Goal: Task Accomplishment & Management: Manage account settings

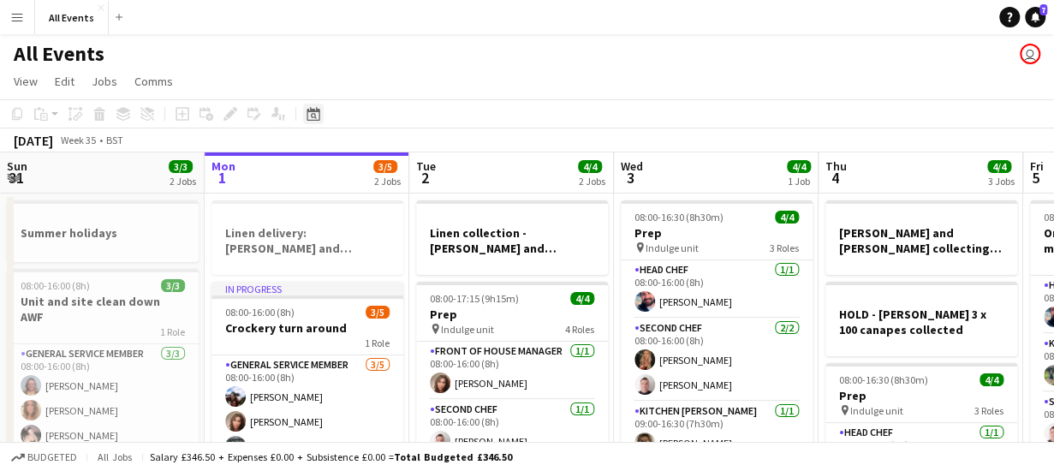
click at [312, 113] on icon "Date picker" at bounding box center [313, 114] width 14 height 14
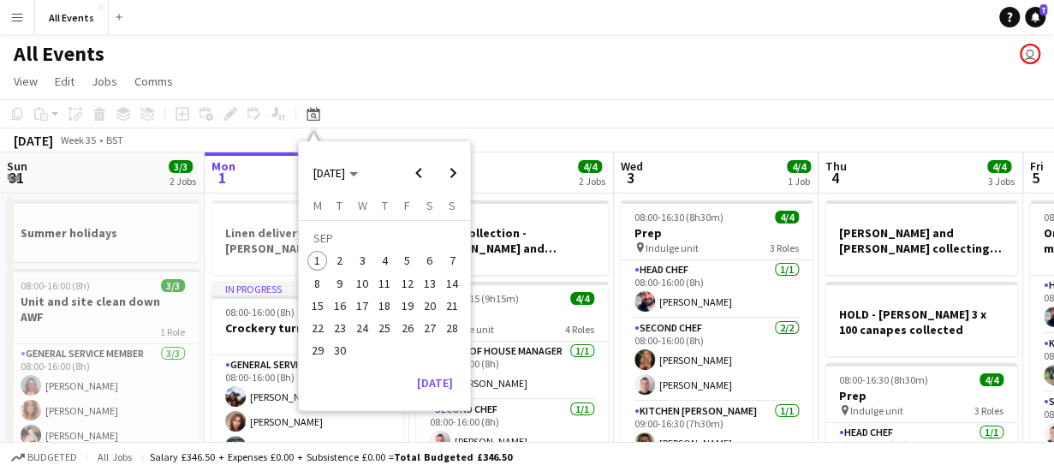
click at [429, 306] on span "20" at bounding box center [429, 305] width 21 height 21
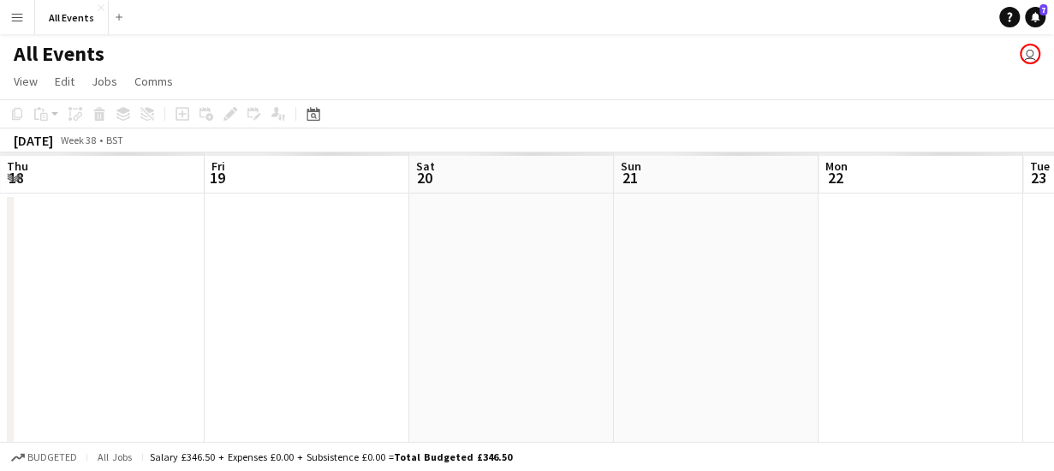
scroll to position [0, 589]
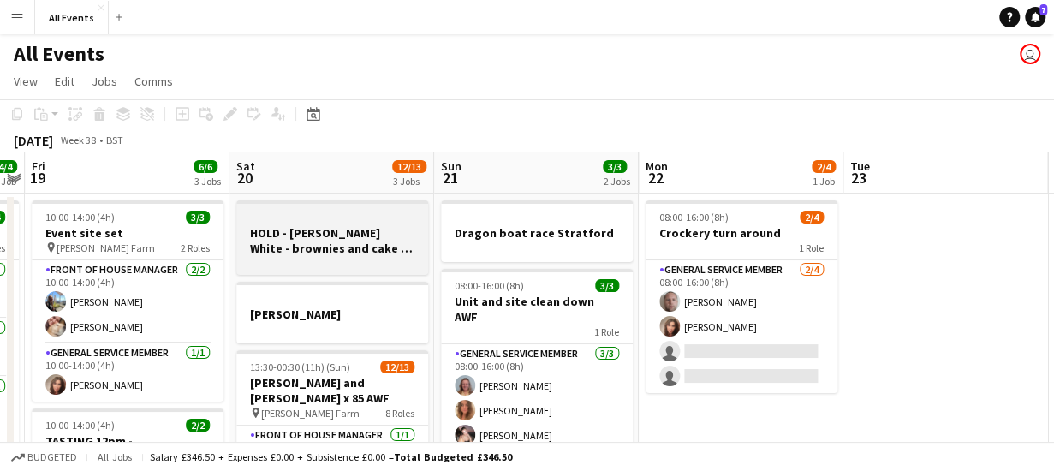
click at [368, 233] on h3 "HOLD - [PERSON_NAME] White - brownies and cake x 100 - collecting" at bounding box center [332, 240] width 192 height 31
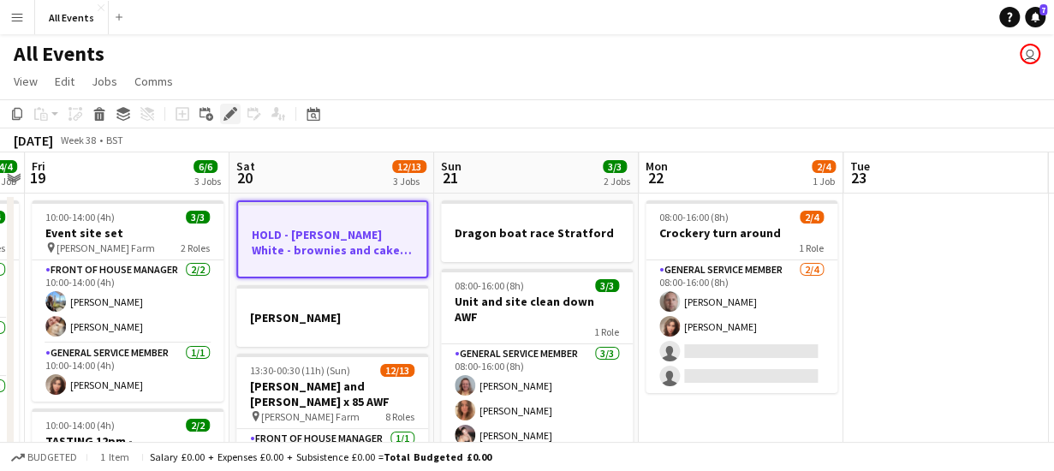
click at [231, 110] on icon "Edit" at bounding box center [230, 114] width 14 height 14
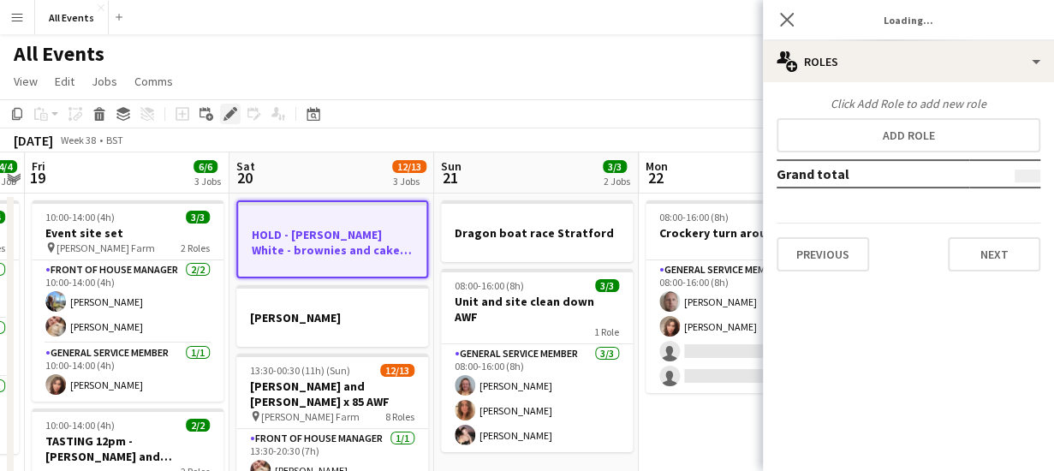
type input "*******"
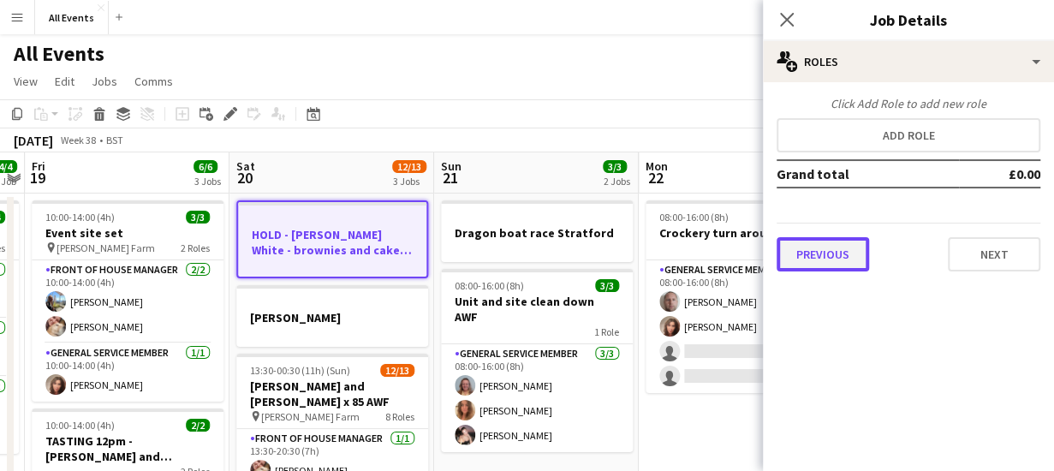
click at [816, 252] on button "Previous" at bounding box center [822, 254] width 92 height 34
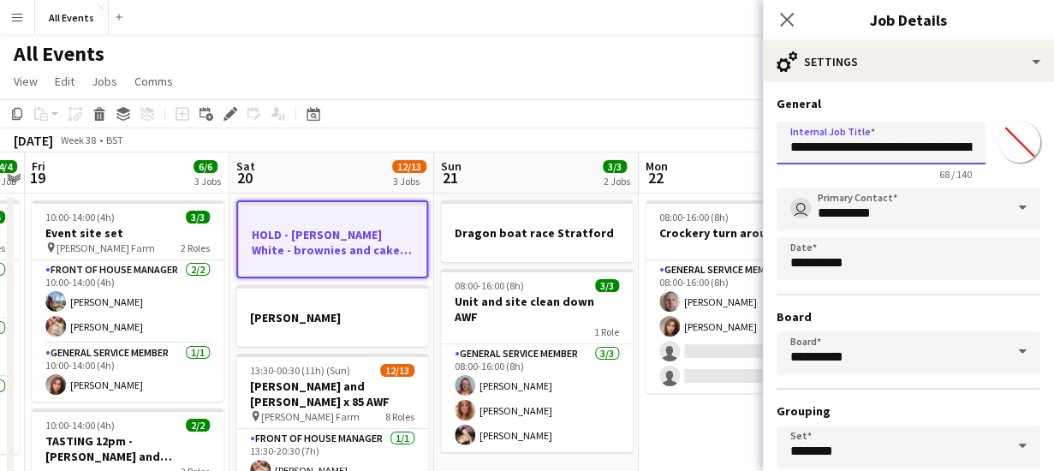
click at [834, 146] on input "**********" at bounding box center [880, 143] width 209 height 43
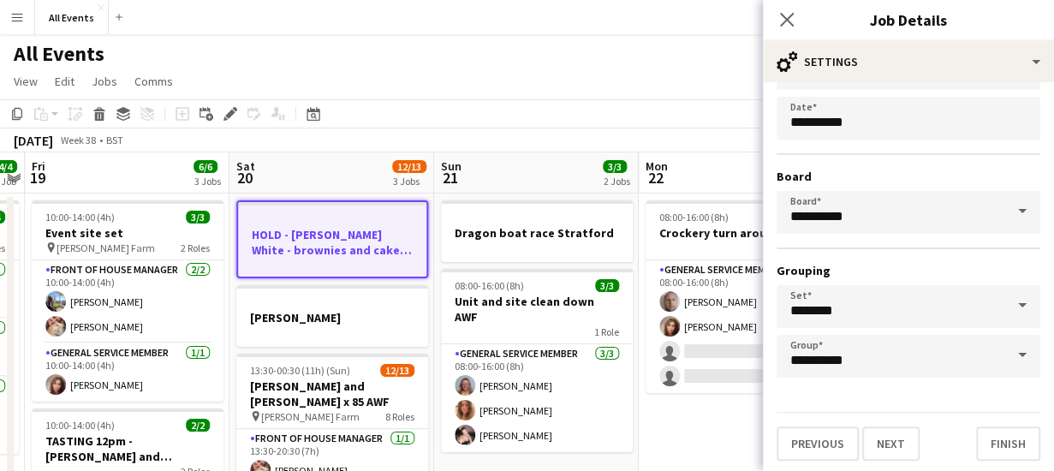
scroll to position [144, 0]
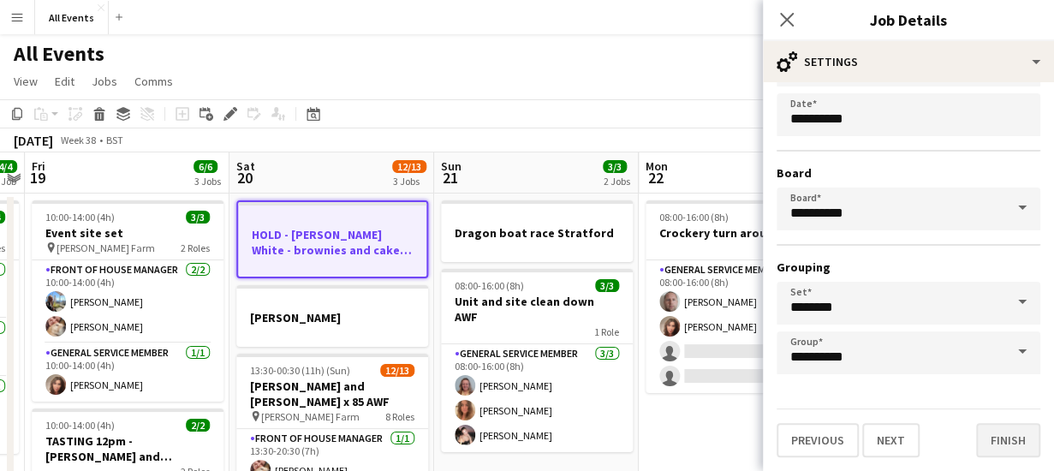
type input "**********"
click at [990, 443] on button "Finish" at bounding box center [1008, 440] width 64 height 34
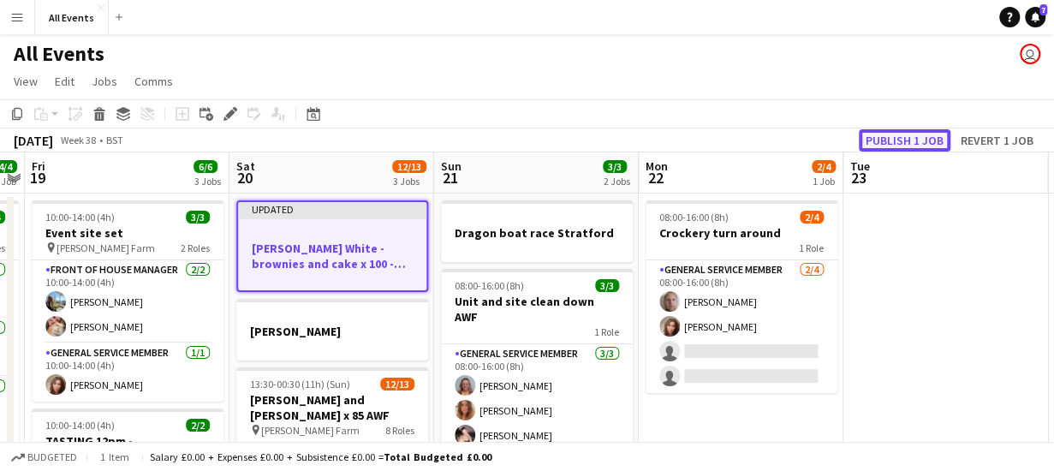
click at [904, 143] on button "Publish 1 job" at bounding box center [905, 140] width 92 height 22
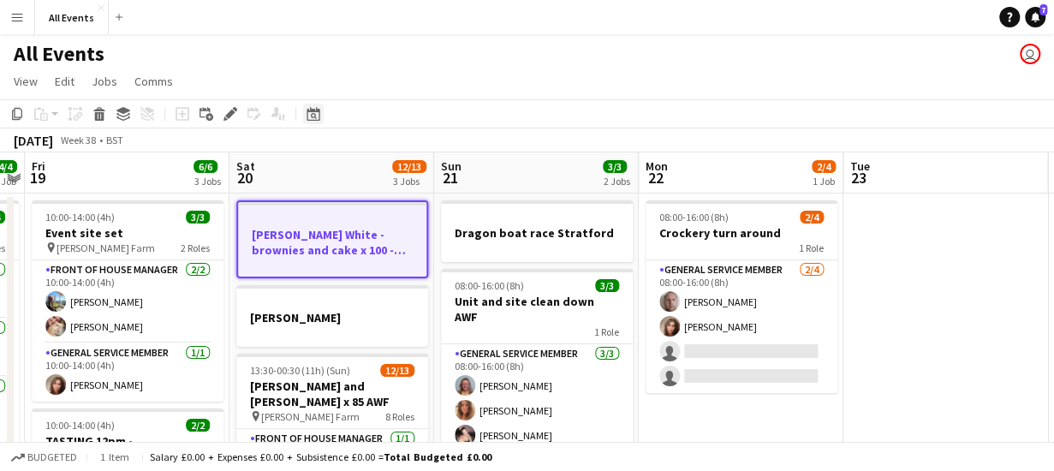
click at [312, 115] on icon "Date picker" at bounding box center [313, 114] width 14 height 14
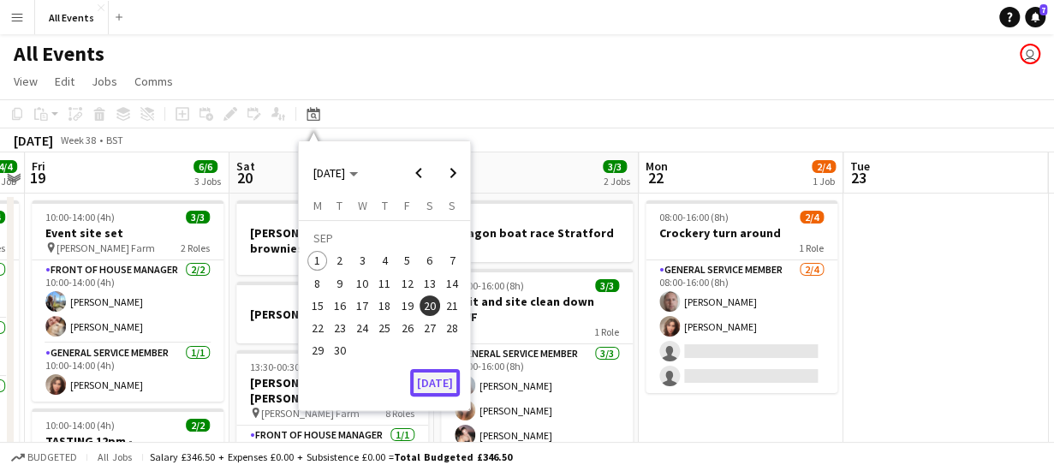
click at [431, 377] on button "[DATE]" at bounding box center [435, 382] width 50 height 27
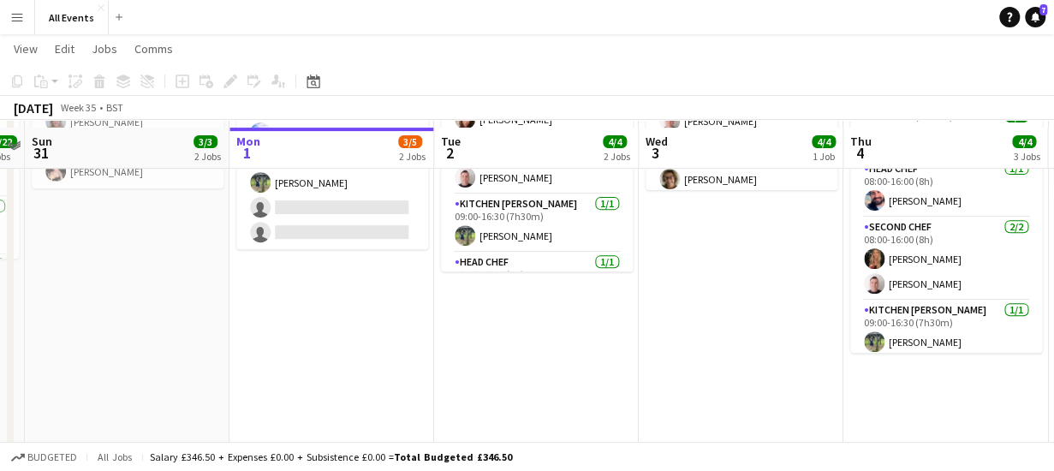
scroll to position [0, 0]
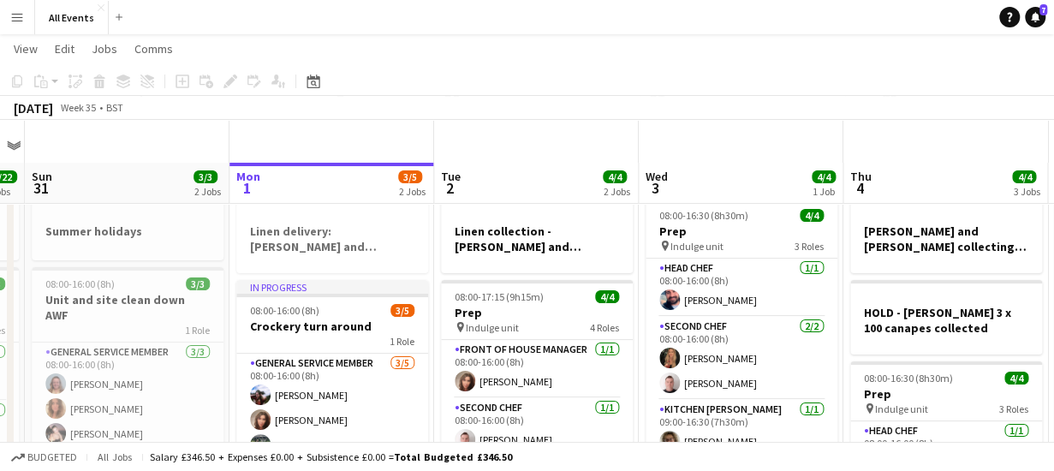
click at [723, 163] on app-board-header-date "Wed 3 4/4 1 Job" at bounding box center [741, 183] width 205 height 41
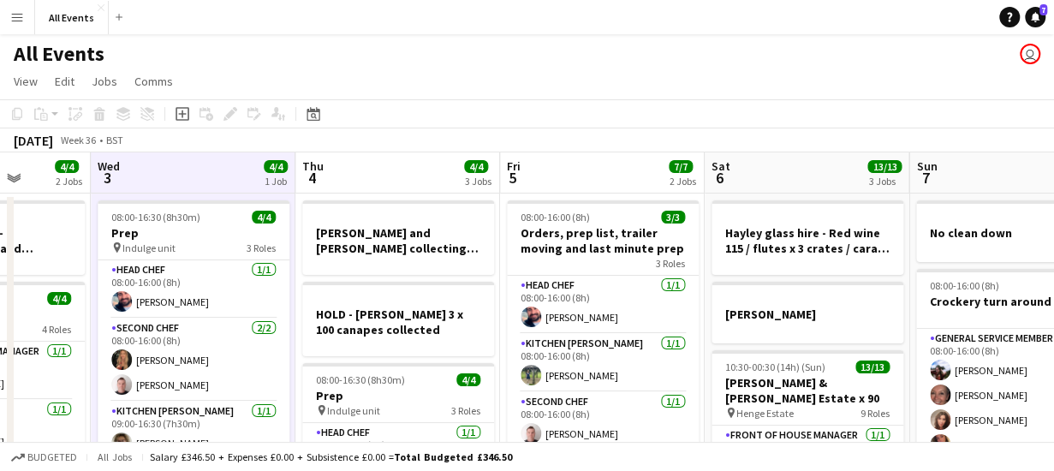
click at [574, 166] on app-board-header-date "Fri 5 7/7 2 Jobs" at bounding box center [602, 172] width 205 height 41
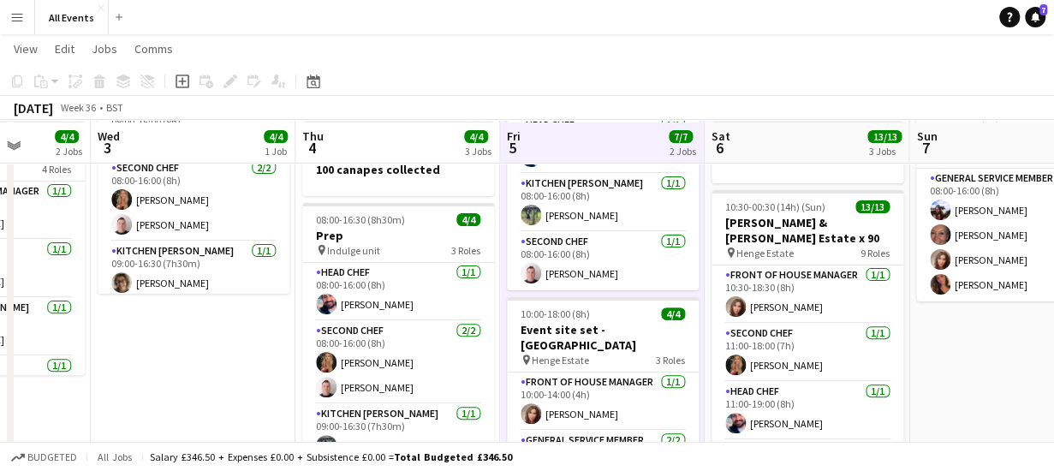
scroll to position [163, 0]
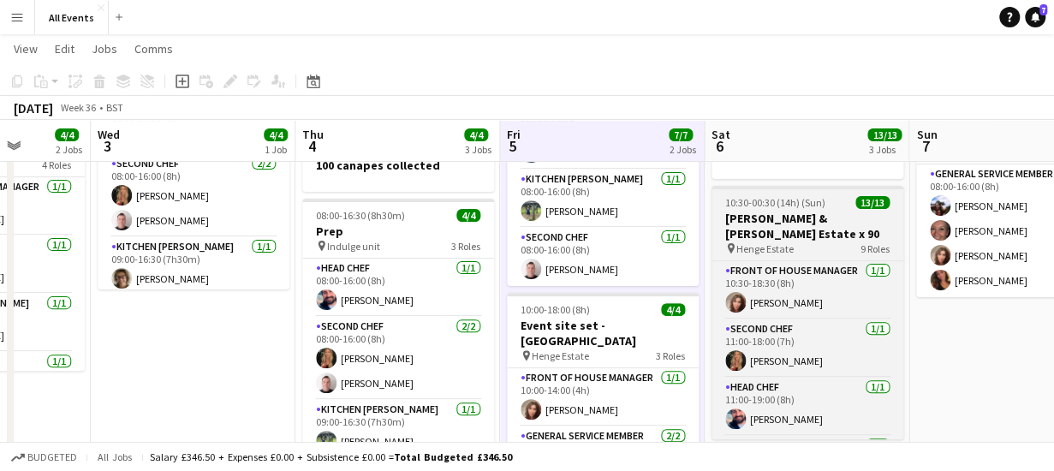
click at [791, 246] on span "Henge Estate" at bounding box center [764, 248] width 57 height 13
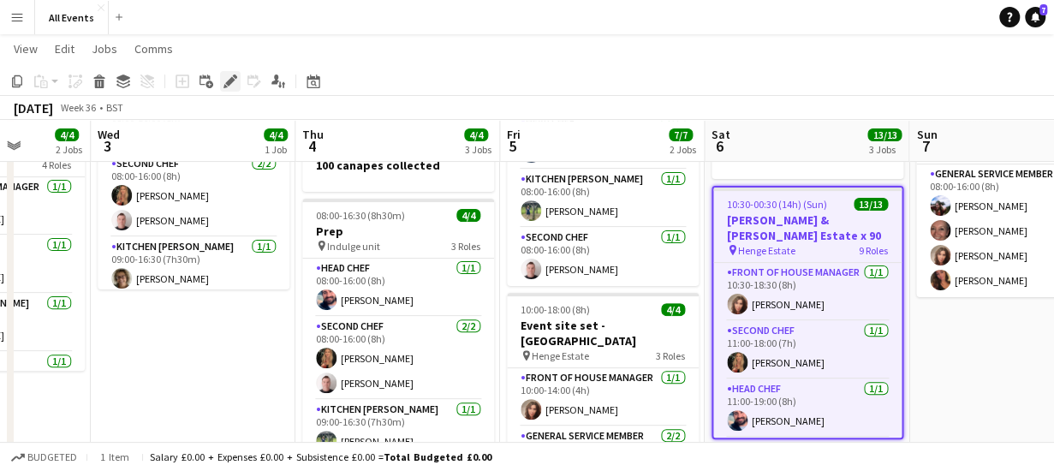
click at [230, 84] on icon at bounding box center [229, 81] width 9 height 9
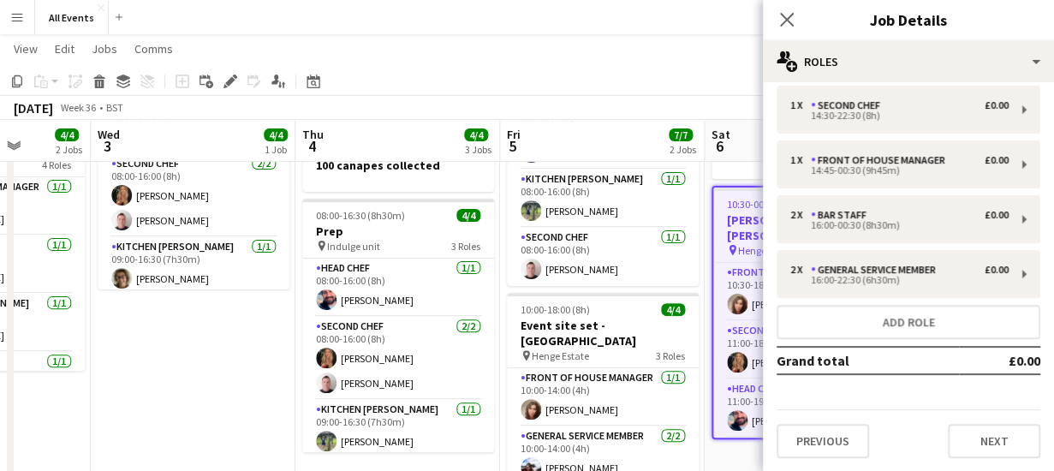
scroll to position [284, 0]
click at [979, 437] on button "Next" at bounding box center [994, 441] width 92 height 34
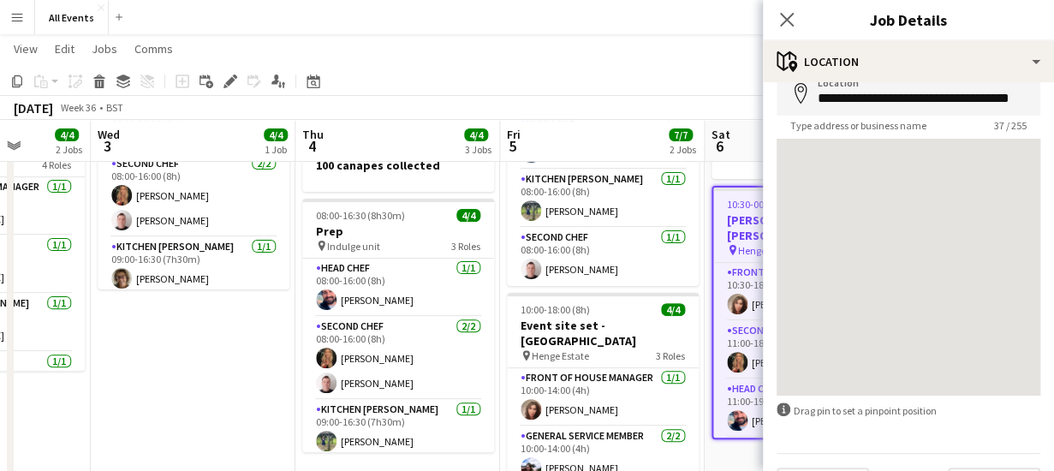
scroll to position [134, 0]
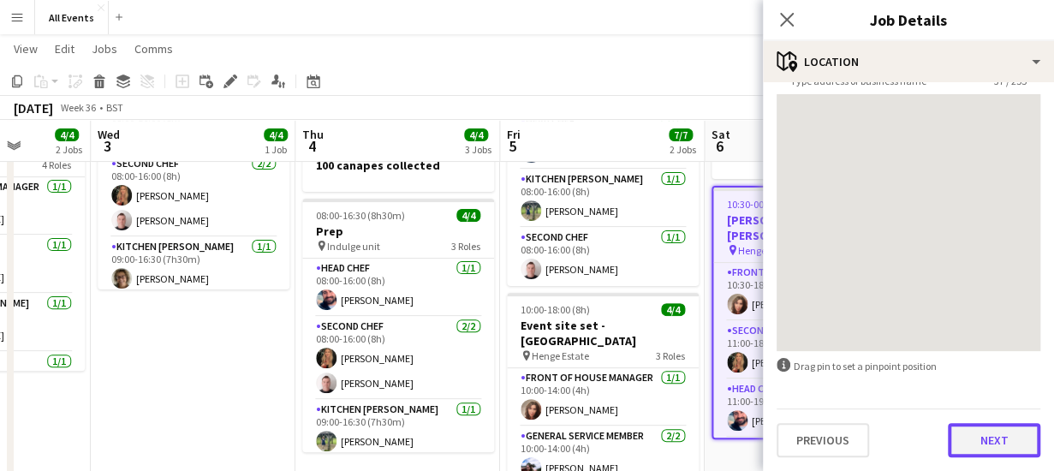
click at [984, 449] on button "Next" at bounding box center [994, 440] width 92 height 34
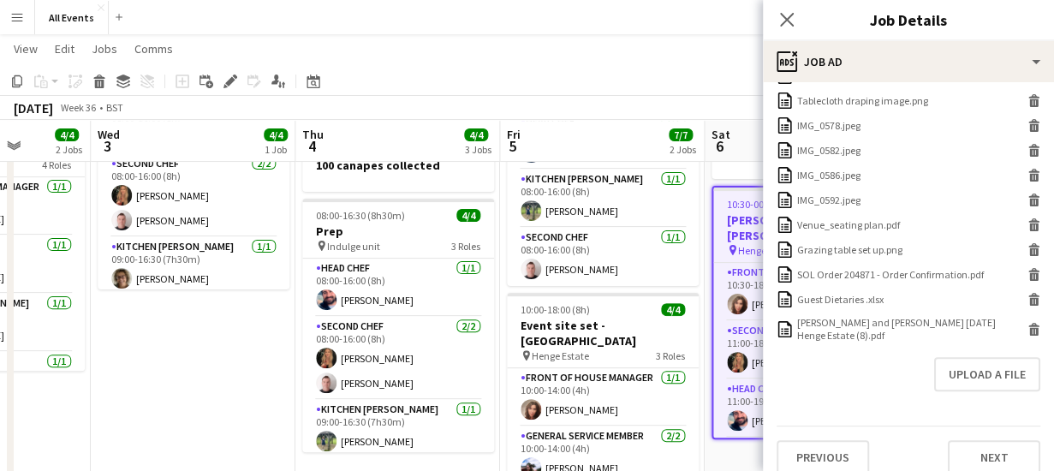
scroll to position [735, 0]
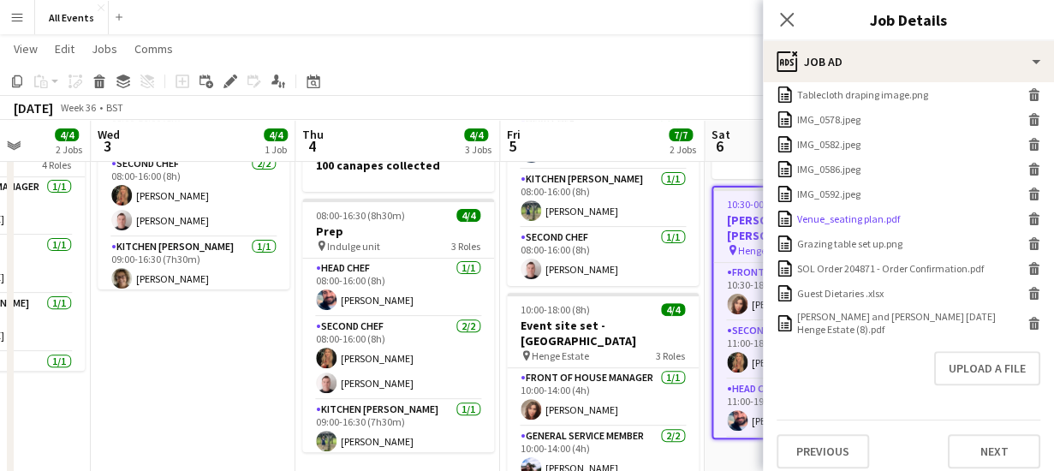
click at [1027, 219] on icon "Delete" at bounding box center [1033, 218] width 13 height 13
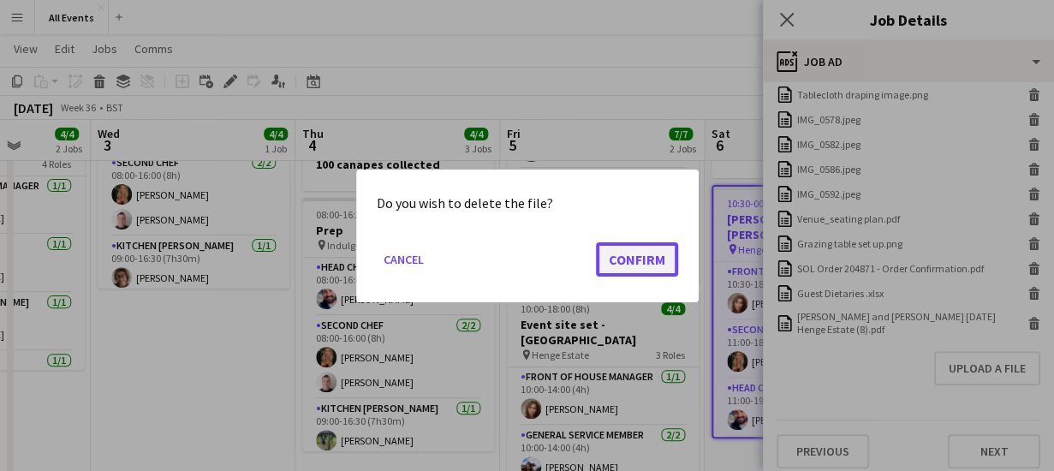
click at [621, 254] on button "Confirm" at bounding box center [637, 258] width 82 height 34
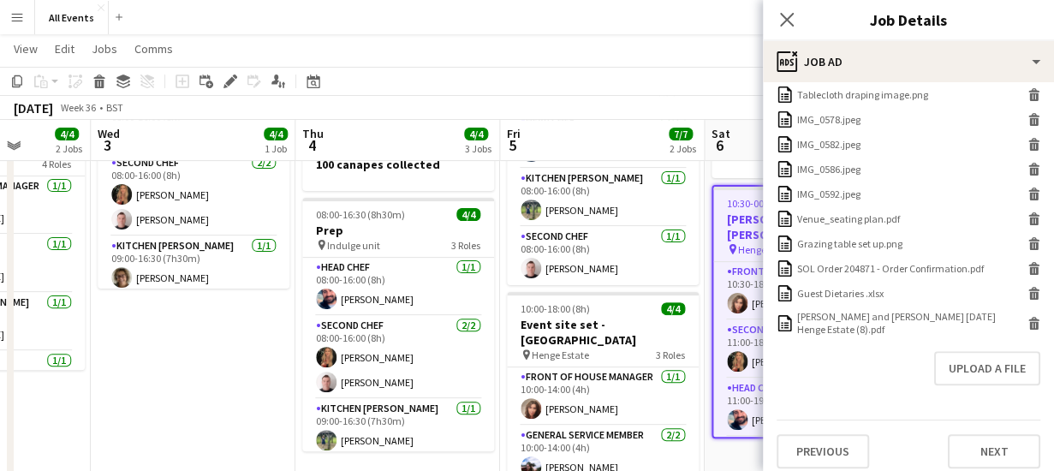
scroll to position [721, 0]
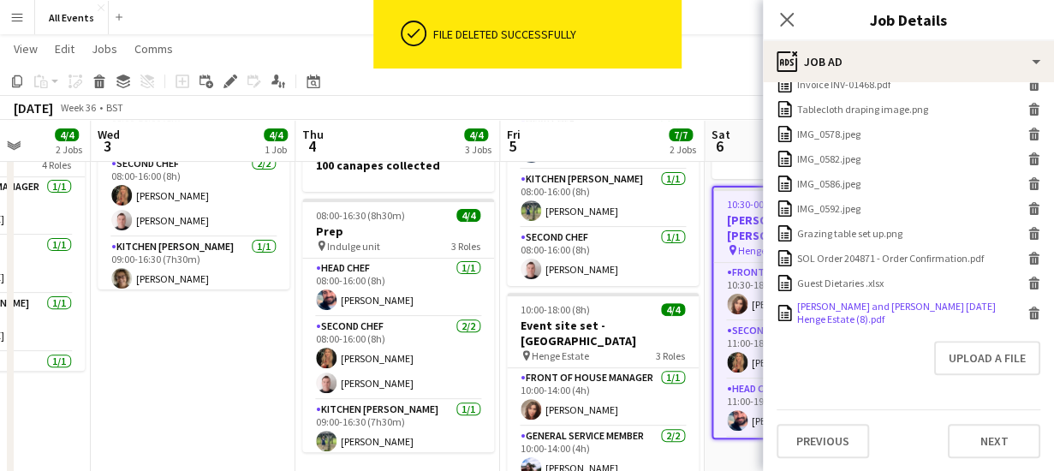
click at [1030, 312] on icon at bounding box center [1034, 315] width 9 height 8
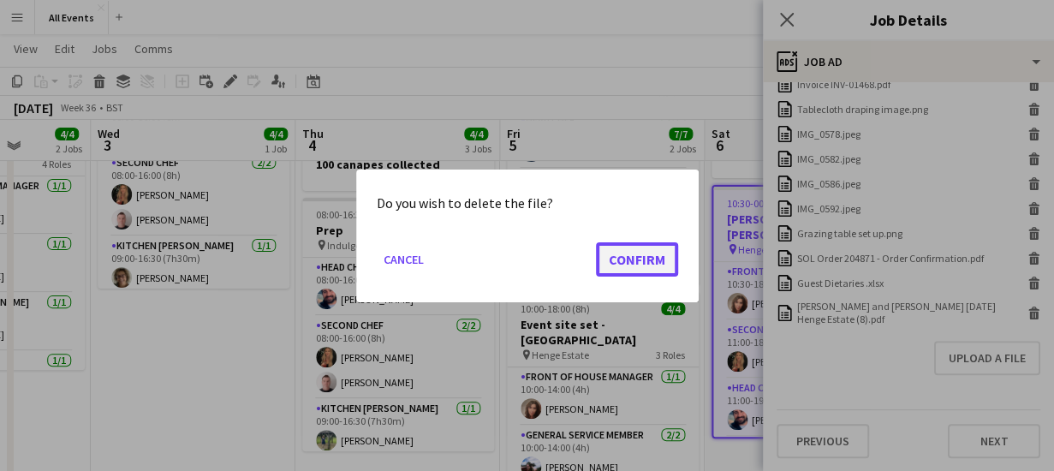
click at [626, 254] on button "Confirm" at bounding box center [637, 258] width 82 height 34
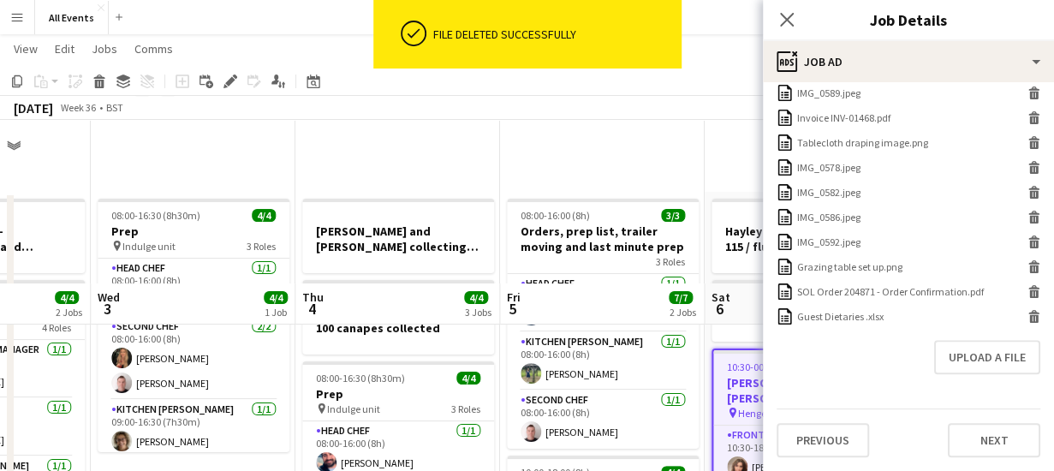
scroll to position [687, 0]
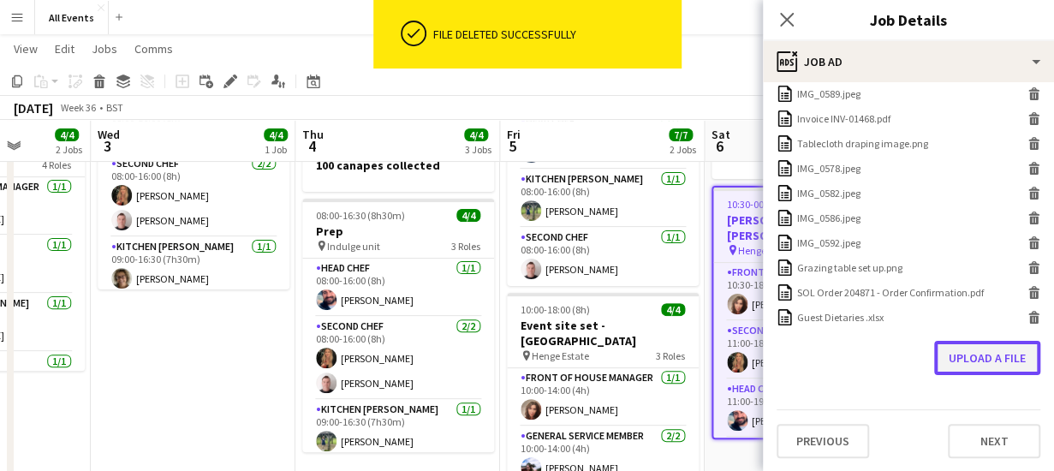
click at [945, 346] on button "Upload a file" at bounding box center [987, 358] width 106 height 34
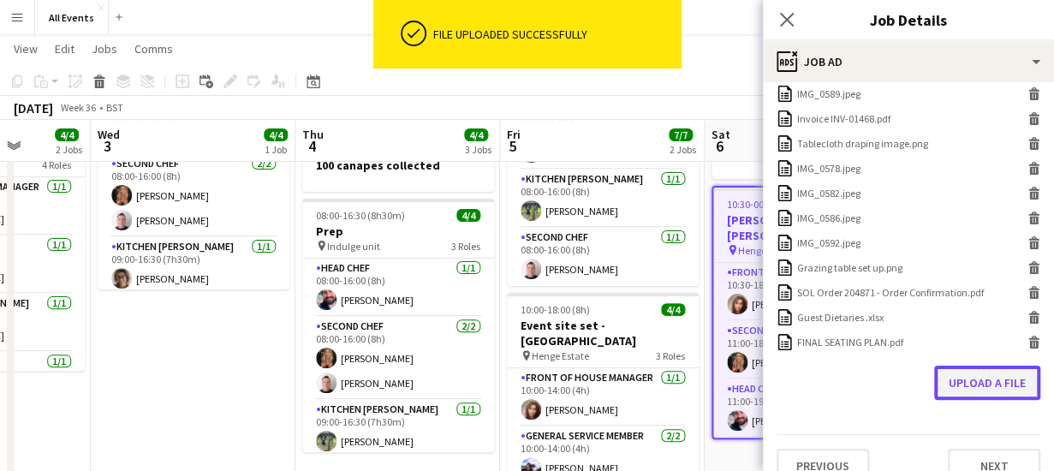
click at [957, 385] on button "Upload a file" at bounding box center [987, 383] width 106 height 34
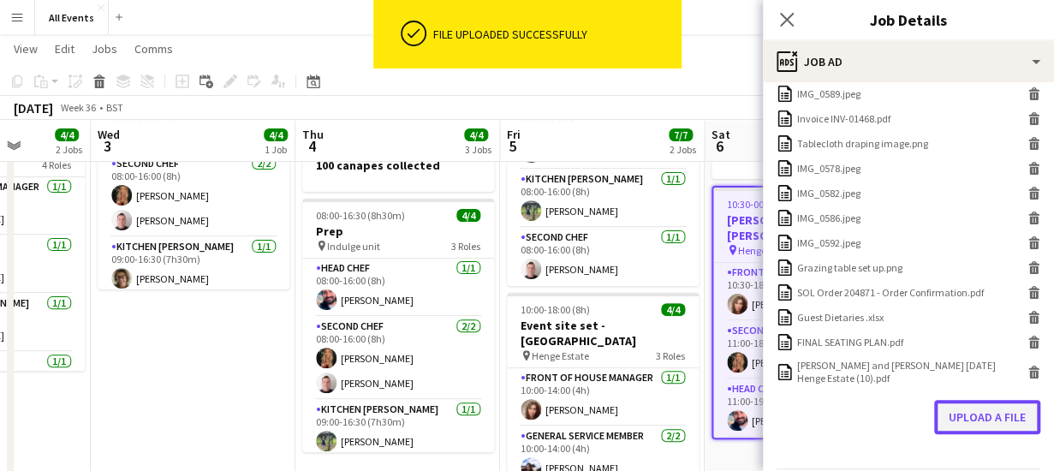
click at [979, 420] on button "Upload a file" at bounding box center [987, 417] width 106 height 34
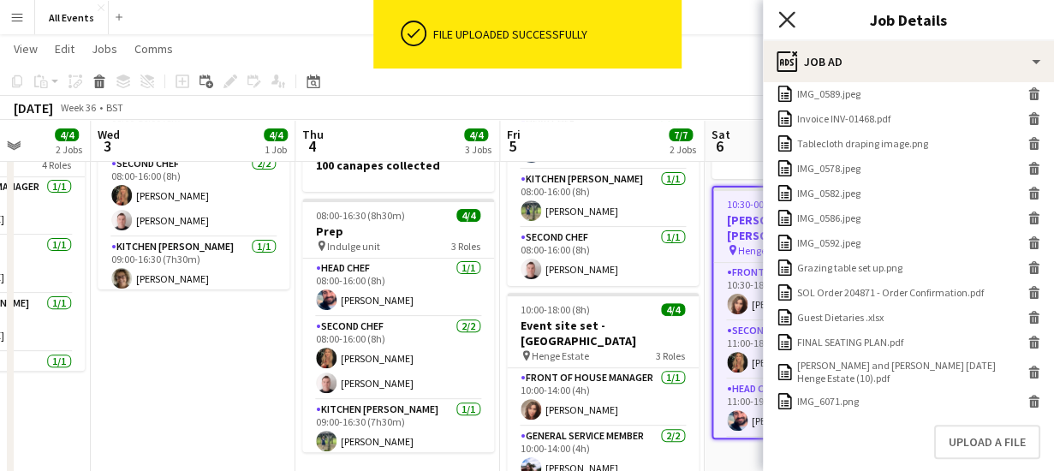
click at [785, 18] on icon at bounding box center [786, 19] width 16 height 16
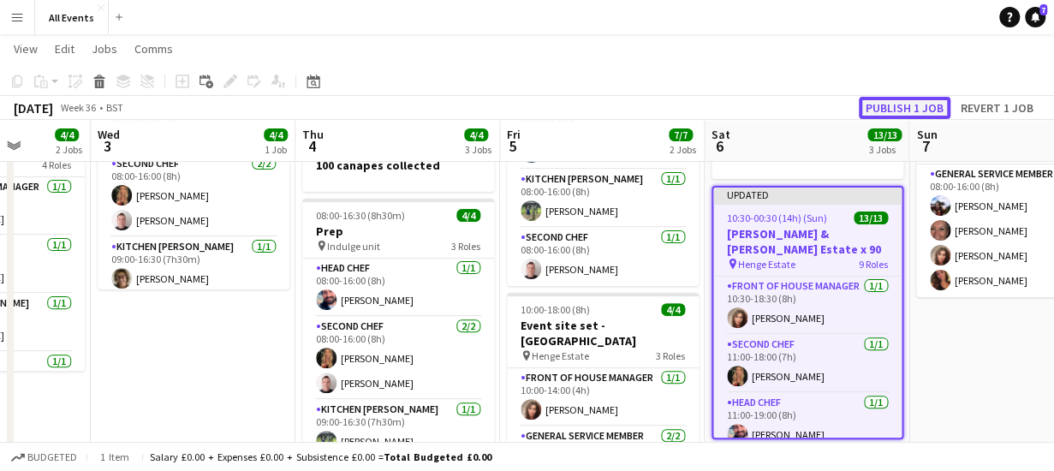
click at [913, 105] on button "Publish 1 job" at bounding box center [905, 108] width 92 height 22
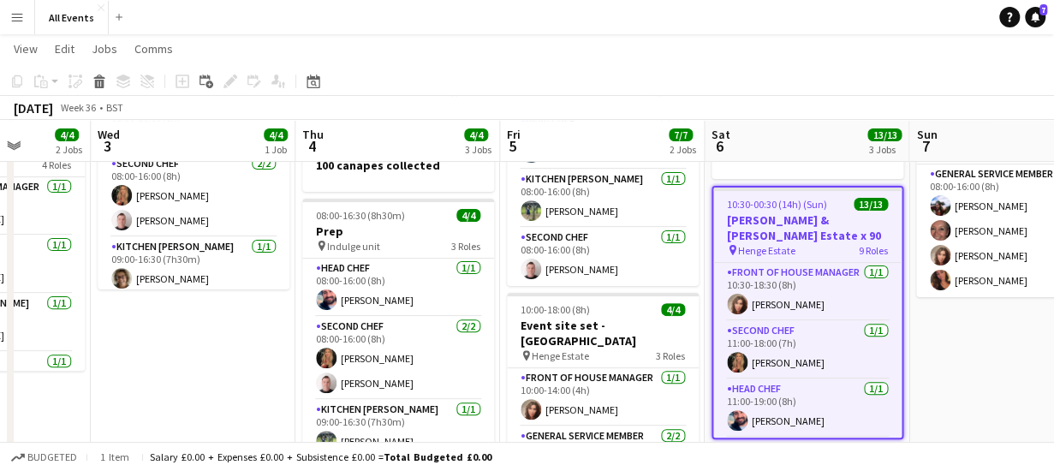
click at [769, 136] on app-board-header-date "Sat 6 13/13 3 Jobs" at bounding box center [807, 141] width 205 height 41
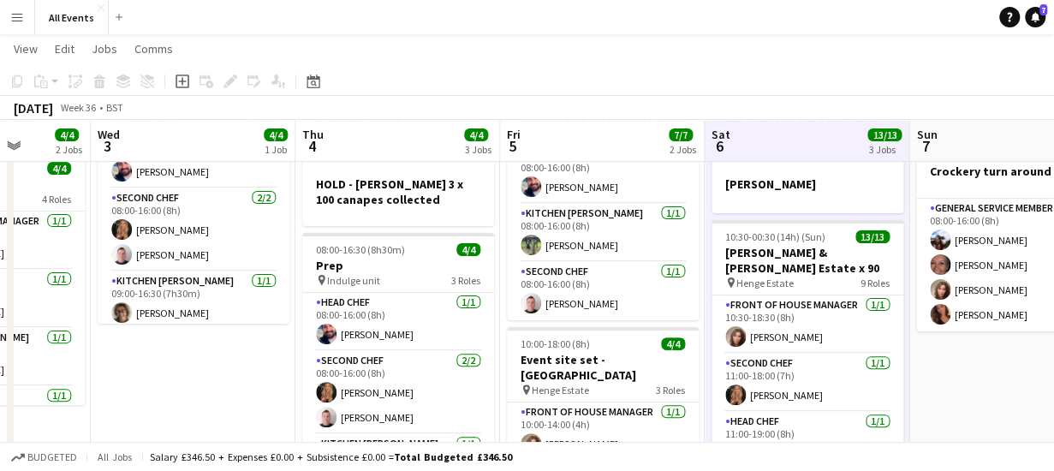
click at [769, 136] on app-board-header-date "Sat 6 13/13 3 Jobs" at bounding box center [807, 141] width 205 height 41
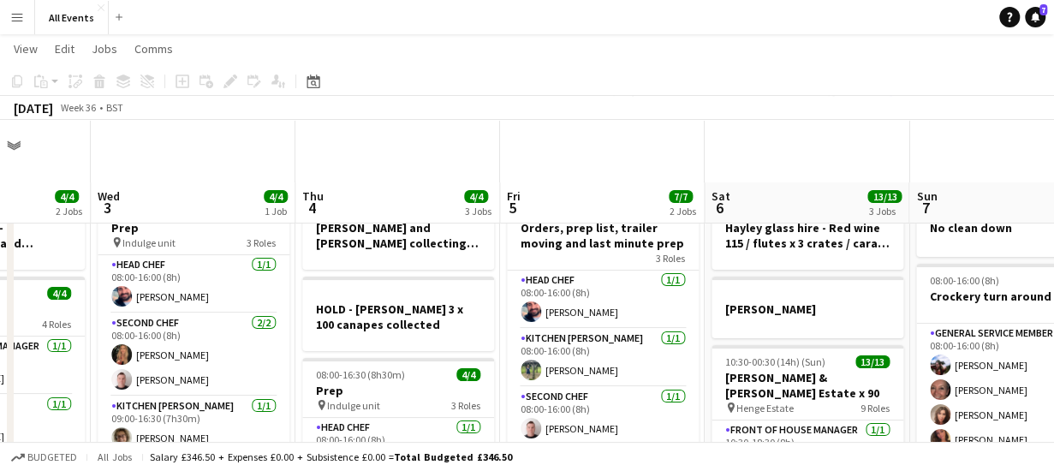
scroll to position [0, 0]
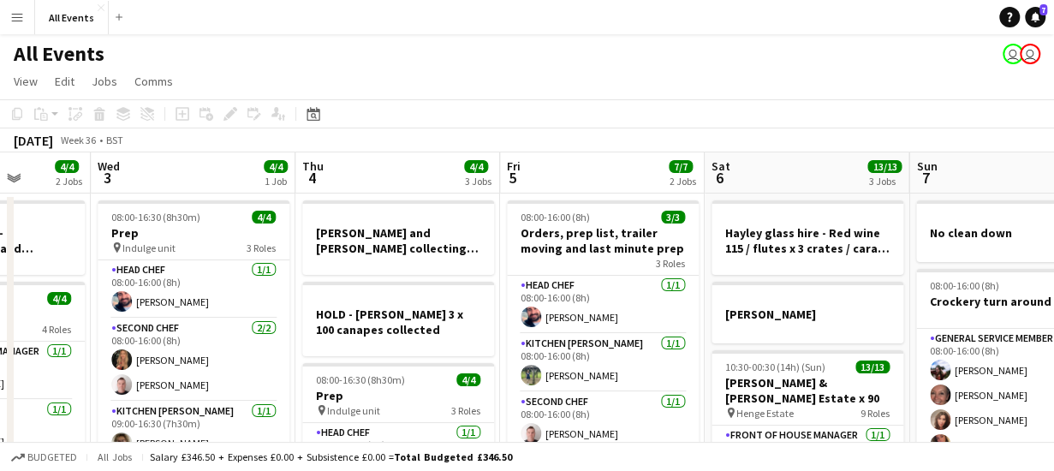
click at [777, 175] on app-board-header-date "Sat 6 13/13 3 Jobs" at bounding box center [807, 172] width 205 height 41
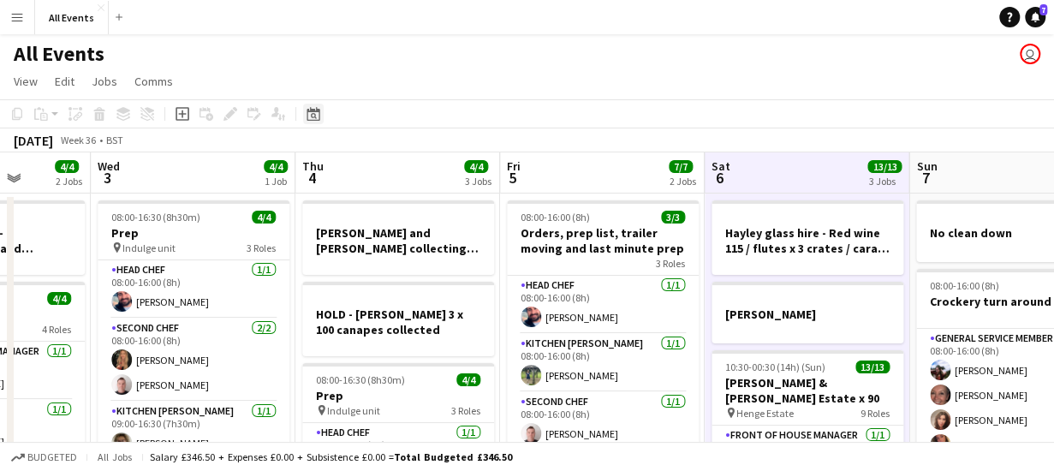
click at [317, 112] on icon at bounding box center [312, 114] width 13 height 14
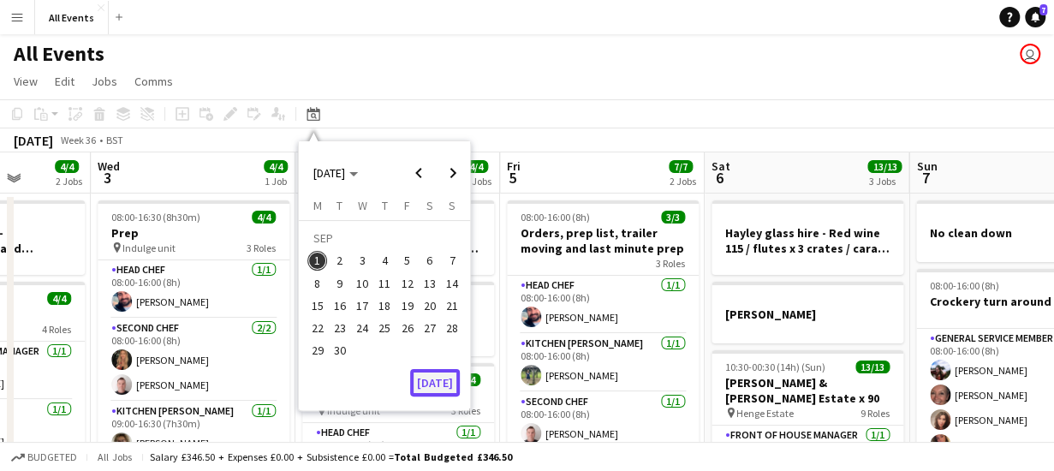
click at [439, 386] on button "[DATE]" at bounding box center [435, 382] width 50 height 27
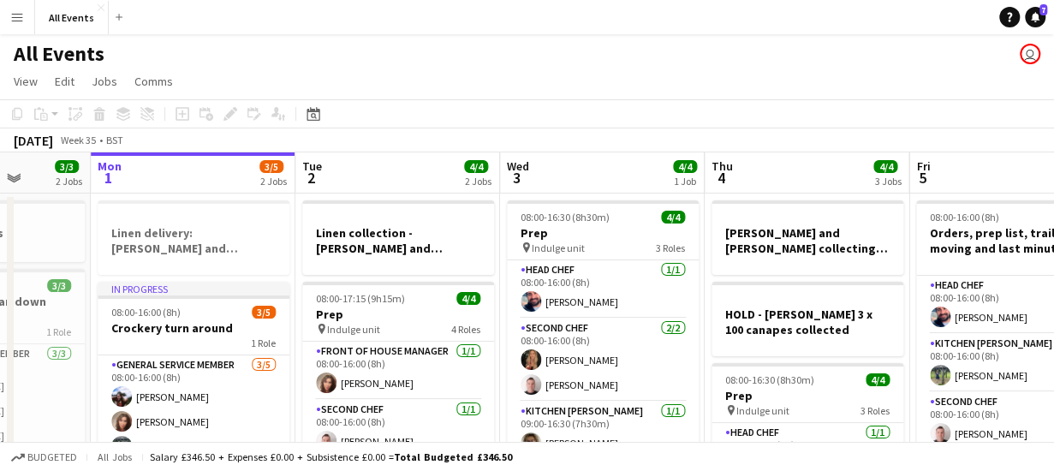
scroll to position [0, 589]
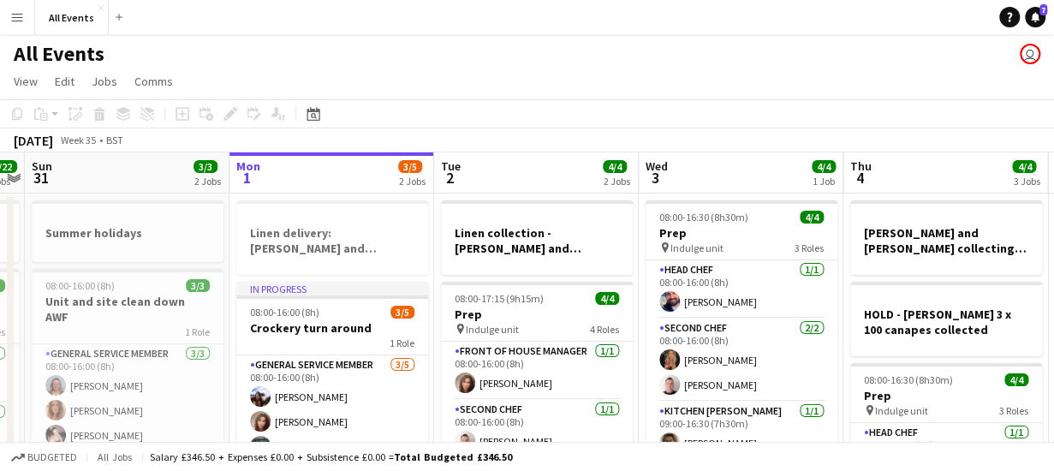
click at [526, 168] on app-board-header-date "Tue 2 4/4 2 Jobs" at bounding box center [536, 172] width 205 height 41
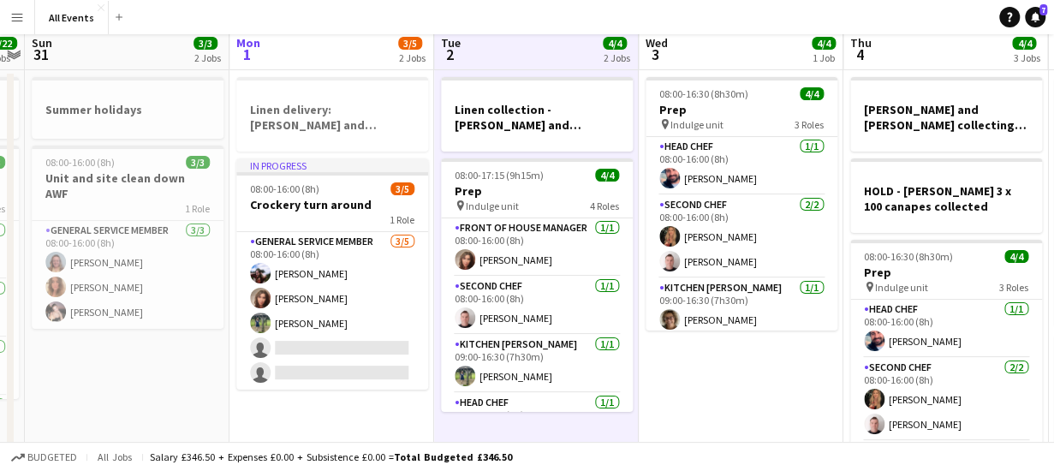
scroll to position [0, 0]
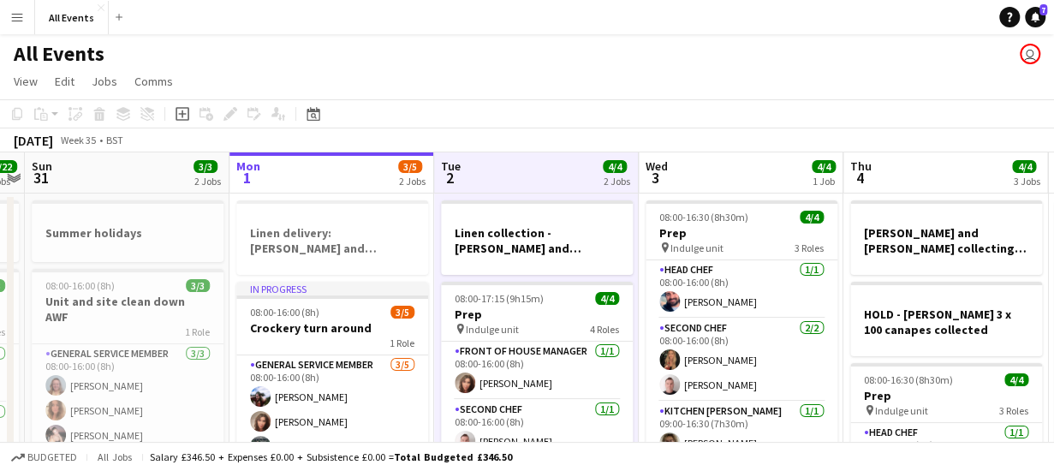
click at [740, 175] on app-board-header-date "Wed 3 4/4 1 Job" at bounding box center [741, 172] width 205 height 41
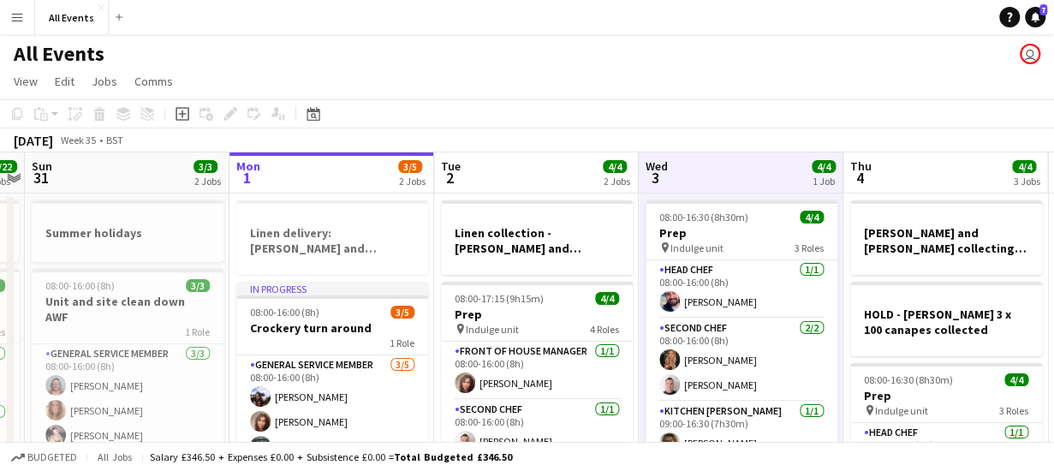
click at [880, 167] on app-board-header-date "Thu 4 4/4 3 Jobs" at bounding box center [945, 172] width 205 height 41
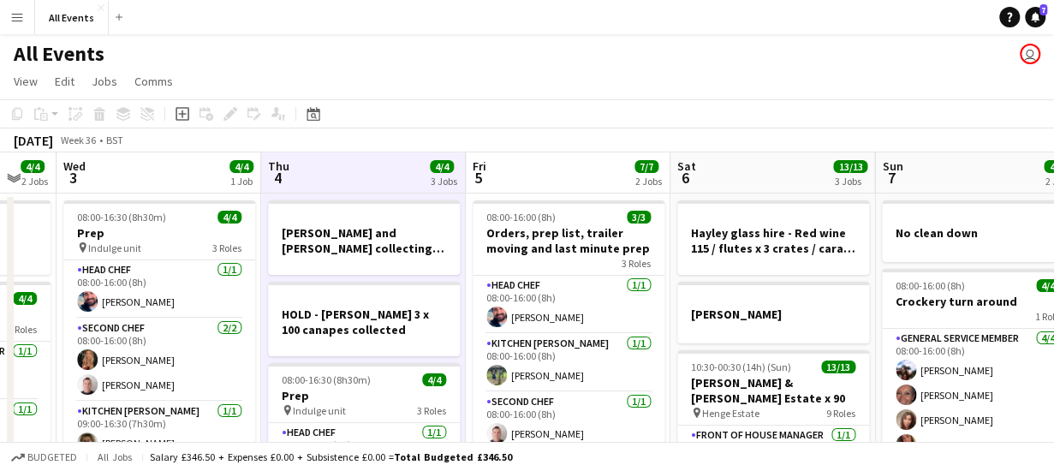
click at [527, 172] on app-board-header-date "Fri 5 7/7 2 Jobs" at bounding box center [568, 172] width 205 height 41
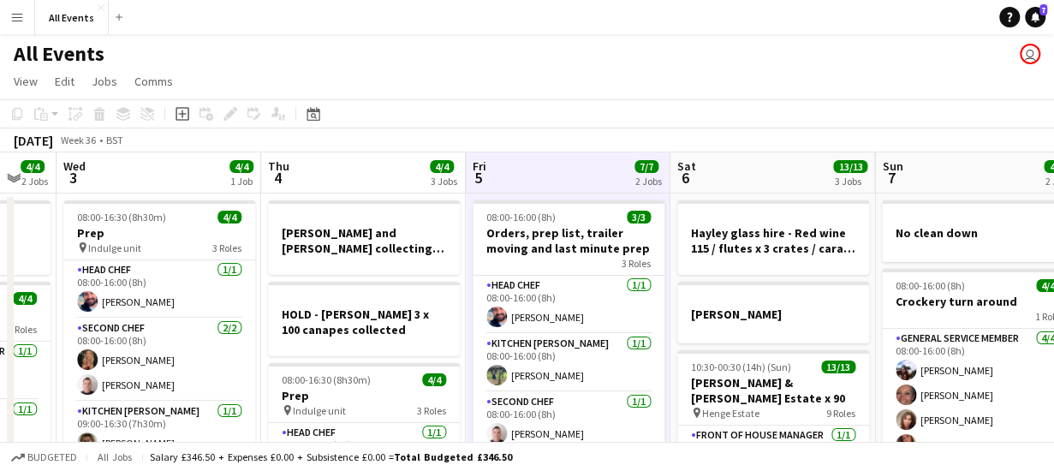
click at [749, 175] on app-board-header-date "Sat 6 13/13 3 Jobs" at bounding box center [772, 172] width 205 height 41
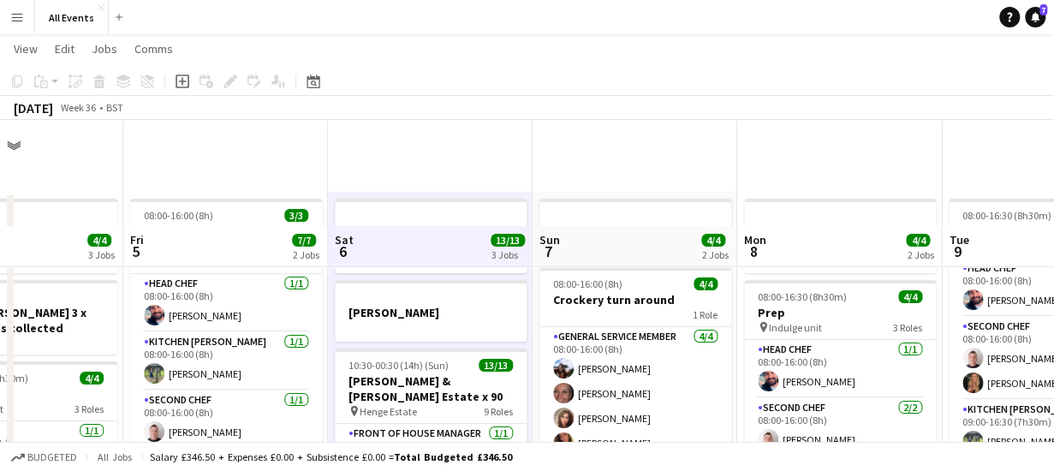
click at [633, 244] on app-board-header-date "Sun 7 4/4 2 Jobs" at bounding box center [634, 246] width 205 height 41
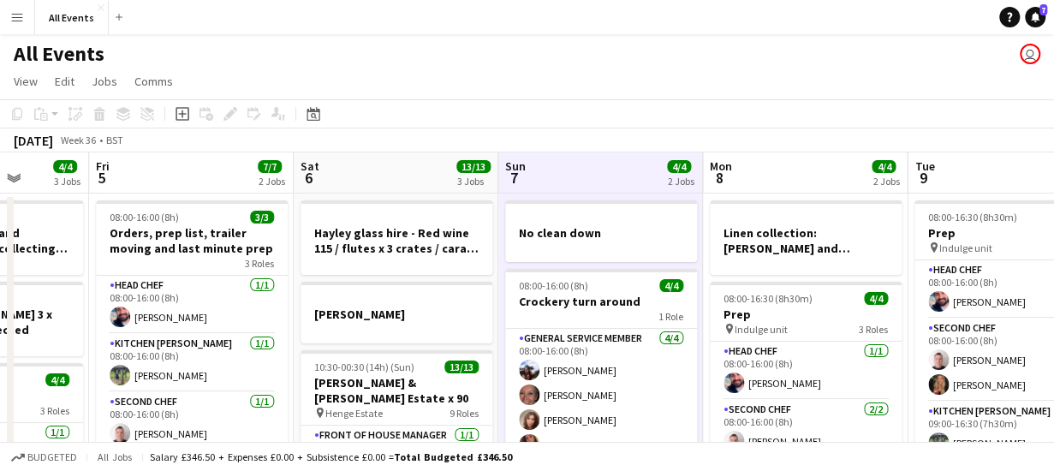
click at [789, 181] on app-board-header-date "Mon 8 4/4 2 Jobs" at bounding box center [805, 172] width 205 height 41
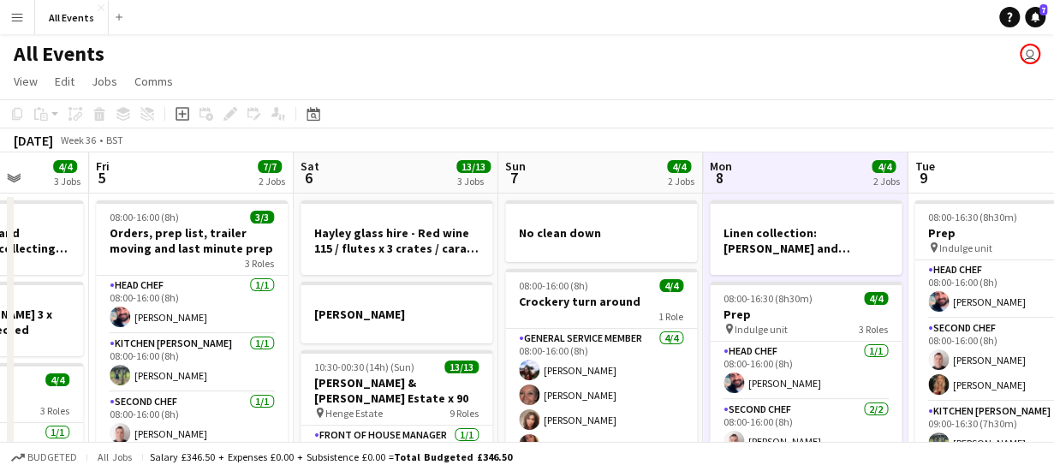
click at [799, 175] on app-board-header-date "Mon 8 4/4 2 Jobs" at bounding box center [805, 172] width 205 height 41
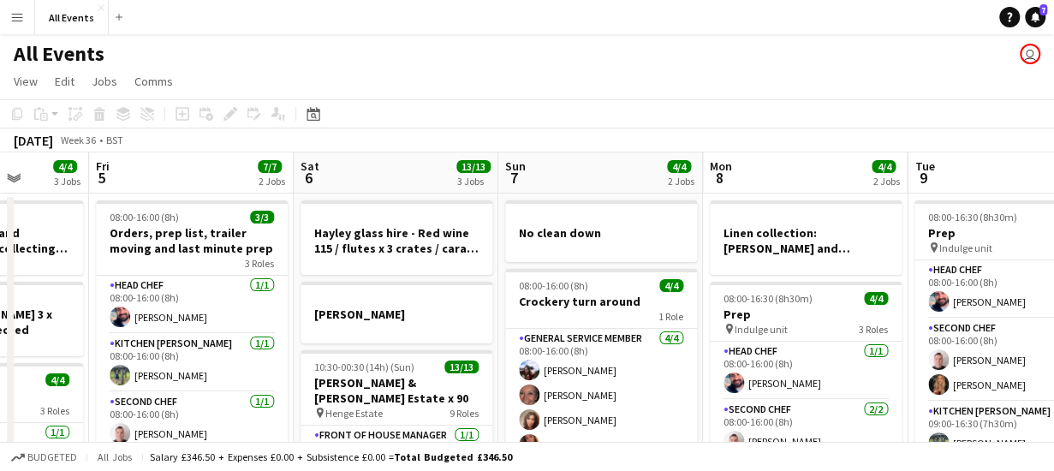
click at [799, 175] on app-board-header-date "Mon 8 4/4 2 Jobs" at bounding box center [805, 172] width 205 height 41
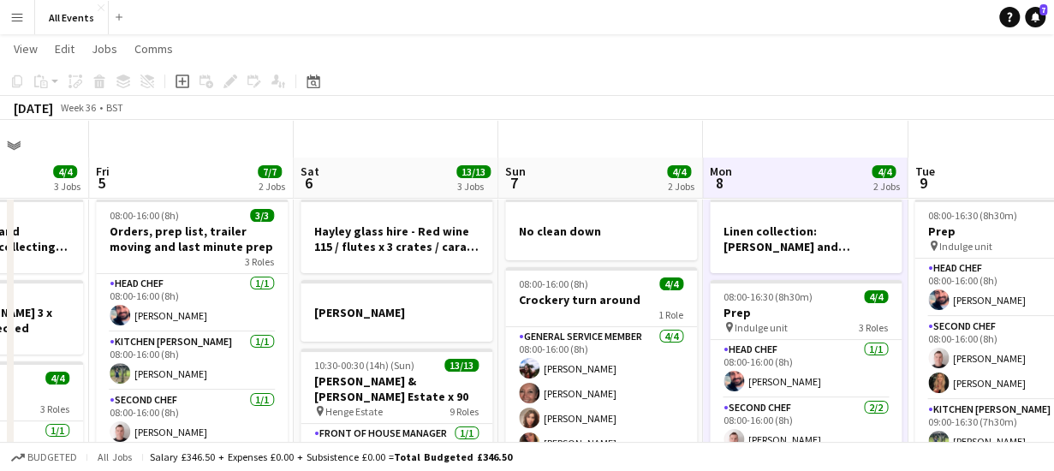
click at [967, 172] on app-board-header-date "Tue 9 4/4 1 Job" at bounding box center [1009, 178] width 205 height 41
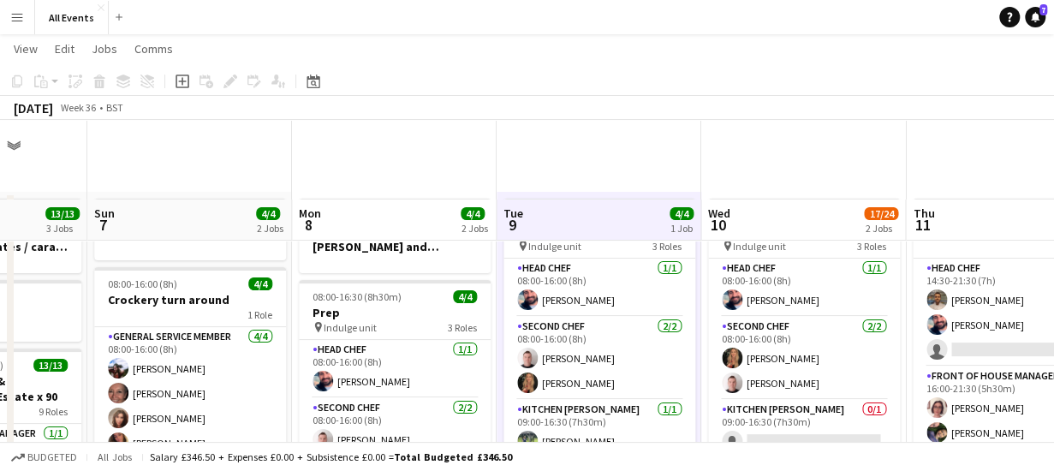
click at [772, 210] on app-board-header-date "Wed 10 17/24 2 Jobs" at bounding box center [803, 219] width 205 height 41
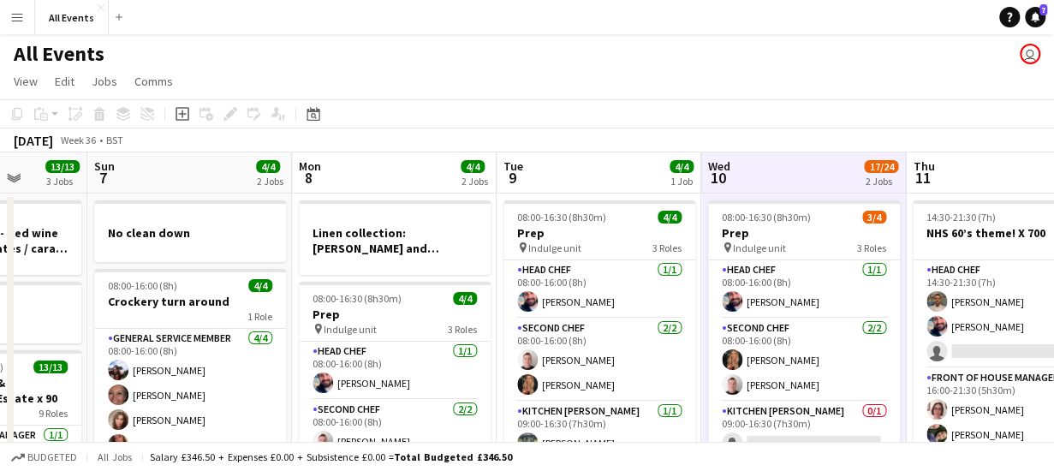
click at [976, 169] on app-board-header-date "Thu 11 26/39 1 Job" at bounding box center [1008, 172] width 205 height 41
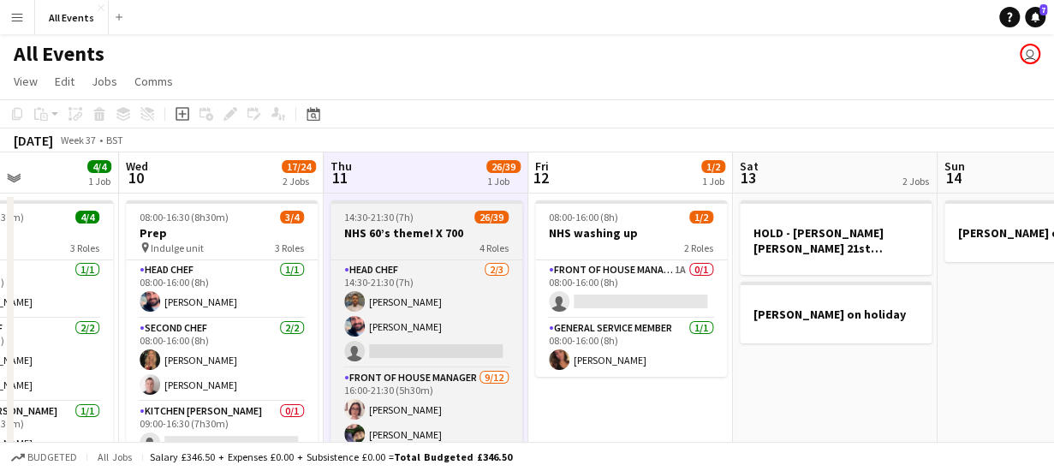
click at [413, 230] on h3 "NHS 60’s theme! X 700" at bounding box center [426, 232] width 192 height 15
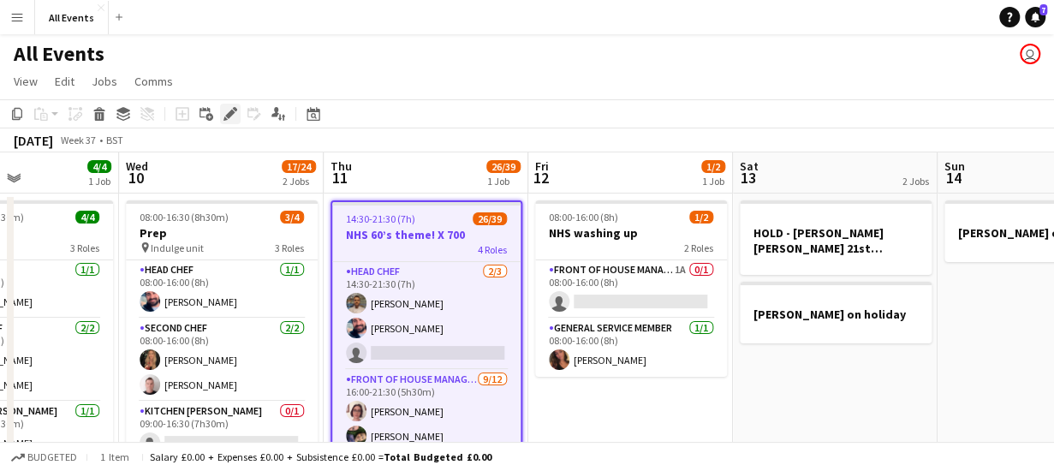
click at [227, 115] on icon at bounding box center [229, 114] width 9 height 9
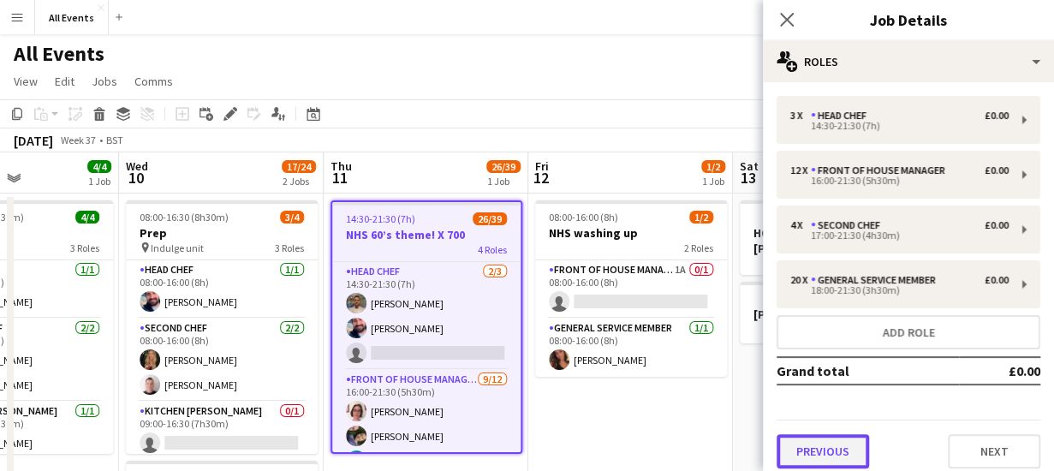
click at [829, 445] on button "Previous" at bounding box center [822, 451] width 92 height 34
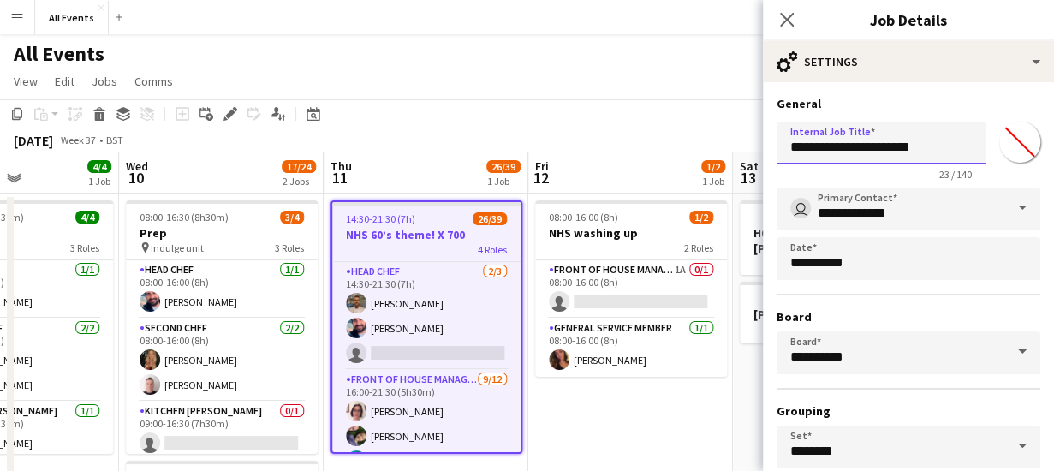
click at [829, 146] on input "**********" at bounding box center [880, 143] width 209 height 43
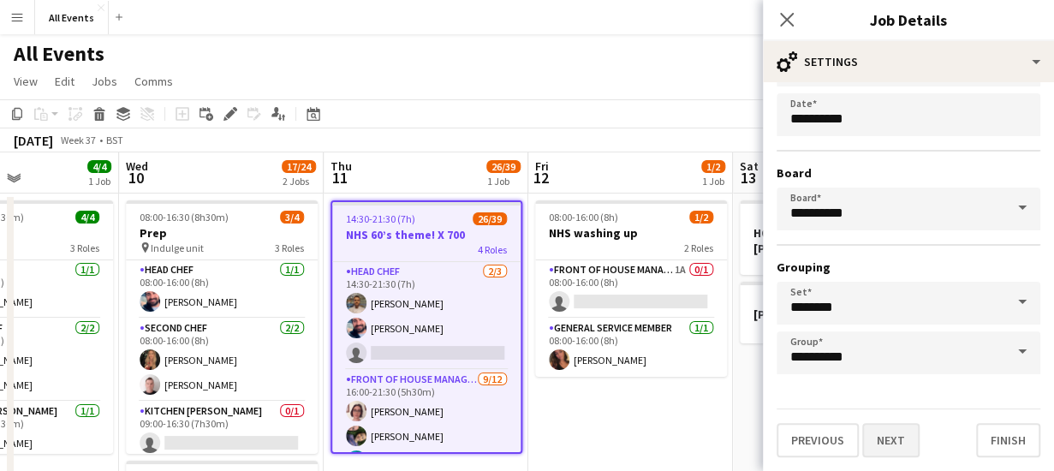
type input "**********"
click at [895, 443] on button "Next" at bounding box center [890, 440] width 57 height 34
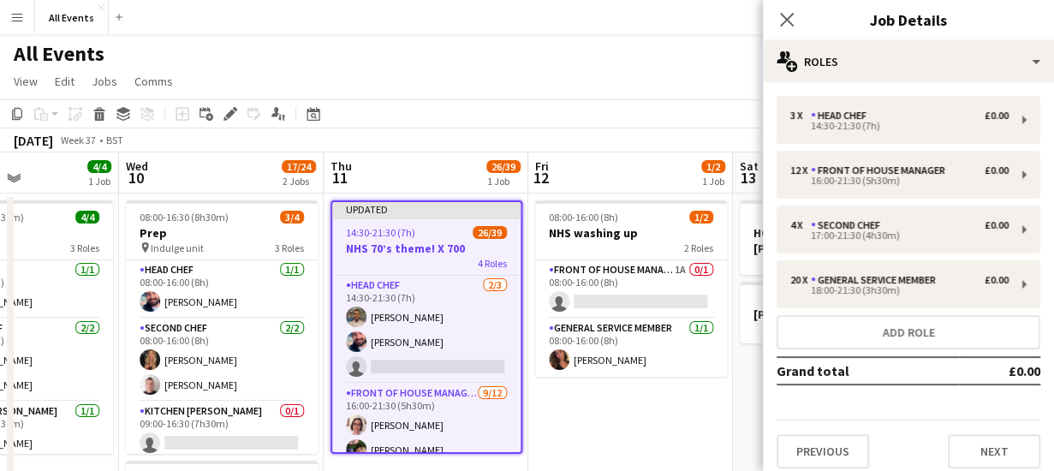
scroll to position [10, 0]
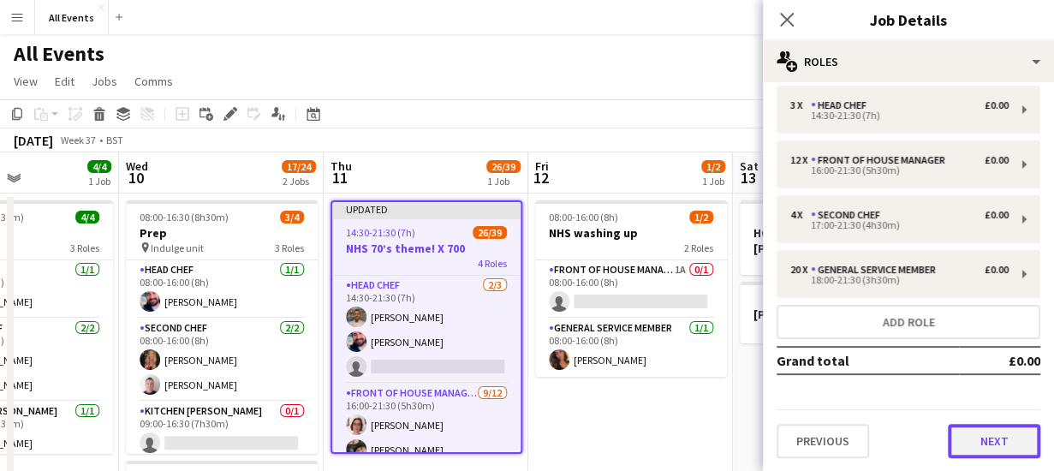
click at [966, 441] on button "Next" at bounding box center [994, 441] width 92 height 34
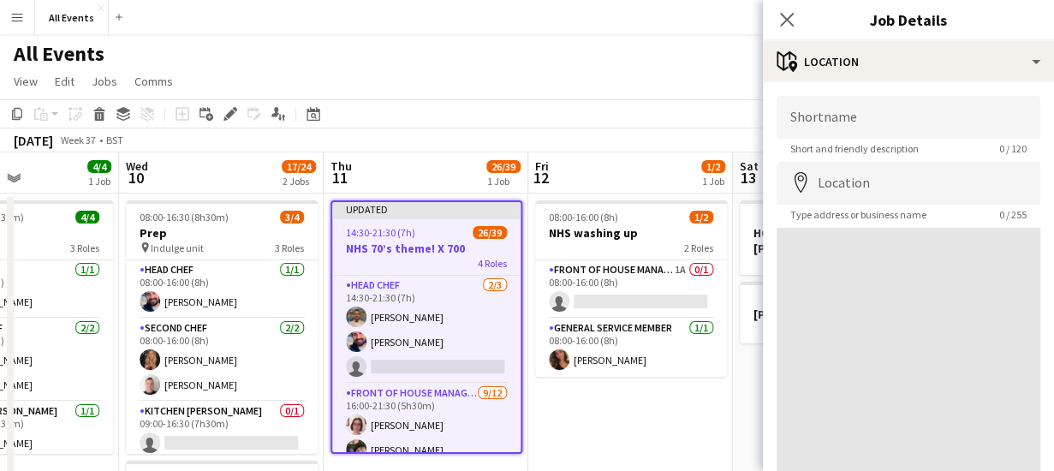
scroll to position [0, 0]
click at [832, 122] on input "Shortname" at bounding box center [908, 117] width 264 height 43
type input "**********"
click at [842, 188] on input "Location" at bounding box center [908, 183] width 264 height 43
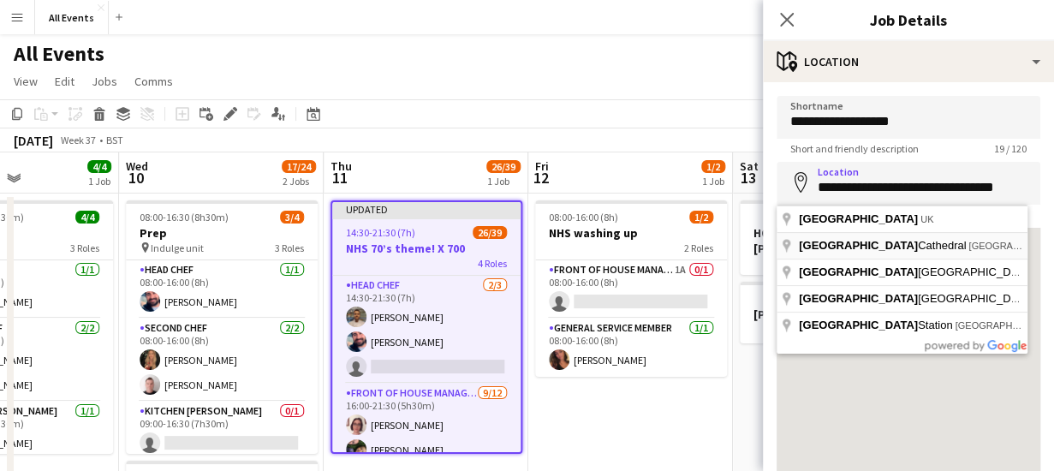
type input "**********"
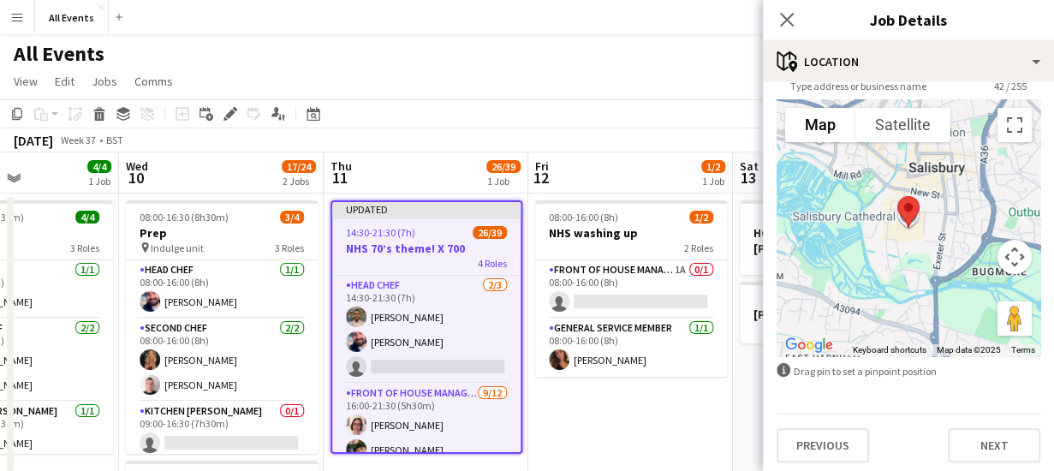
scroll to position [134, 0]
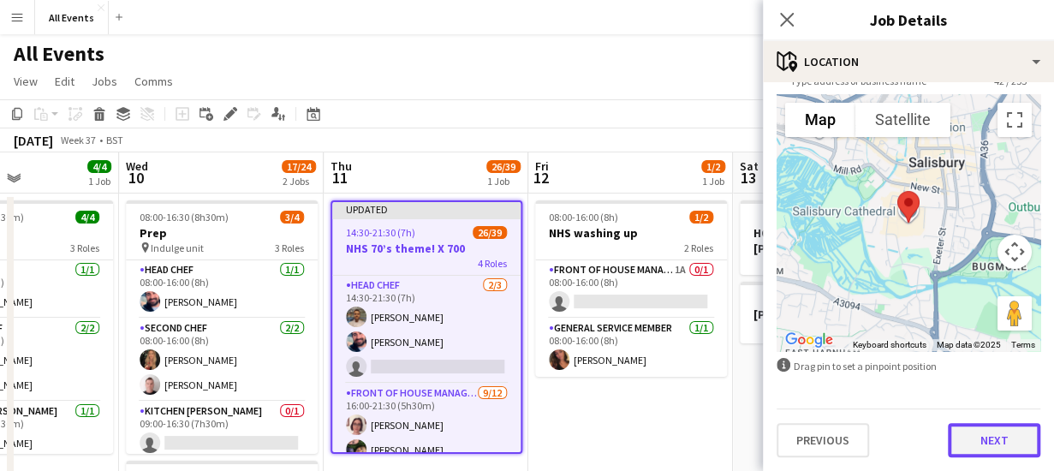
click at [991, 446] on button "Next" at bounding box center [994, 440] width 92 height 34
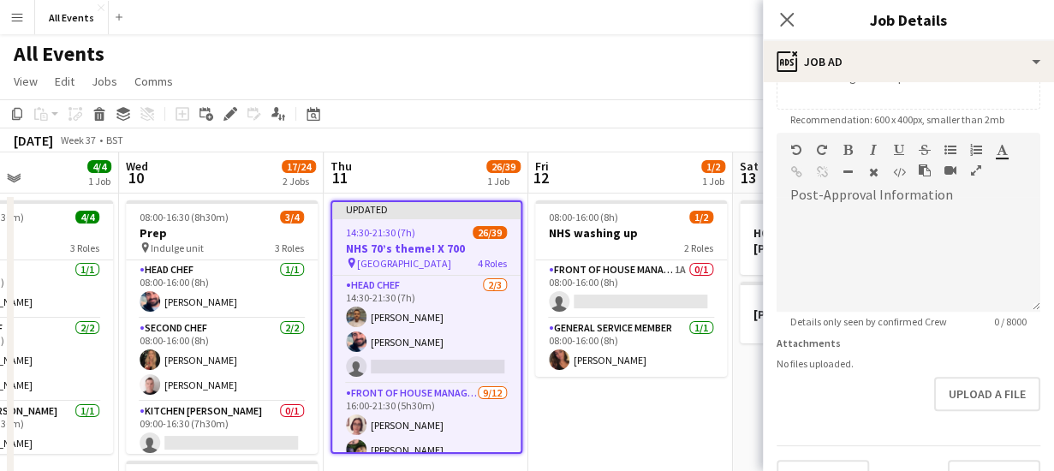
scroll to position [442, 0]
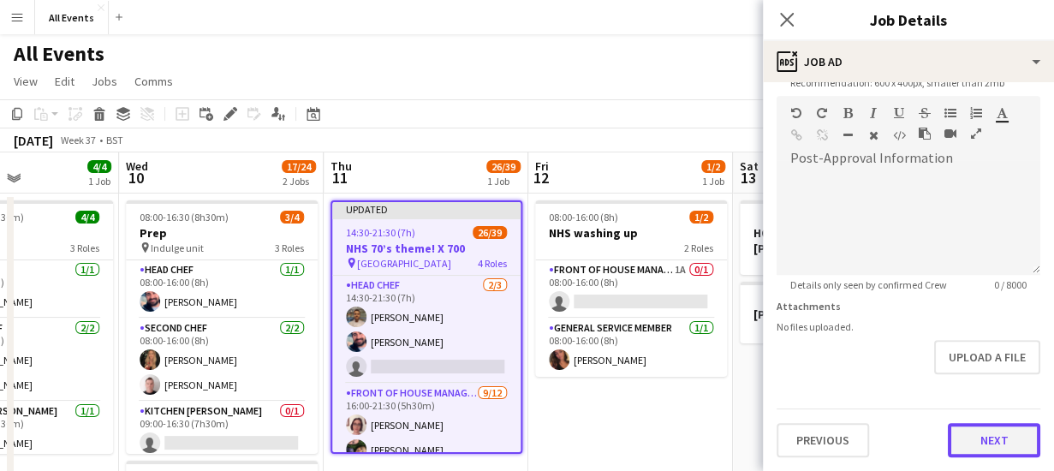
click at [975, 376] on form "**********" at bounding box center [908, 88] width 291 height 737
click at [984, 436] on button "Next" at bounding box center [994, 441] width 92 height 34
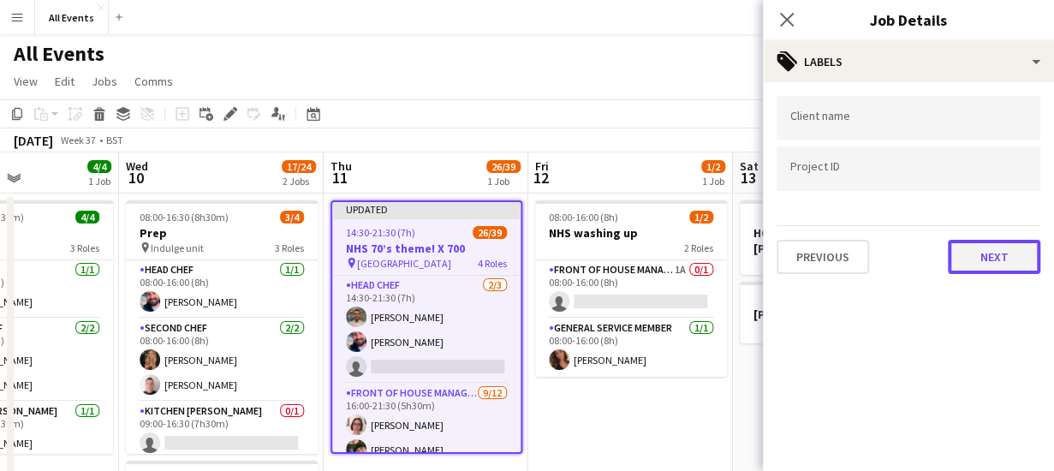
click at [984, 263] on button "Next" at bounding box center [994, 257] width 92 height 34
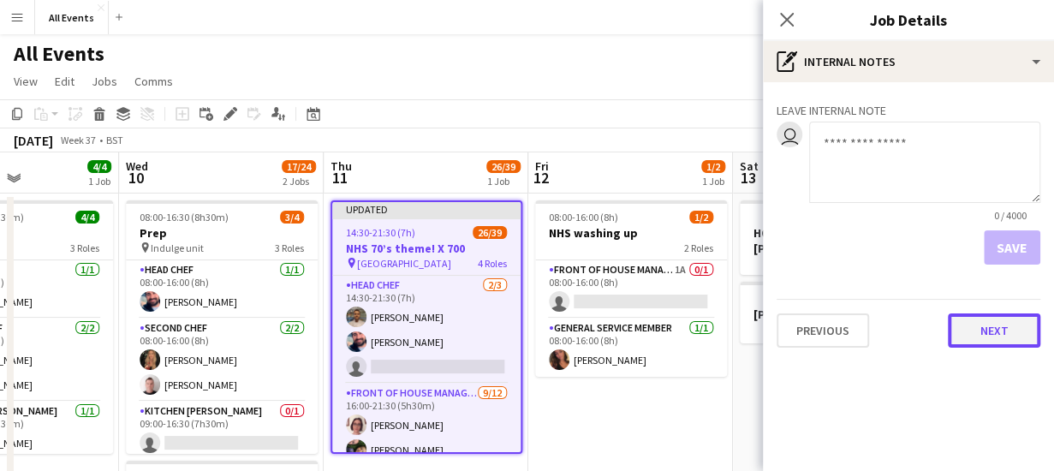
click at [981, 330] on button "Next" at bounding box center [994, 330] width 92 height 34
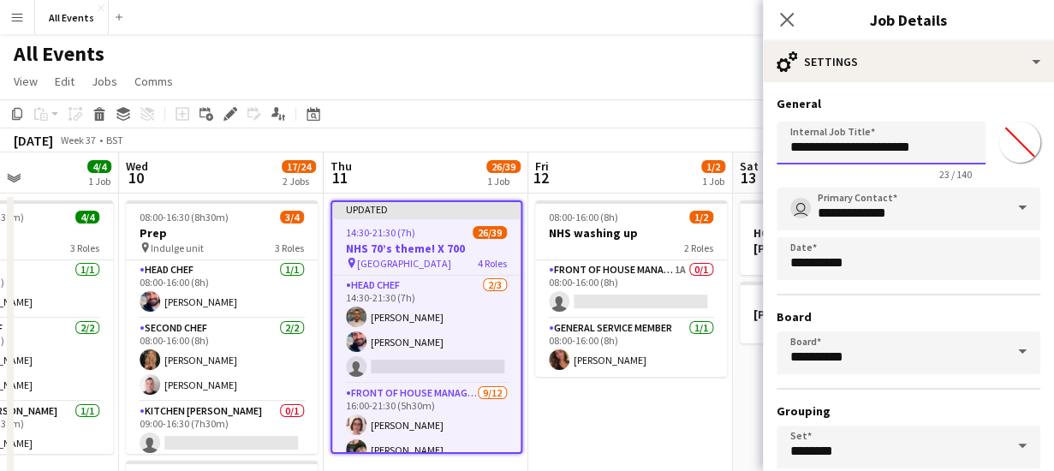
click at [895, 147] on input "**********" at bounding box center [880, 143] width 209 height 43
click at [823, 152] on input "**********" at bounding box center [880, 143] width 209 height 43
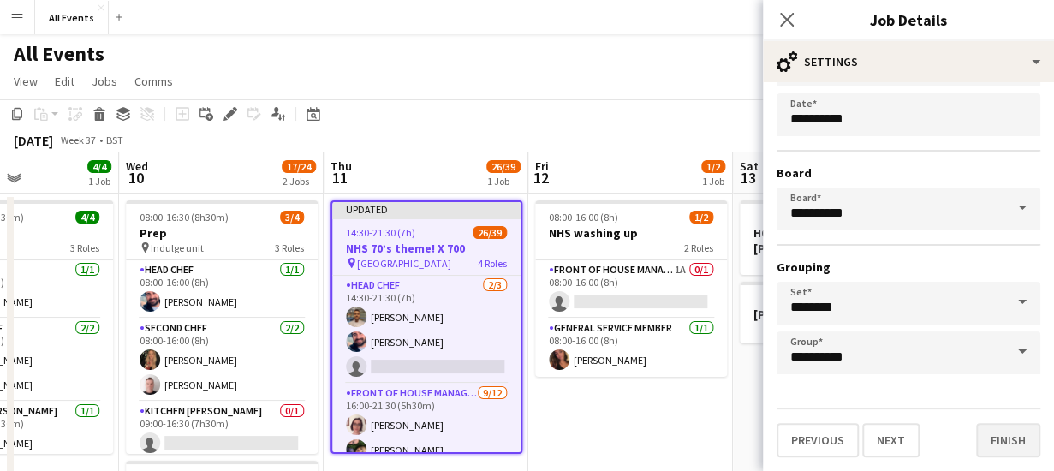
type input "**********"
click at [1005, 443] on button "Finish" at bounding box center [1008, 440] width 64 height 34
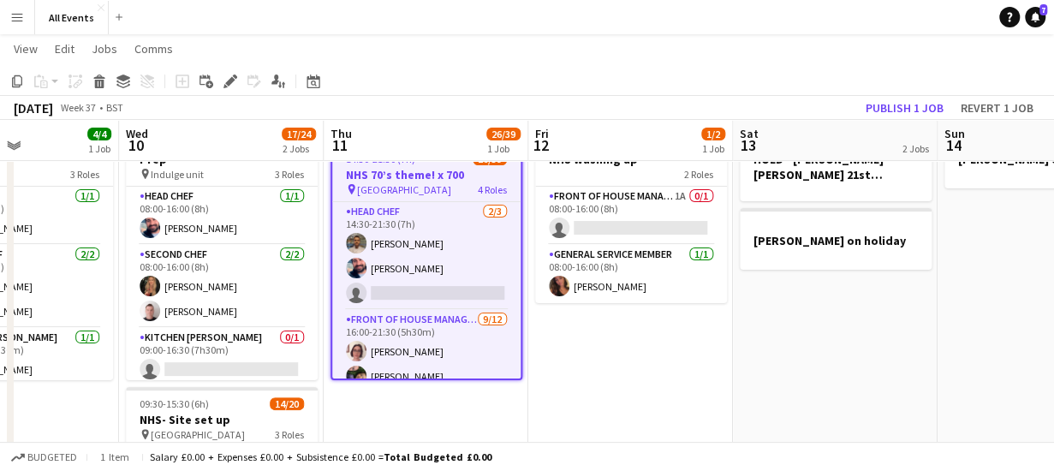
scroll to position [0, 0]
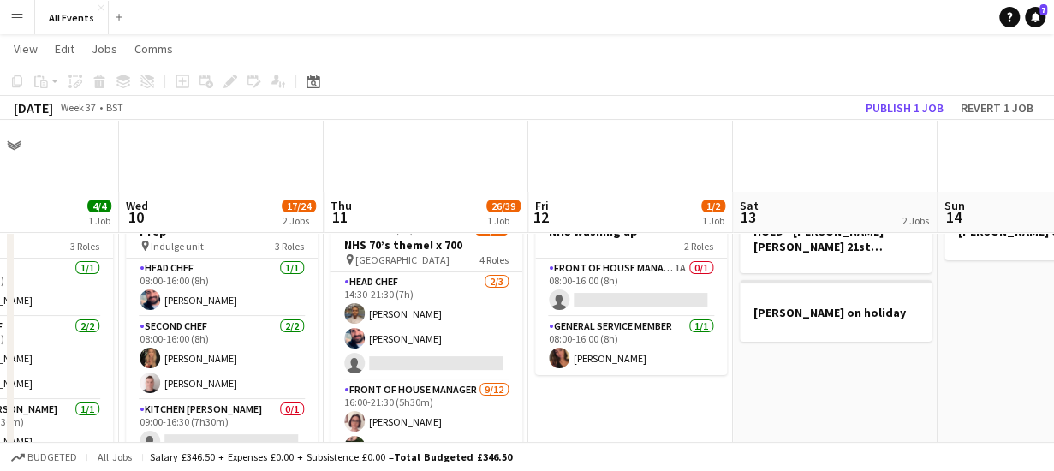
click at [433, 216] on app-board-header-date "Thu 11 26/39 1 Job" at bounding box center [426, 212] width 205 height 41
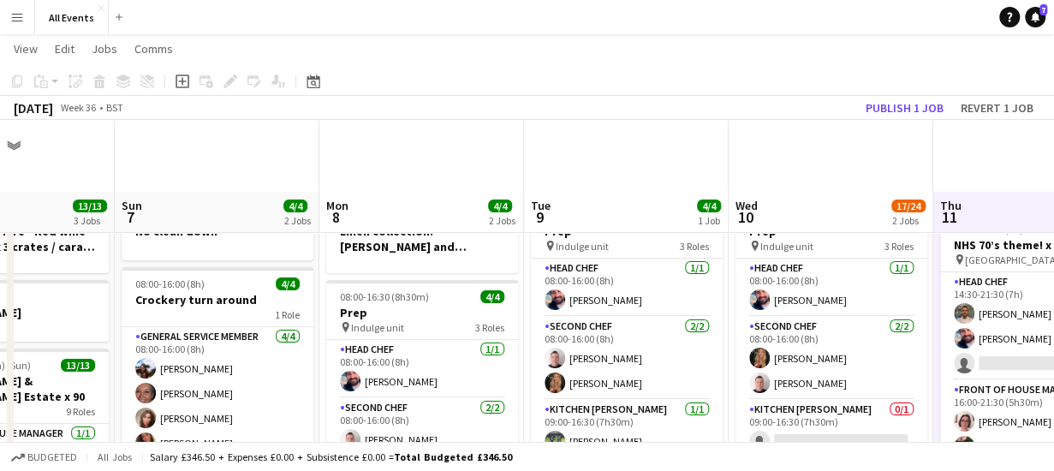
scroll to position [0, 390]
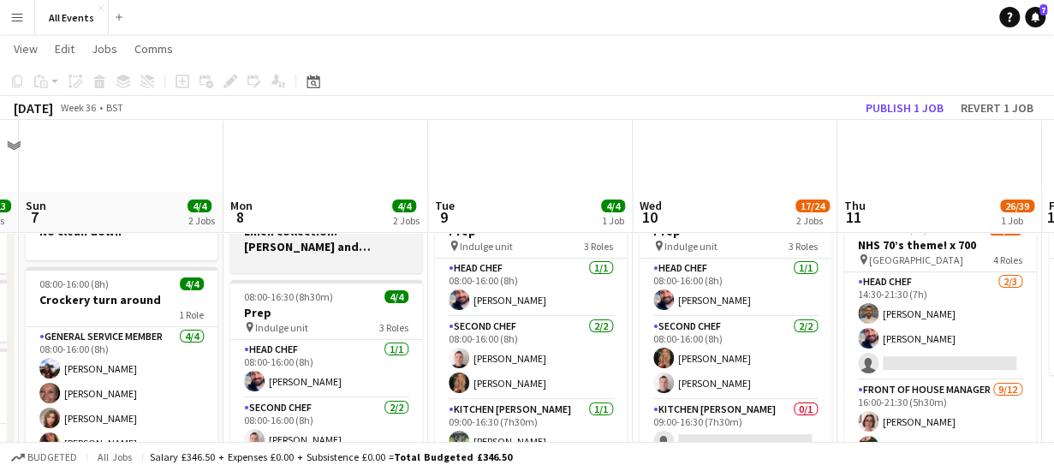
click at [258, 253] on h3 "Linen collection: [PERSON_NAME] and [PERSON_NAME]" at bounding box center [326, 238] width 192 height 31
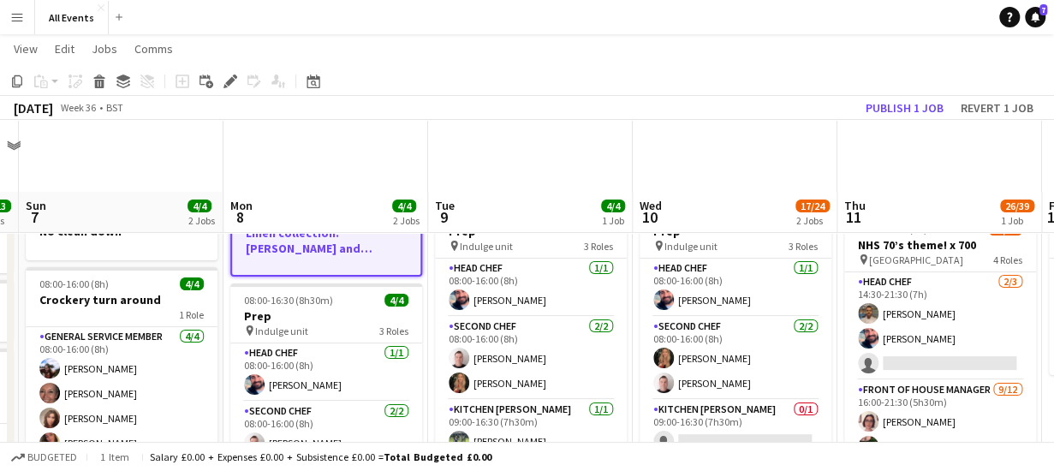
click at [265, 192] on app-board-header-date "Mon 8 4/4 2 Jobs" at bounding box center [325, 212] width 205 height 41
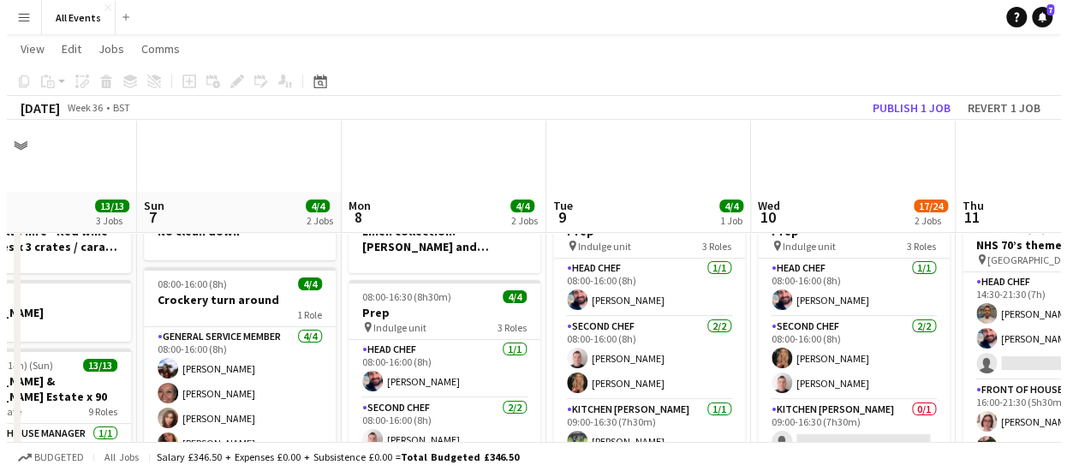
scroll to position [0, 422]
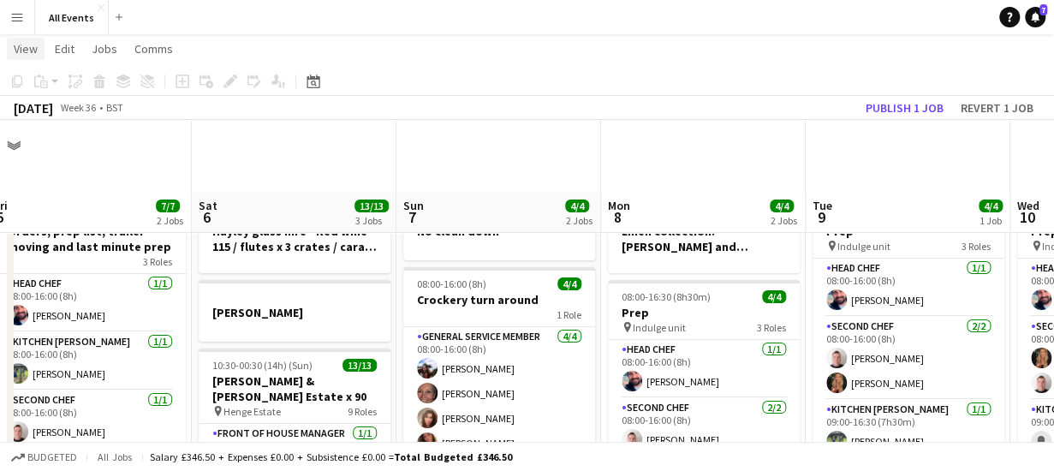
click at [31, 51] on span "View" at bounding box center [26, 48] width 24 height 15
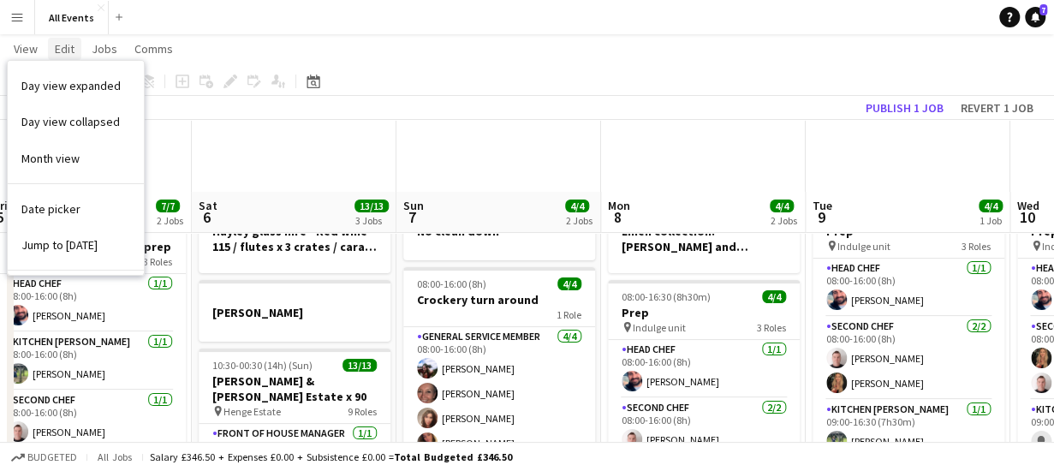
click at [62, 51] on span "Edit" at bounding box center [65, 48] width 20 height 15
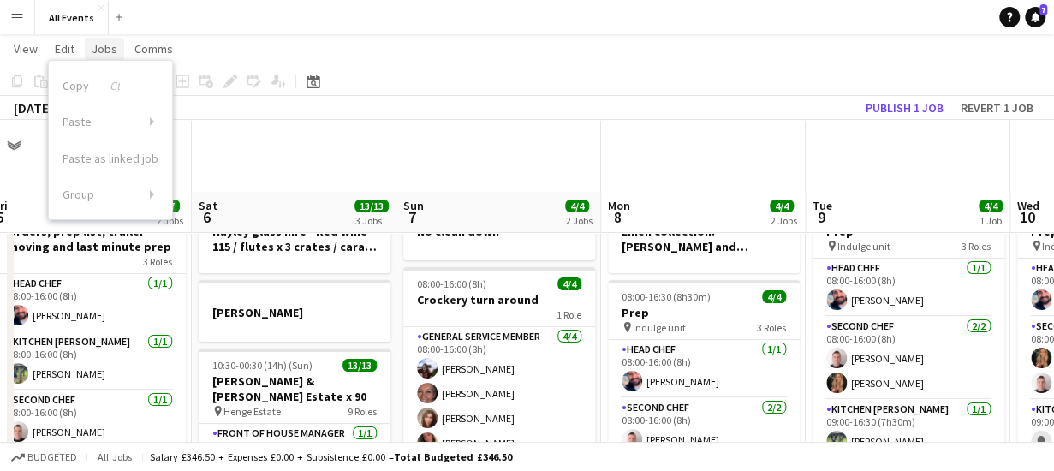
click at [101, 51] on span "Jobs" at bounding box center [105, 48] width 26 height 15
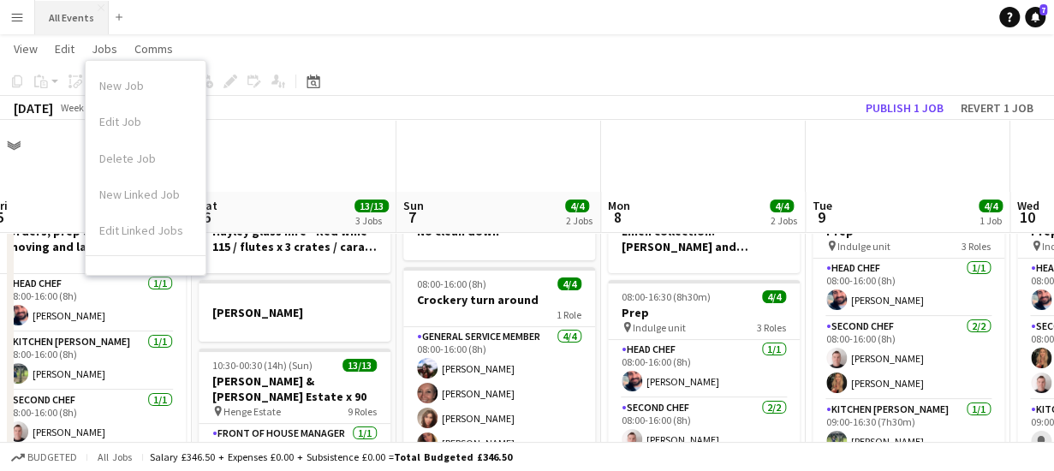
click at [68, 9] on button "All Events Close" at bounding box center [72, 17] width 74 height 33
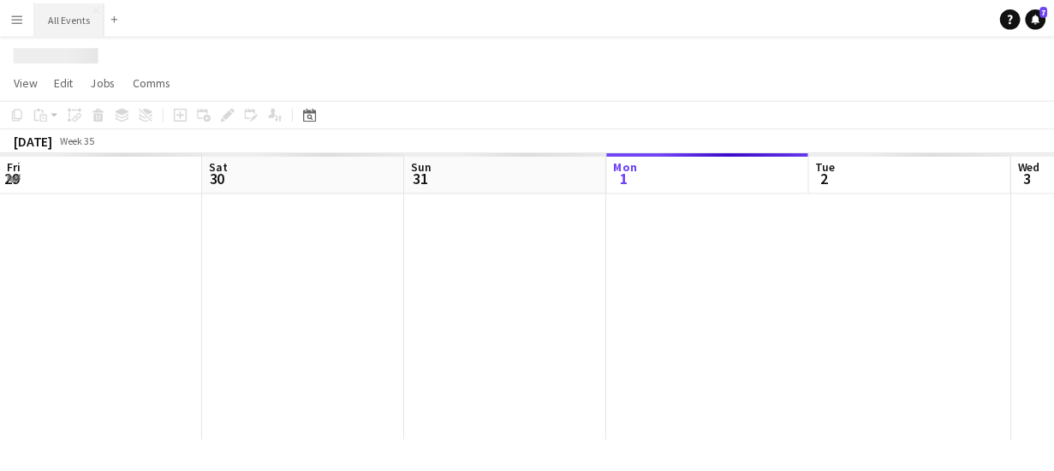
scroll to position [0, 409]
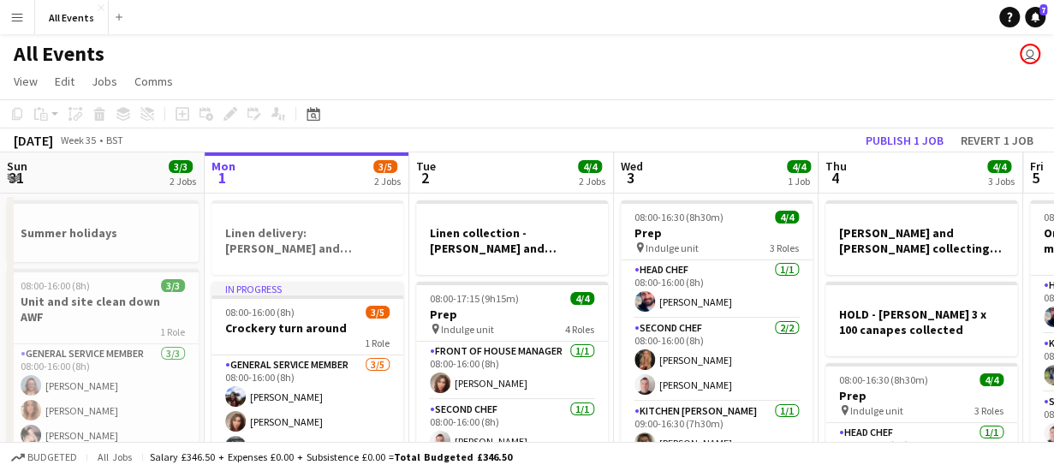
click at [467, 175] on app-board-header-date "Tue 2 4/4 2 Jobs" at bounding box center [511, 172] width 205 height 41
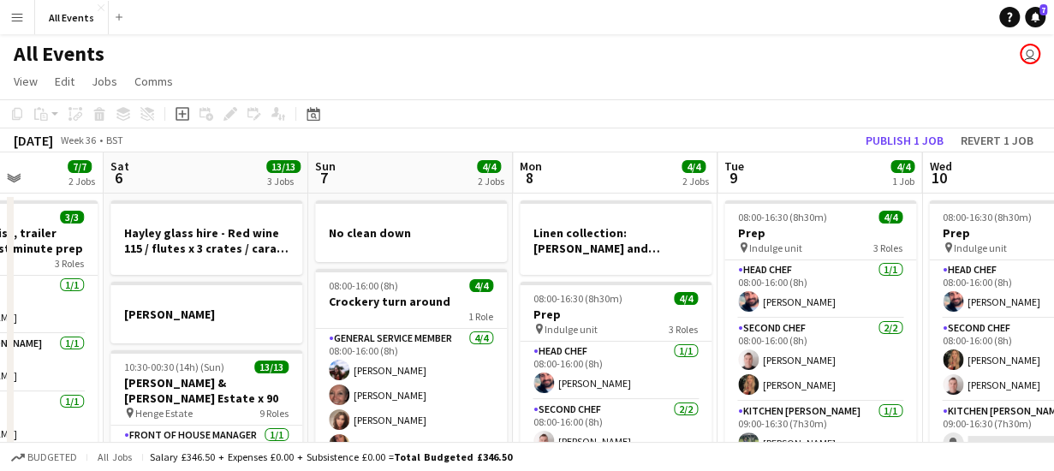
scroll to position [0, 721]
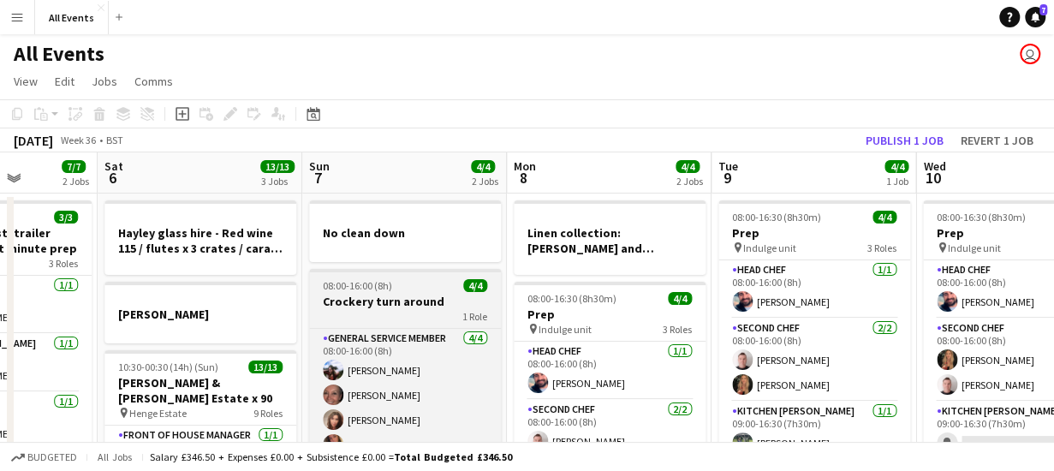
click at [416, 308] on h3 "Crockery turn around" at bounding box center [405, 301] width 192 height 15
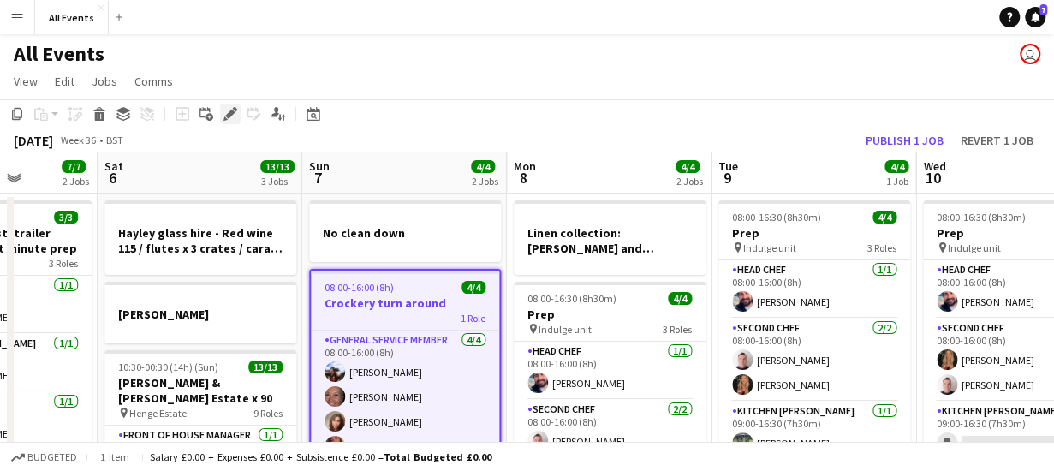
click at [232, 114] on icon at bounding box center [229, 114] width 9 height 9
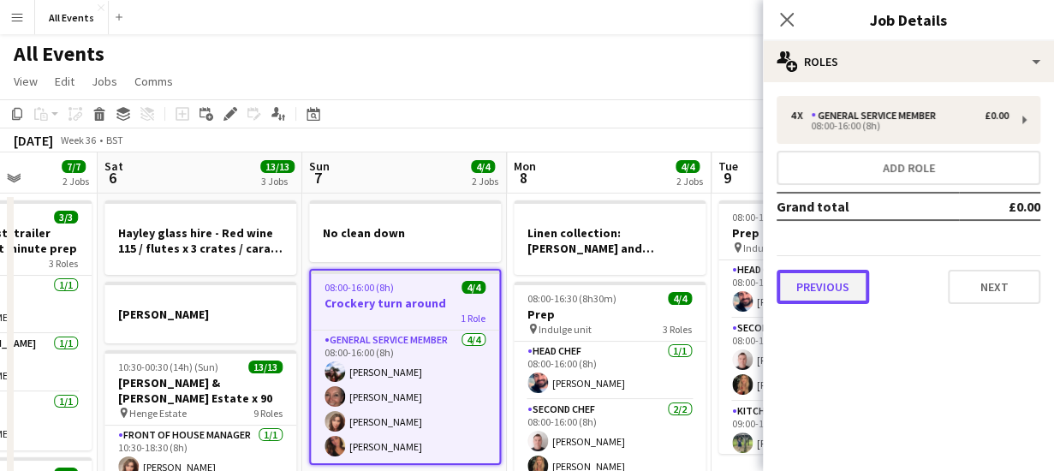
click at [805, 283] on button "Previous" at bounding box center [822, 287] width 92 height 34
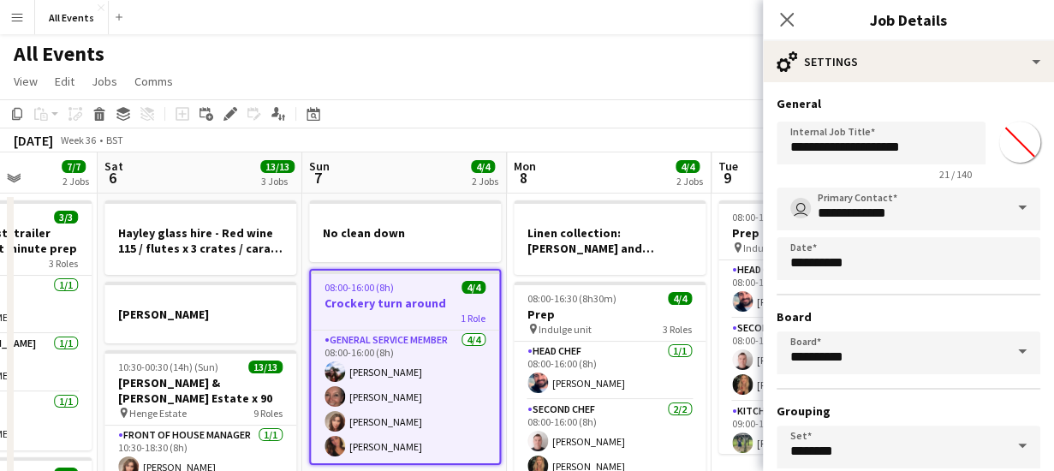
scroll to position [144, 0]
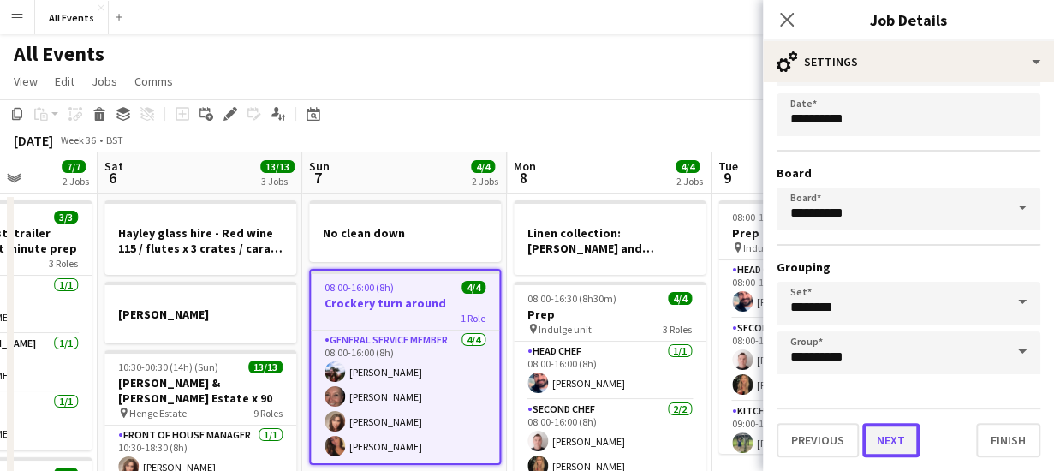
click at [899, 442] on button "Next" at bounding box center [890, 440] width 57 height 34
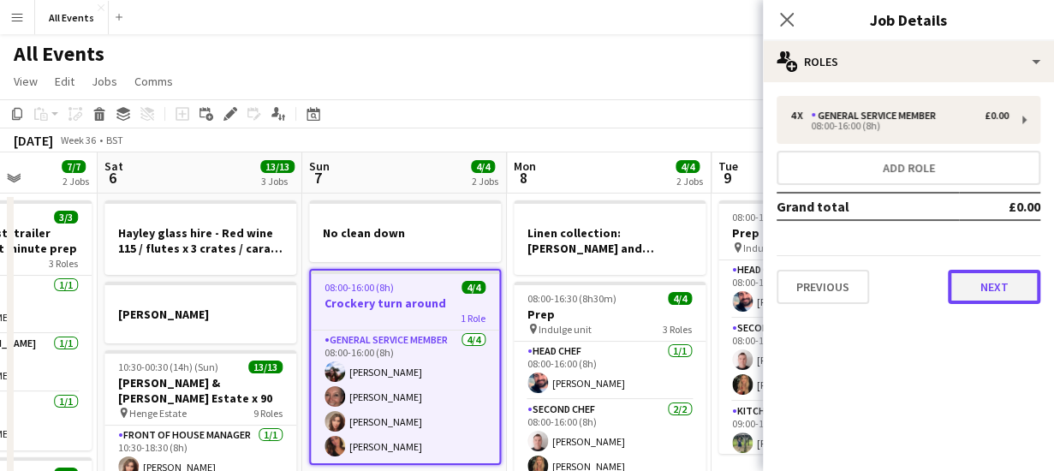
click at [981, 285] on button "Next" at bounding box center [994, 287] width 92 height 34
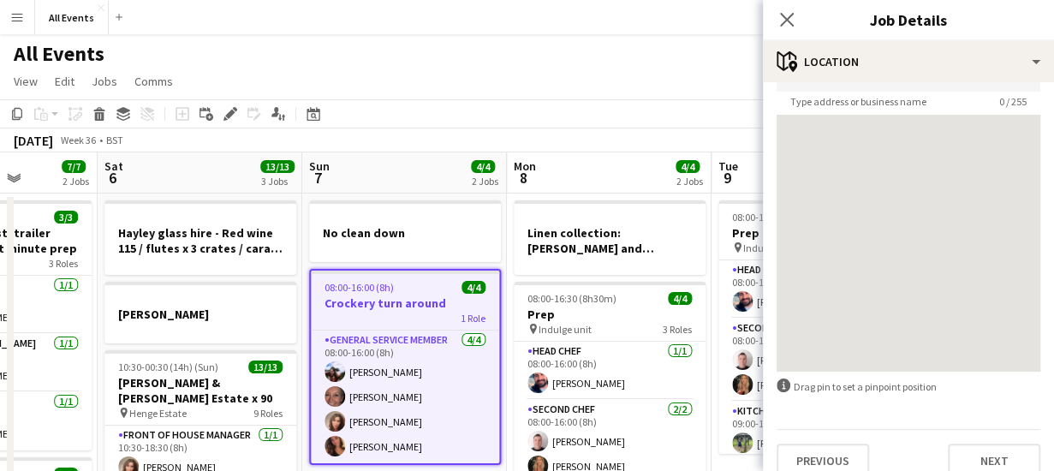
scroll to position [134, 0]
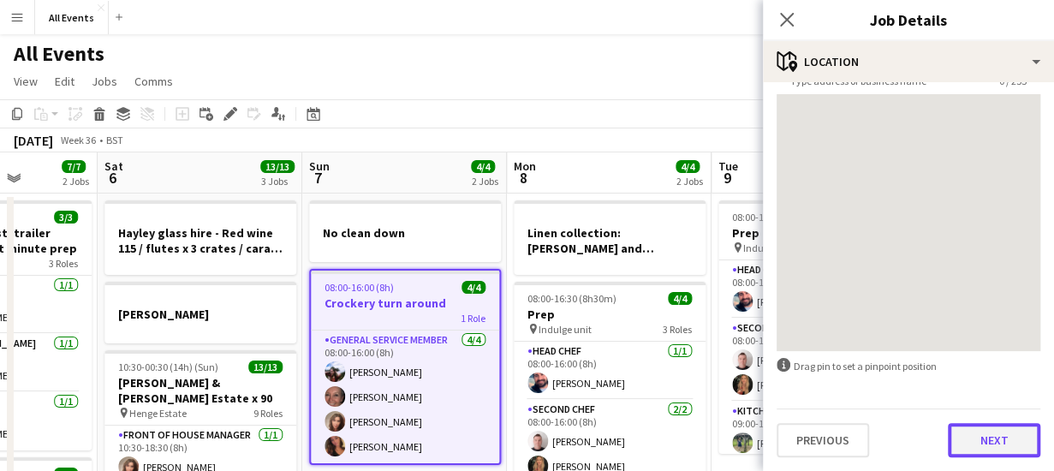
click at [990, 452] on button "Next" at bounding box center [994, 440] width 92 height 34
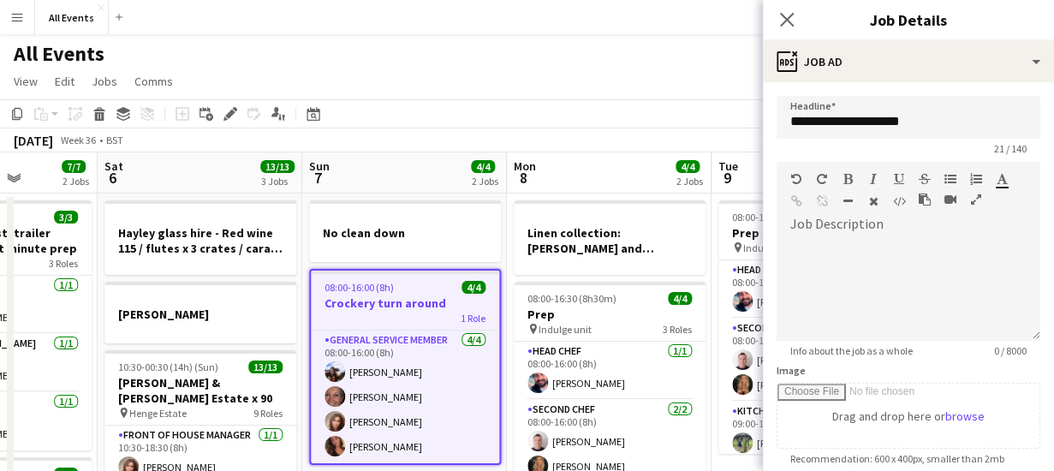
scroll to position [0, 0]
click at [830, 227] on div at bounding box center [908, 283] width 264 height 115
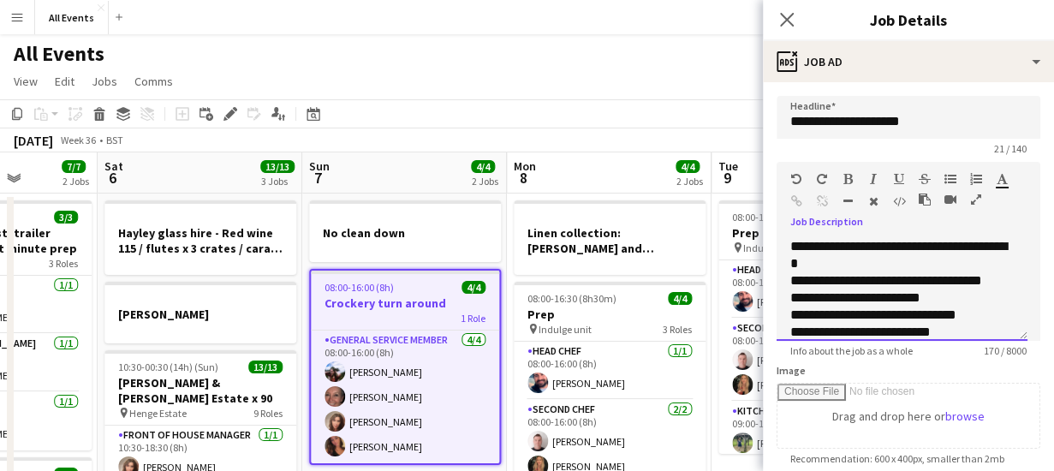
scroll to position [2, 0]
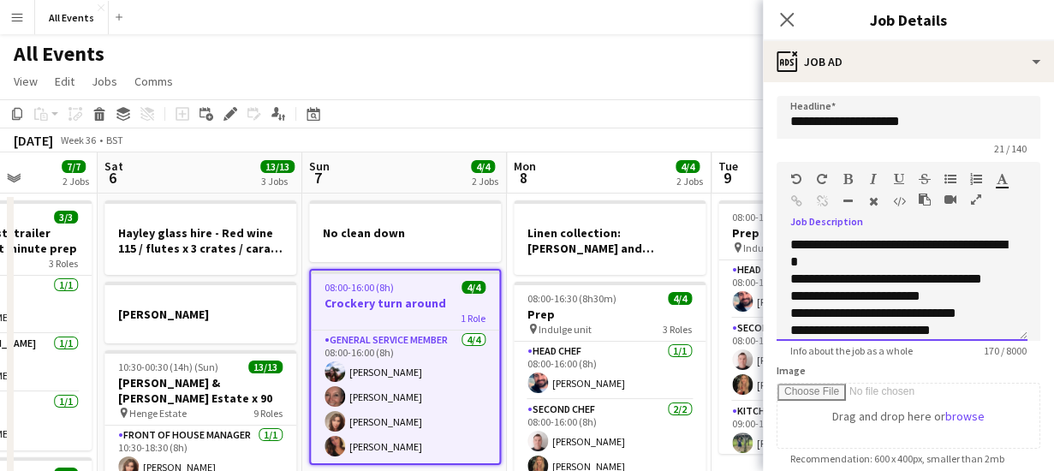
click at [868, 246] on span "**********" at bounding box center [898, 253] width 217 height 30
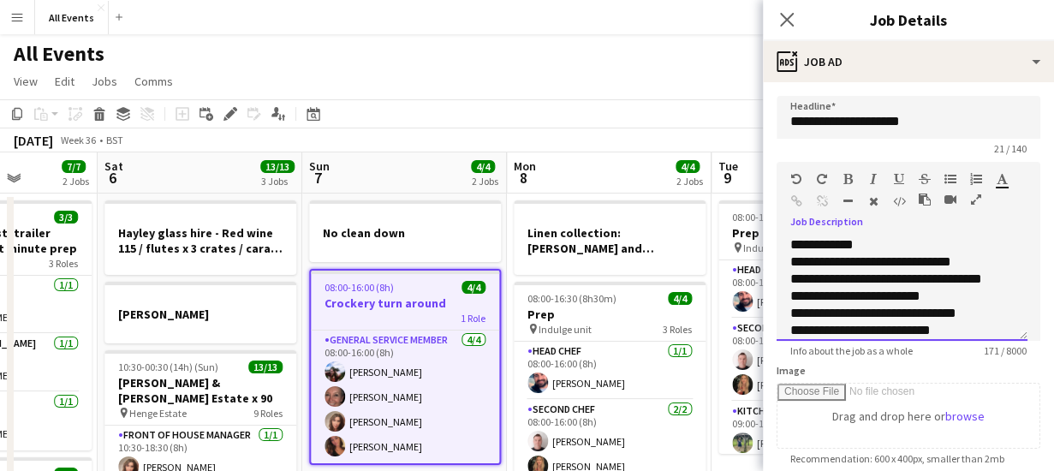
click at [960, 263] on div "**********" at bounding box center [901, 296] width 223 height 86
click at [988, 278] on div "**********" at bounding box center [895, 279] width 210 height 17
click at [937, 299] on div "**********" at bounding box center [895, 296] width 210 height 17
click at [848, 297] on div "**********" at bounding box center [895, 296] width 210 height 17
click at [945, 294] on div "**********" at bounding box center [895, 296] width 210 height 17
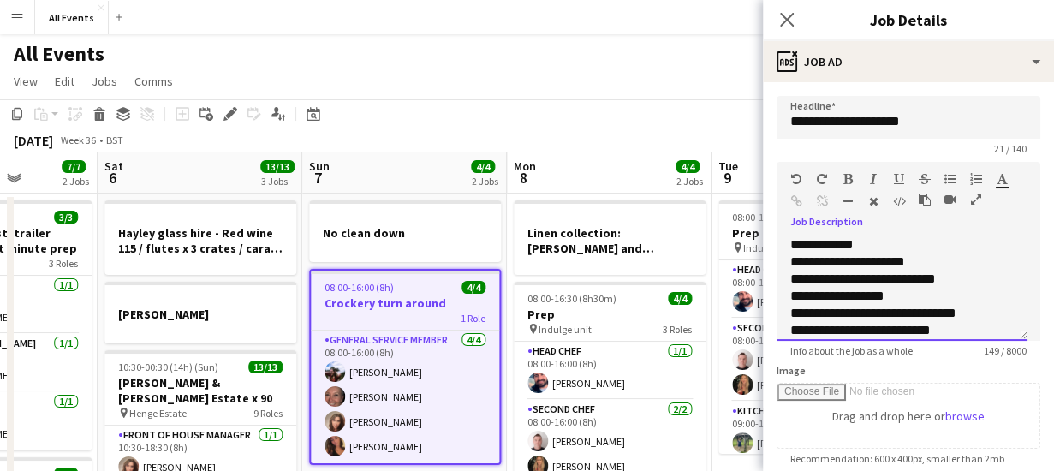
click at [891, 311] on div "**********" at bounding box center [895, 313] width 210 height 17
click at [979, 312] on div "**********" at bounding box center [895, 313] width 210 height 17
click at [863, 331] on div "**********" at bounding box center [895, 330] width 210 height 17
click at [904, 331] on div "**********" at bounding box center [895, 330] width 210 height 17
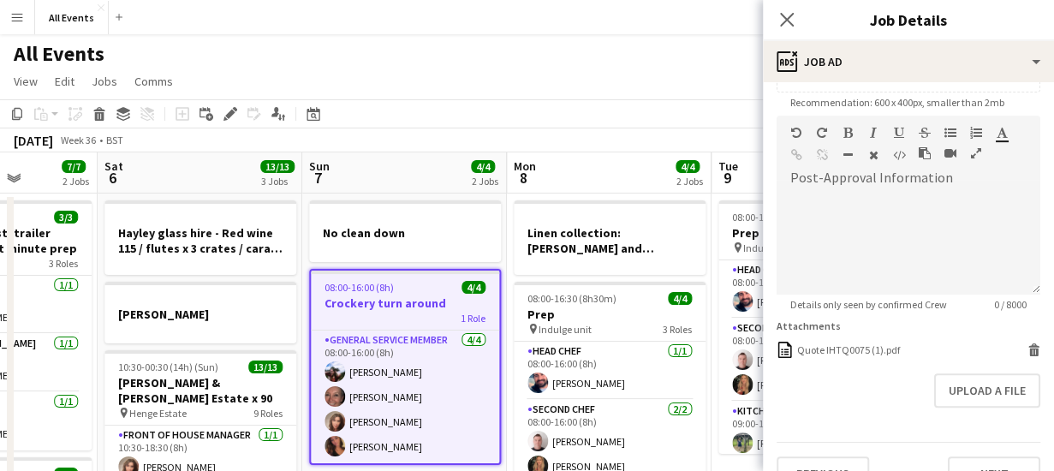
scroll to position [389, 0]
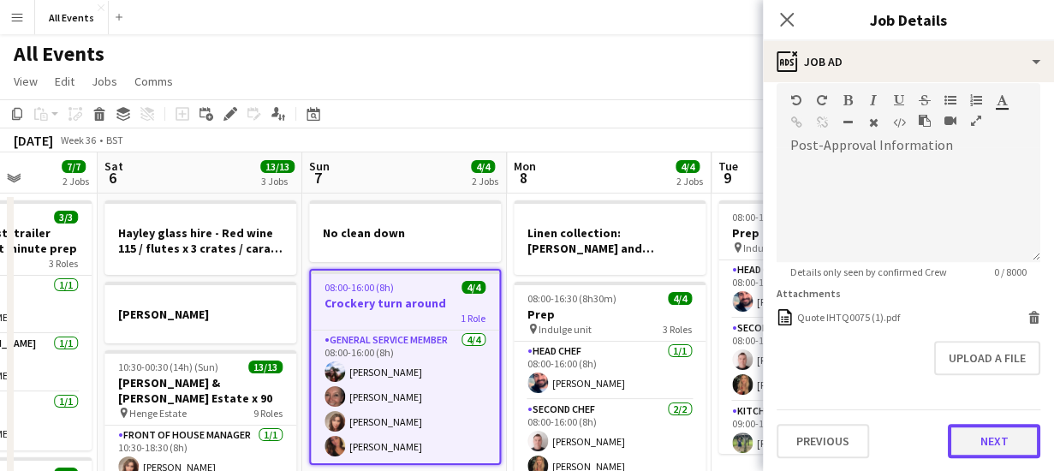
click at [978, 448] on button "Next" at bounding box center [994, 441] width 92 height 34
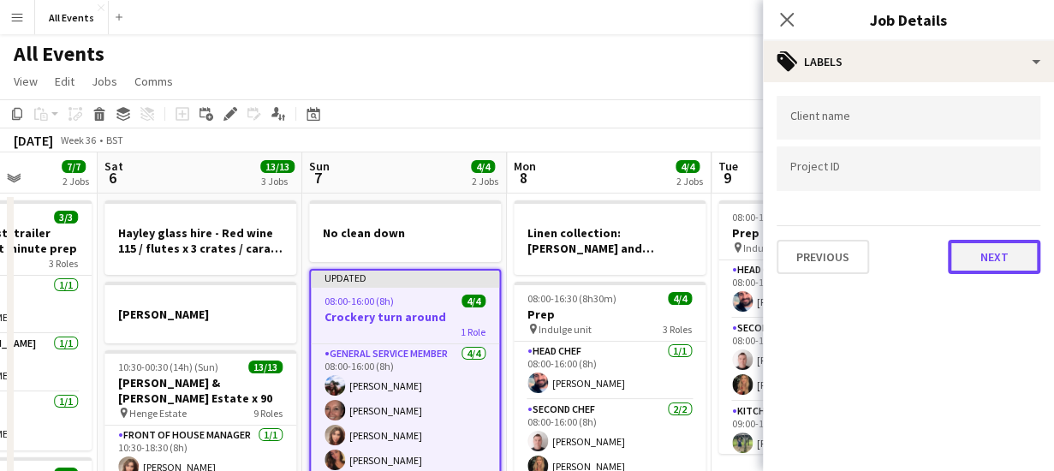
click at [985, 254] on button "Next" at bounding box center [994, 257] width 92 height 34
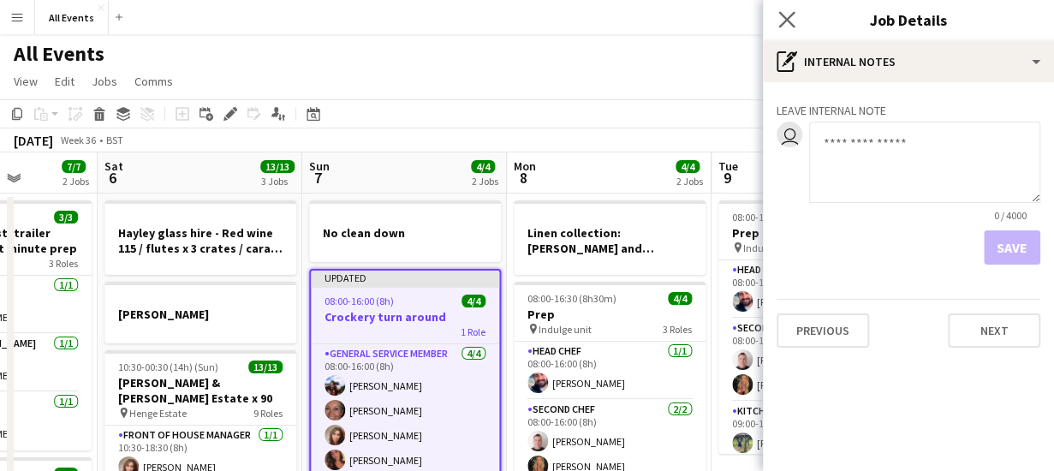
click at [787, 9] on app-icon "Close pop-in" at bounding box center [787, 20] width 25 height 25
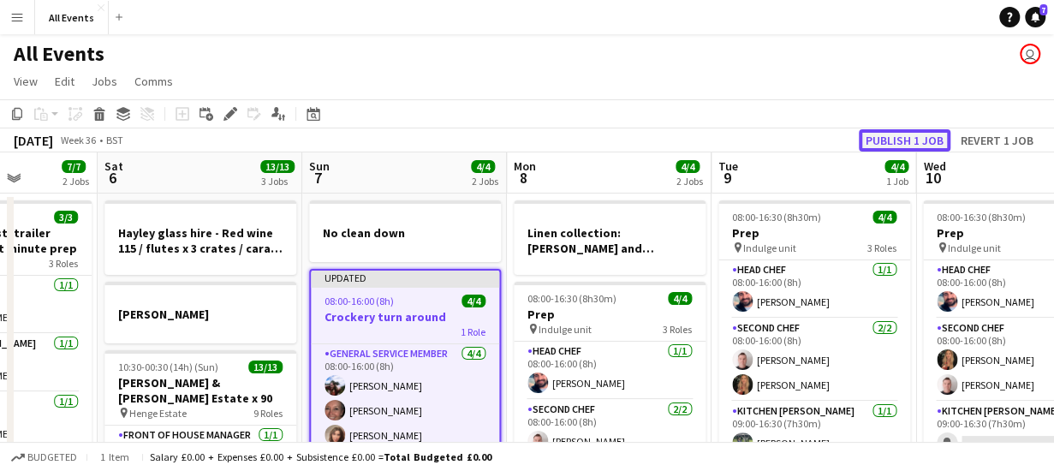
click at [880, 138] on button "Publish 1 job" at bounding box center [905, 140] width 92 height 22
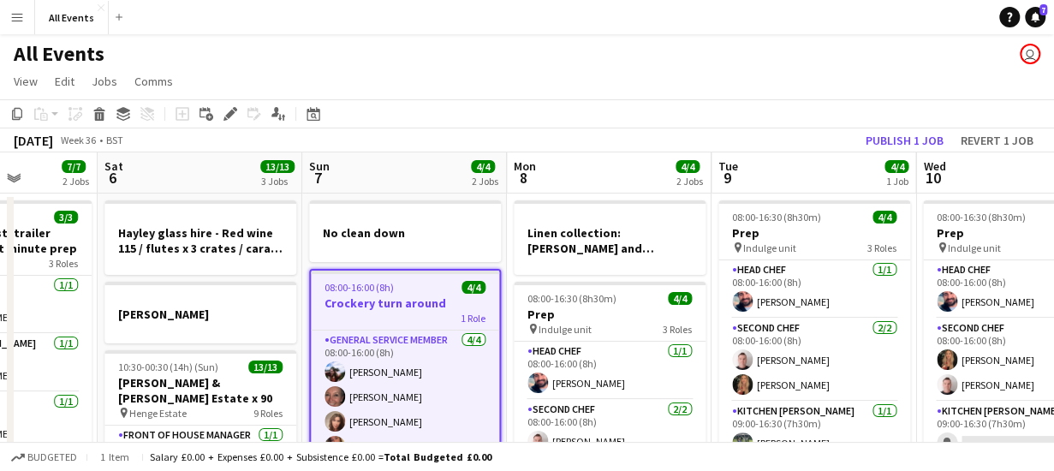
click at [595, 170] on app-board-header-date "Mon 8 4/4 2 Jobs" at bounding box center [609, 172] width 205 height 41
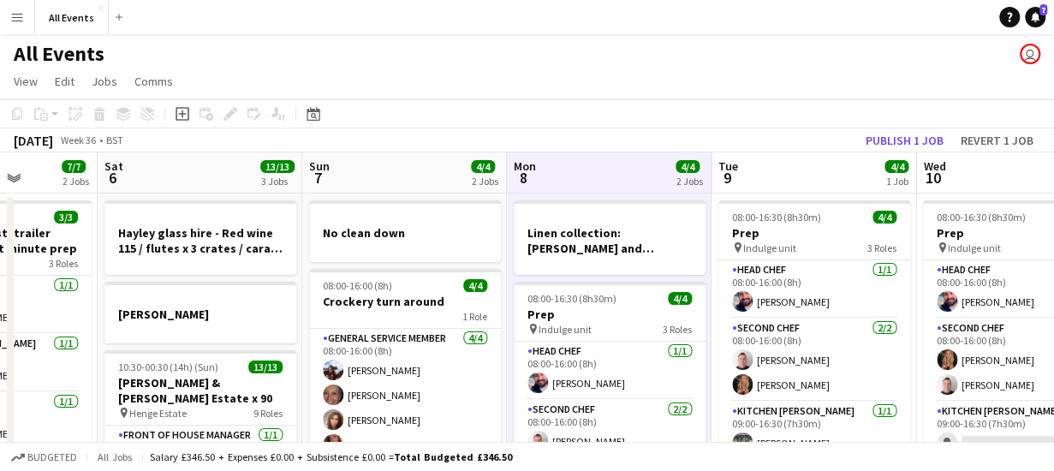
click at [555, 176] on app-board-header-date "Mon 8 4/4 2 Jobs" at bounding box center [609, 172] width 205 height 41
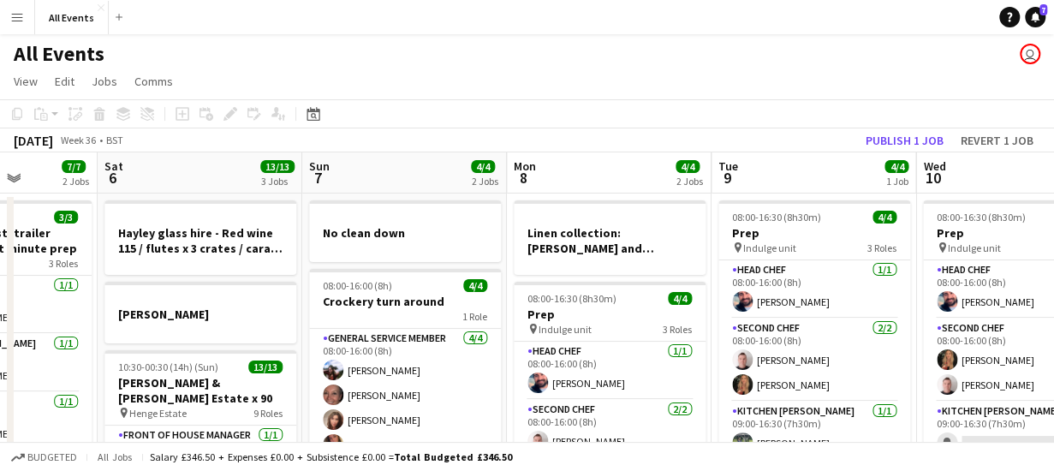
click at [555, 176] on app-board-header-date "Mon 8 4/4 2 Jobs" at bounding box center [609, 172] width 205 height 41
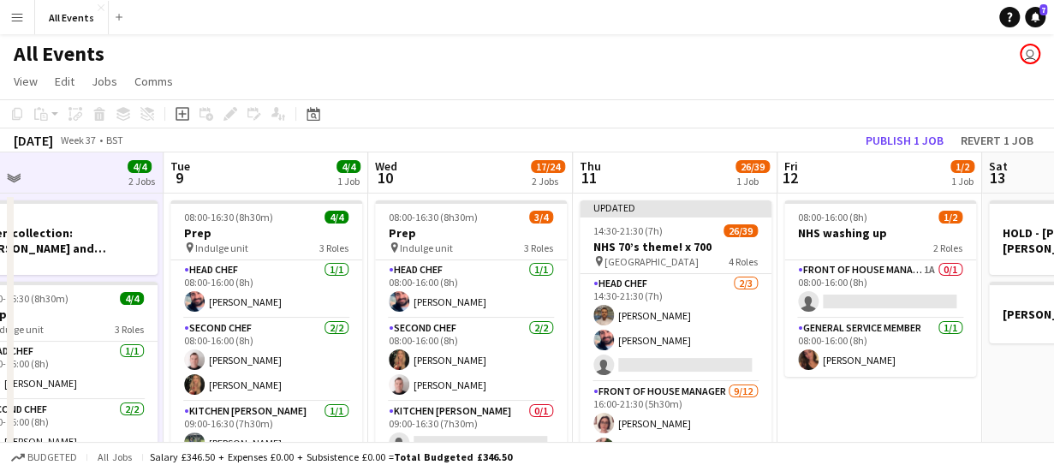
scroll to position [0, 485]
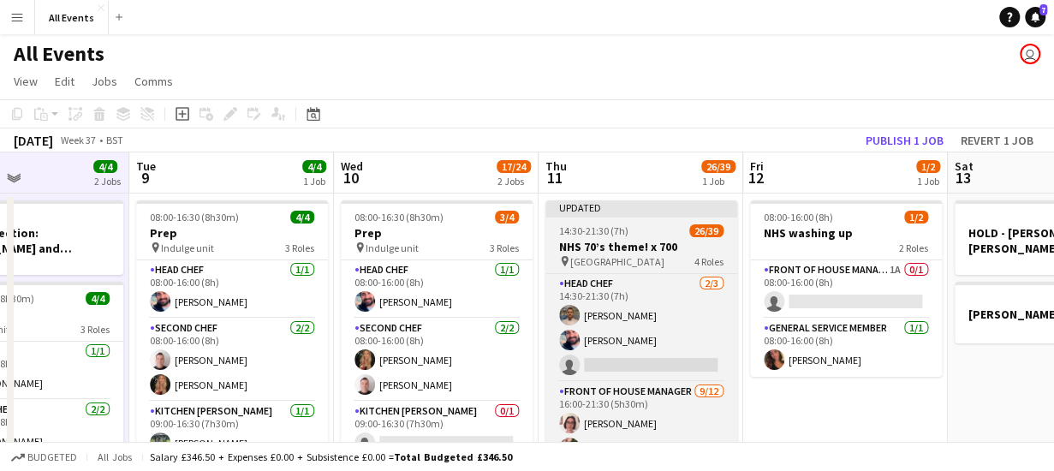
click at [631, 239] on h3 "NHS 70’s theme! x 700" at bounding box center [641, 246] width 192 height 15
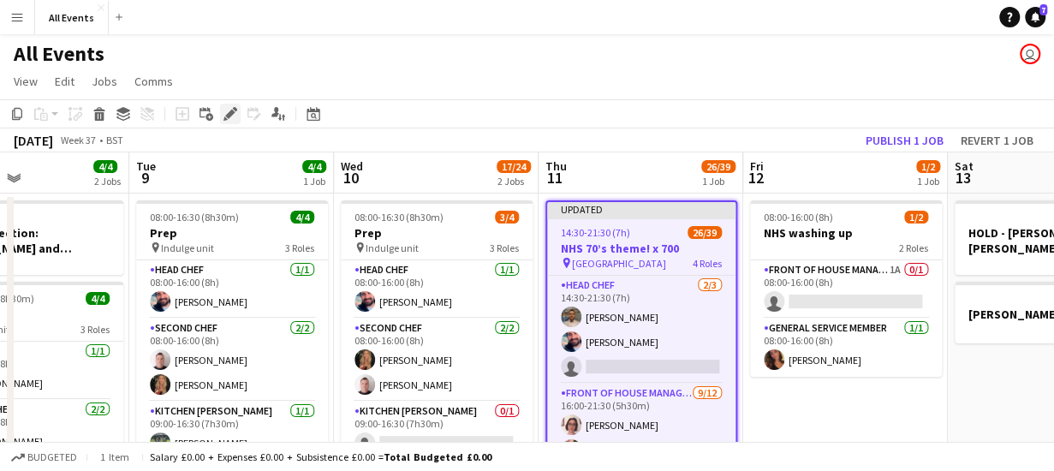
click at [231, 114] on icon at bounding box center [229, 114] width 9 height 9
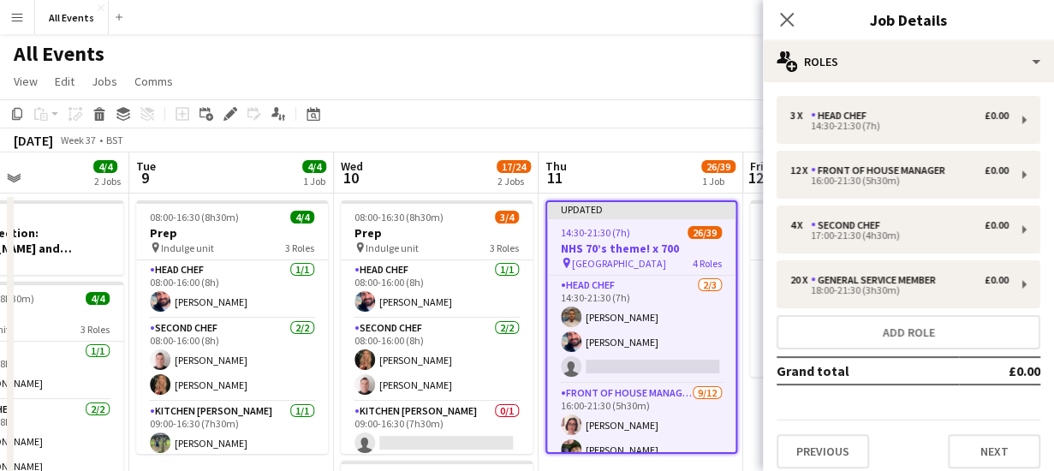
scroll to position [10, 0]
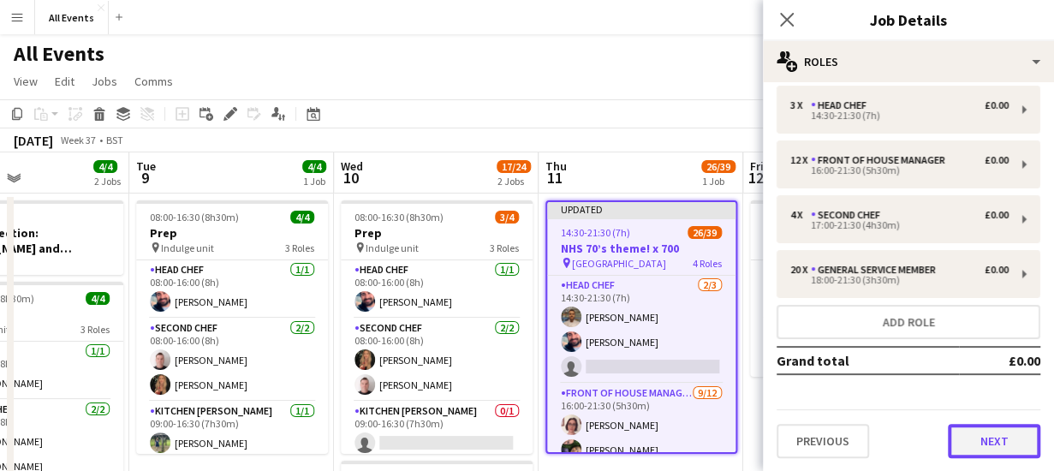
click at [984, 447] on button "Next" at bounding box center [994, 441] width 92 height 34
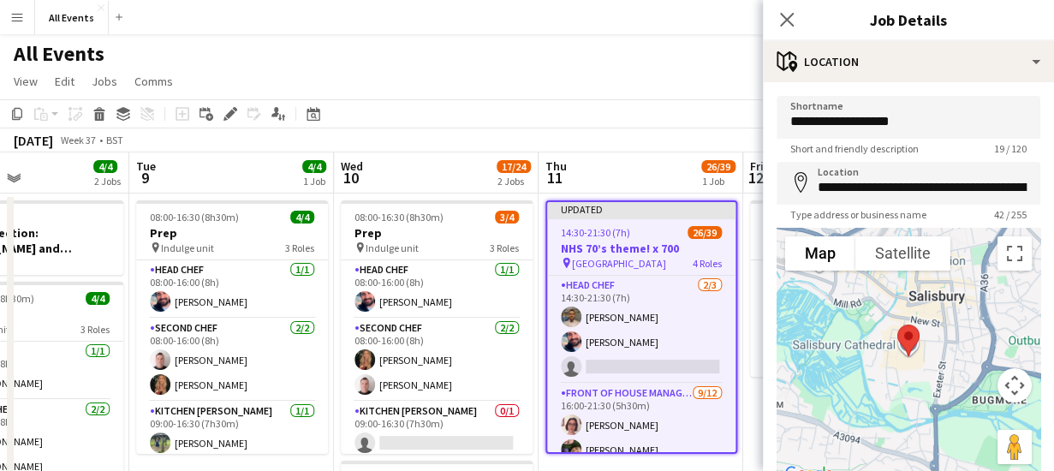
scroll to position [134, 0]
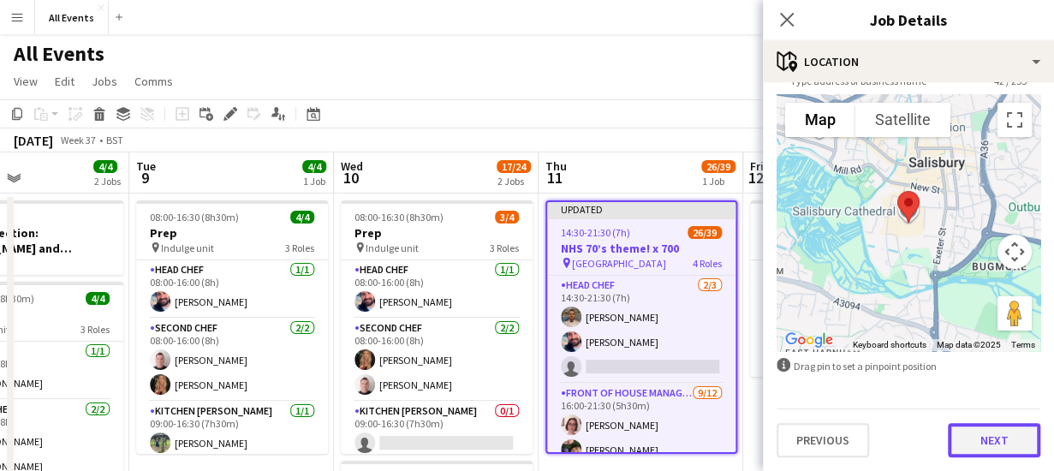
click at [998, 440] on button "Next" at bounding box center [994, 440] width 92 height 34
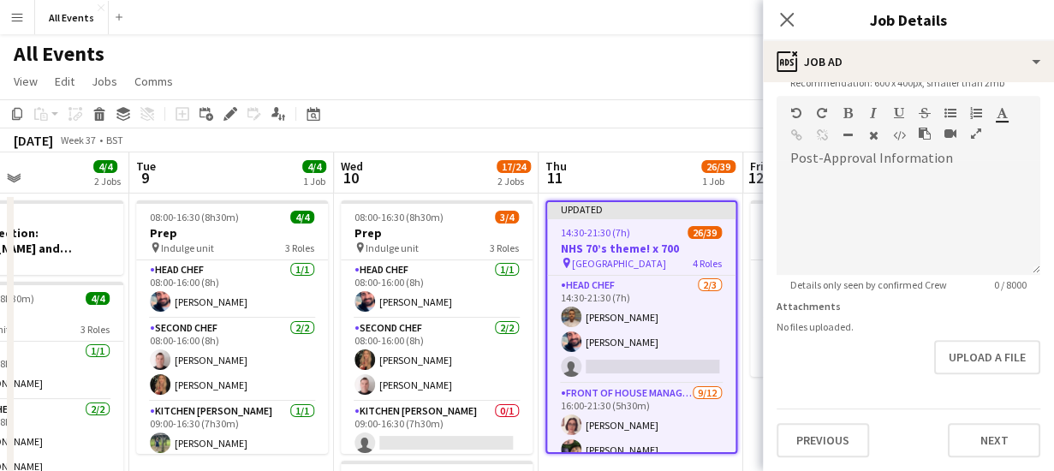
scroll to position [411, 0]
click at [984, 321] on form "**********" at bounding box center [908, 88] width 291 height 737
click at [981, 350] on button "Upload a file" at bounding box center [987, 358] width 106 height 34
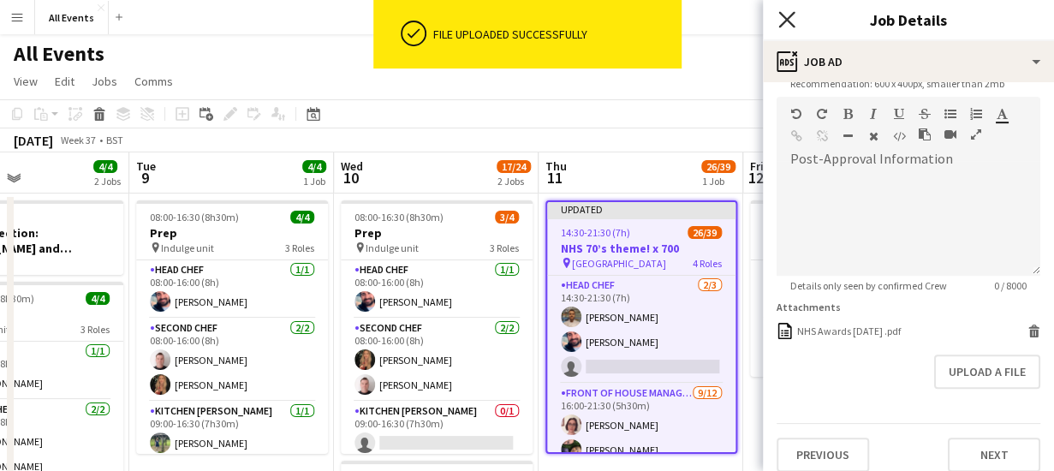
click at [789, 14] on icon "Close pop-in" at bounding box center [786, 19] width 16 height 16
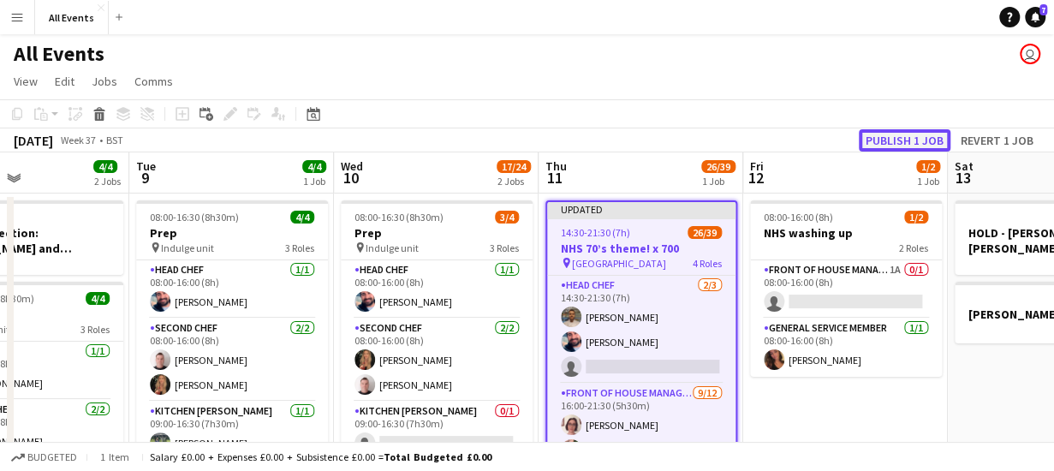
click at [896, 138] on button "Publish 1 job" at bounding box center [905, 140] width 92 height 22
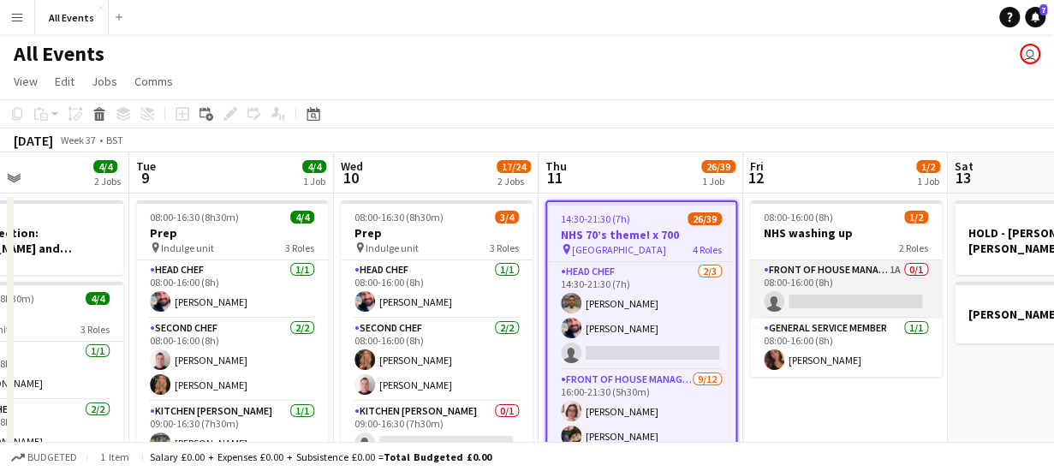
click at [859, 281] on app-card-role "Front of House Manager 1A 0/1 08:00-16:00 (8h) single-neutral-actions" at bounding box center [846, 289] width 192 height 58
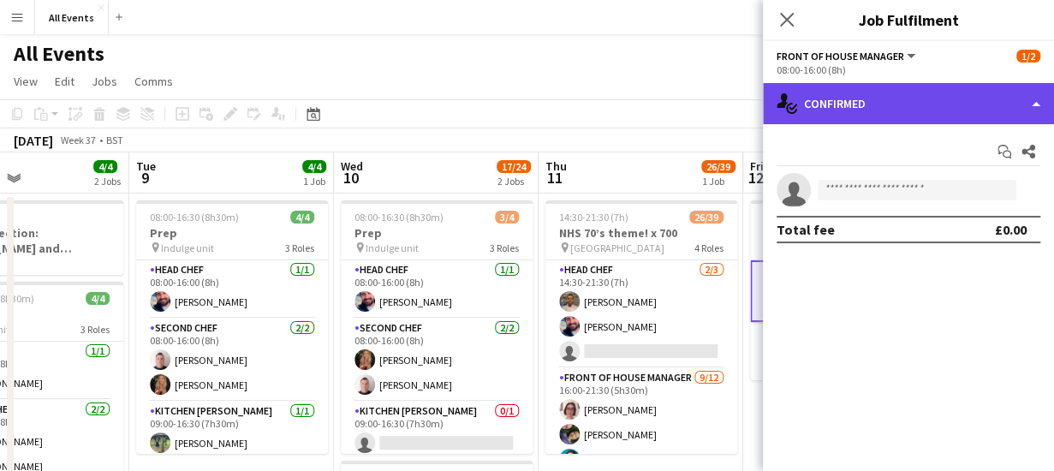
click at [907, 112] on div "single-neutral-actions-check-2 Confirmed" at bounding box center [908, 103] width 291 height 41
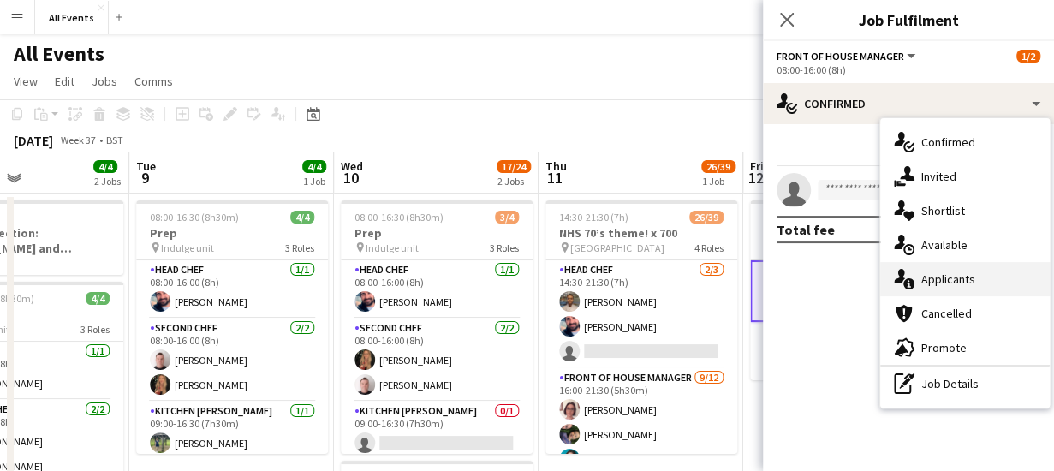
click at [948, 276] on div "single-neutral-actions-information Applicants" at bounding box center [964, 279] width 169 height 34
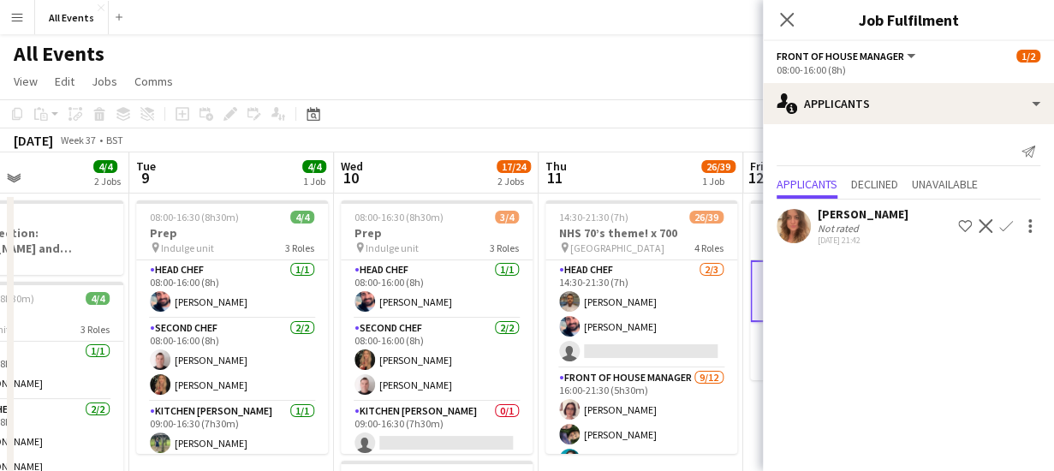
click at [1007, 223] on app-icon "Confirm" at bounding box center [1006, 226] width 14 height 14
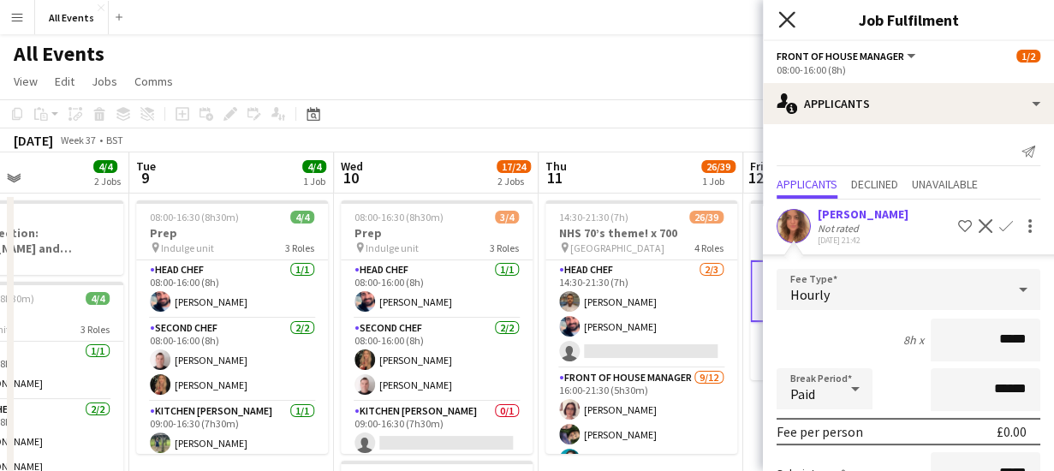
click at [789, 20] on icon "Close pop-in" at bounding box center [786, 19] width 16 height 16
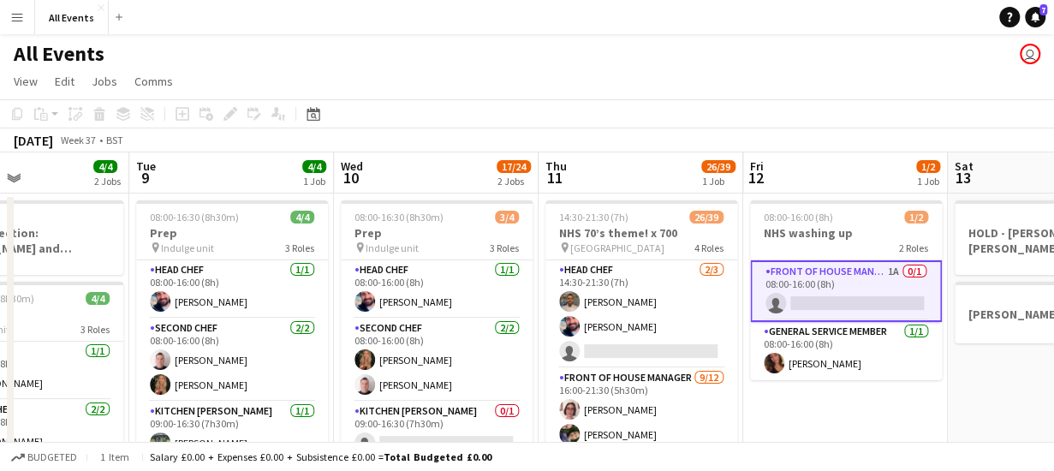
click at [828, 128] on app-toolbar "Copy Paste Paste Ctrl+V Paste with crew Ctrl+Shift+V Paste linked Job [GEOGRAPH…" at bounding box center [527, 113] width 1054 height 29
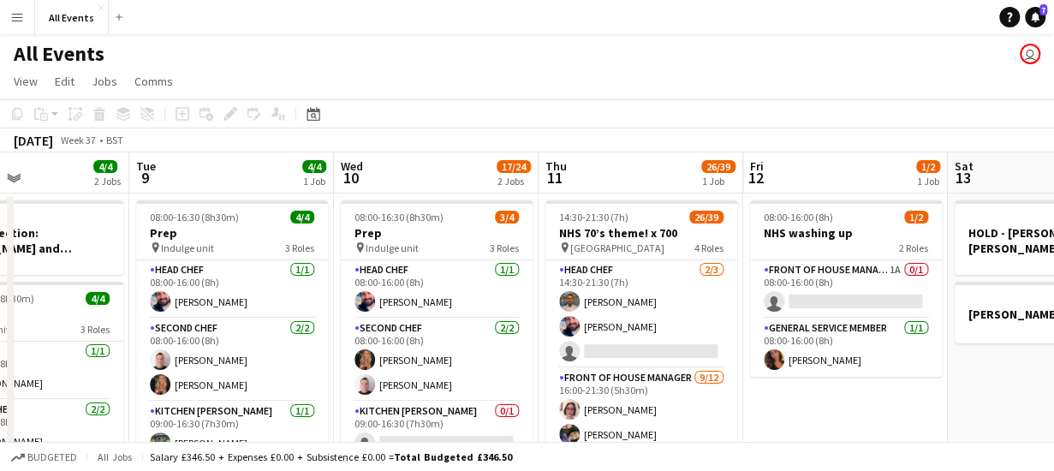
click at [832, 176] on app-board-header-date "Fri 12 1/2 1 Job" at bounding box center [845, 172] width 205 height 41
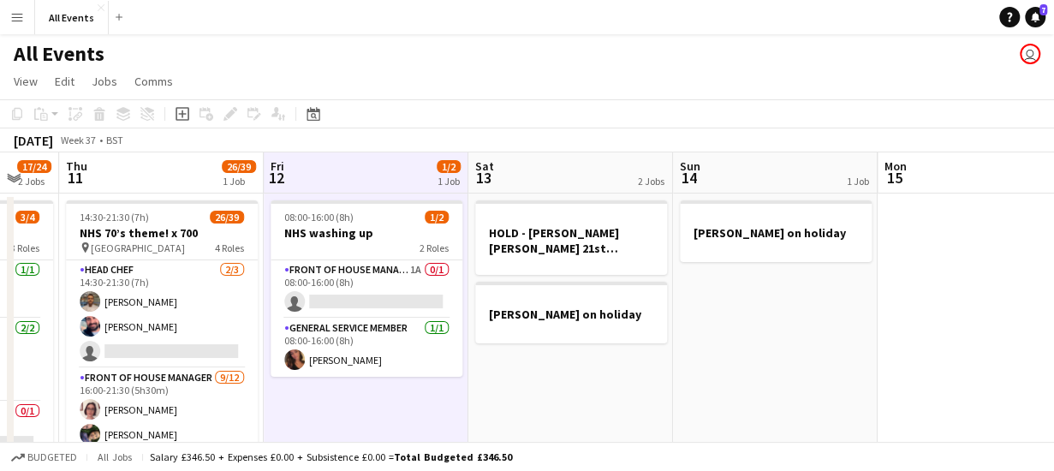
scroll to position [0, 589]
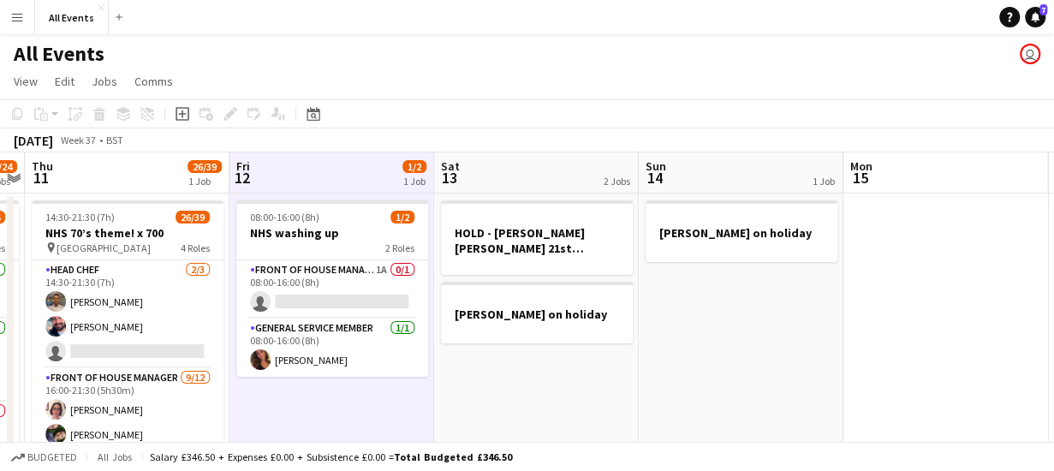
click at [501, 179] on app-board-header-date "Sat 13 2 Jobs" at bounding box center [536, 172] width 205 height 41
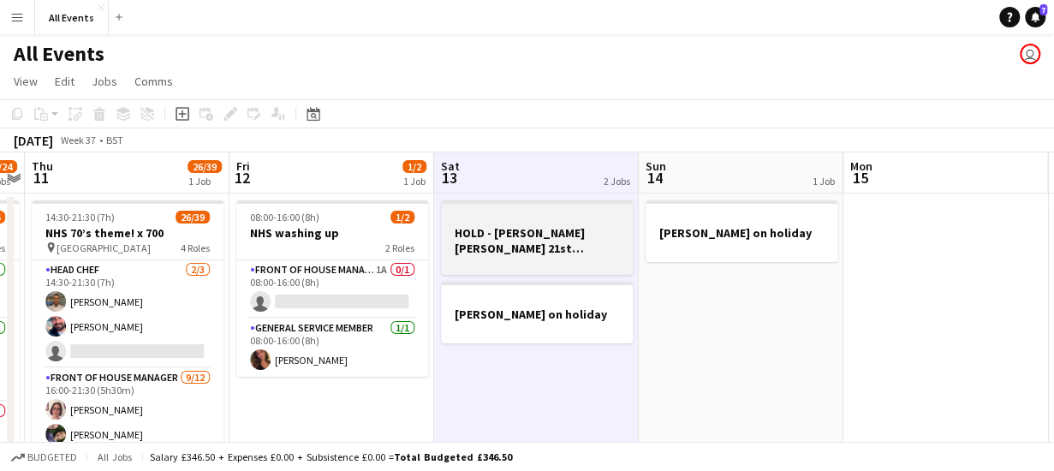
click at [528, 237] on h3 "HOLD - [PERSON_NAME] [PERSON_NAME] 21st birthday lunch x 12 -Lime Cottage ([PER…" at bounding box center [537, 240] width 192 height 31
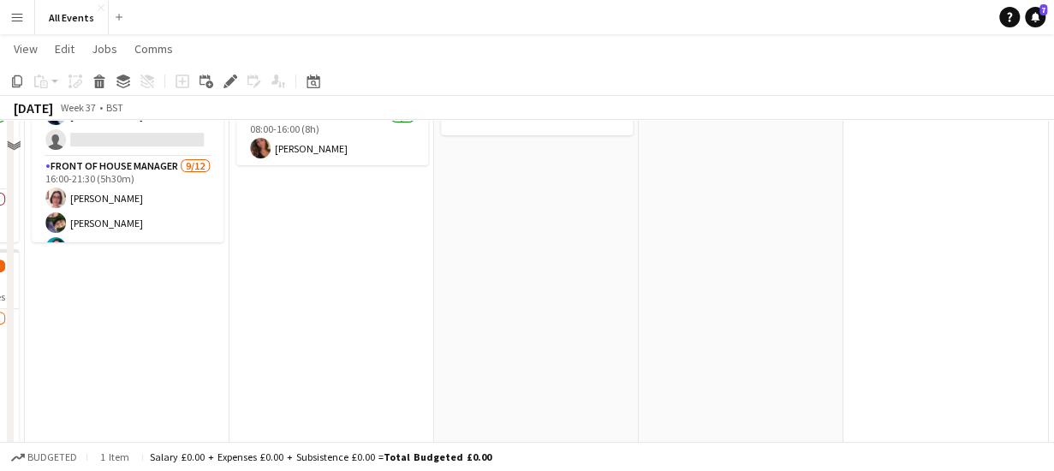
scroll to position [0, 0]
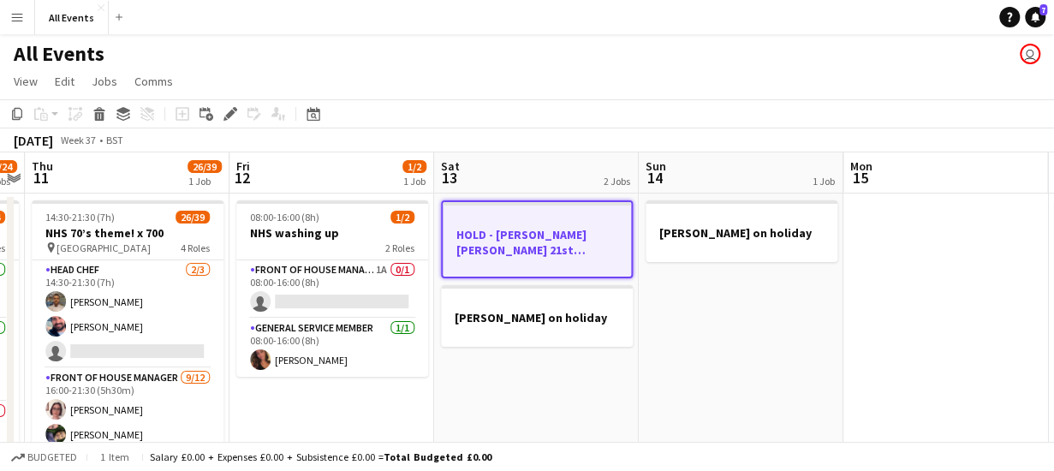
click at [488, 159] on app-board-header-date "Sat 13 2 Jobs" at bounding box center [536, 172] width 205 height 41
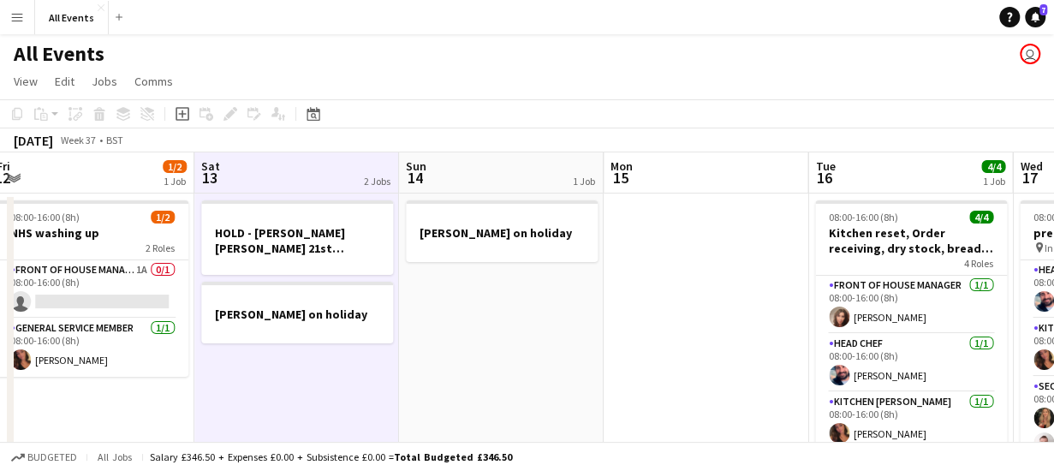
scroll to position [0, 454]
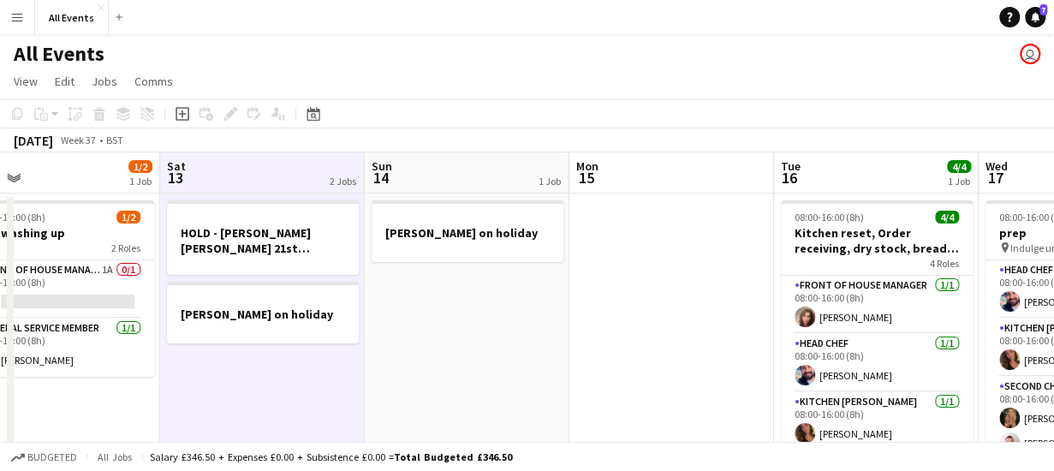
click at [261, 175] on app-board-header-date "Sat 13 2 Jobs" at bounding box center [262, 172] width 205 height 41
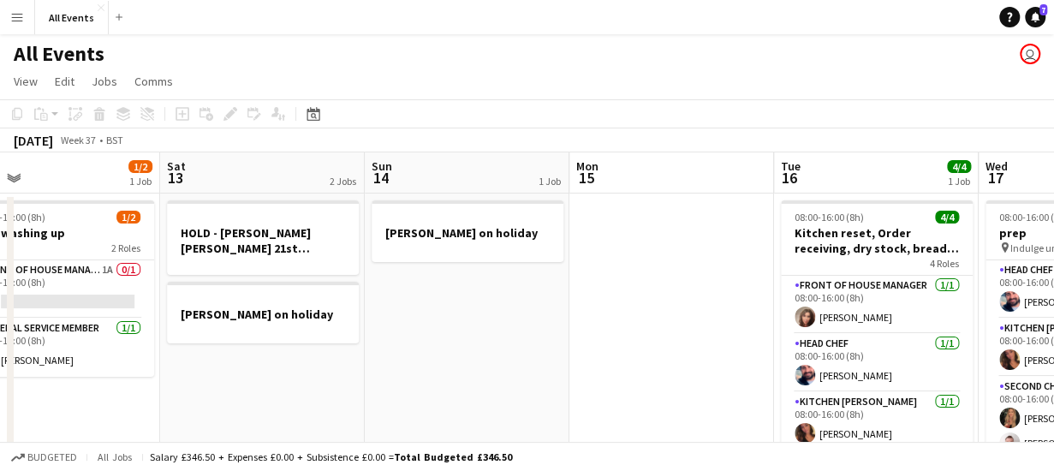
click at [261, 175] on app-board-header-date "Sat 13 2 Jobs" at bounding box center [262, 172] width 205 height 41
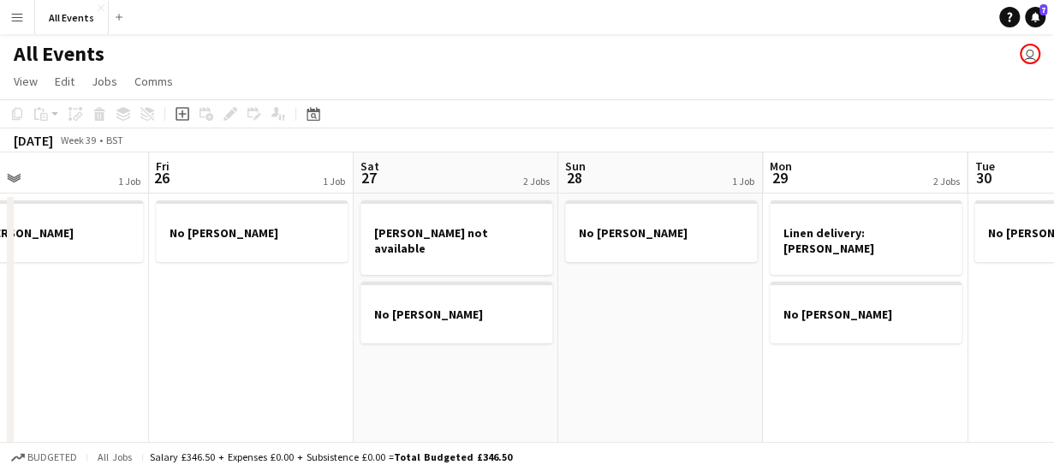
scroll to position [0, 704]
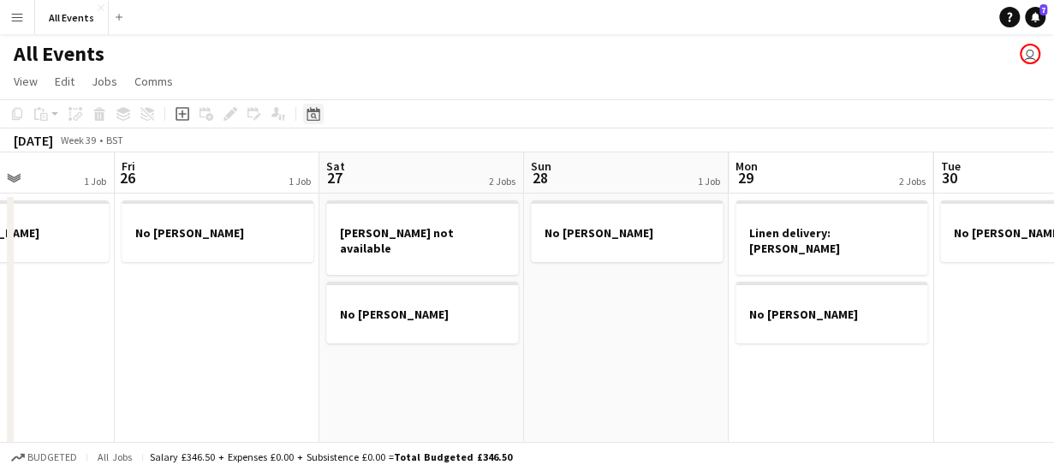
click at [312, 111] on icon at bounding box center [312, 114] width 13 height 14
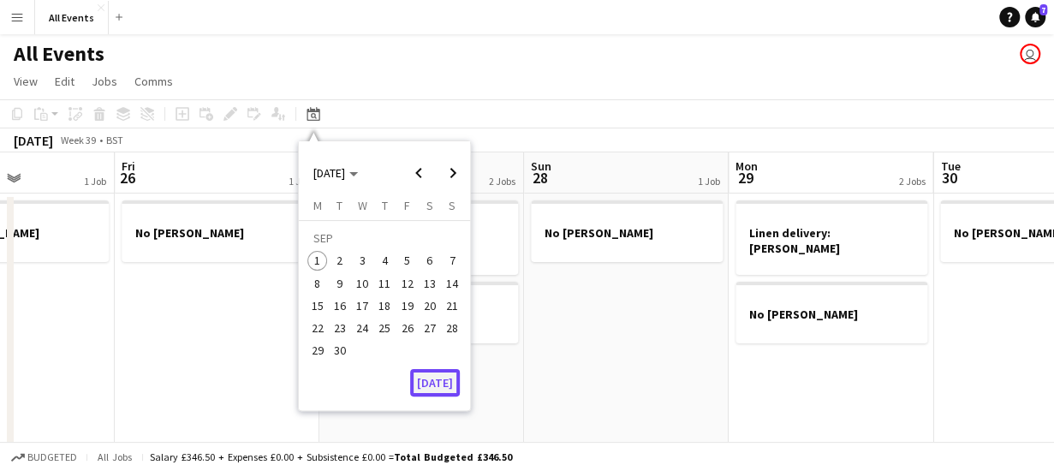
click at [449, 383] on button "[DATE]" at bounding box center [435, 382] width 50 height 27
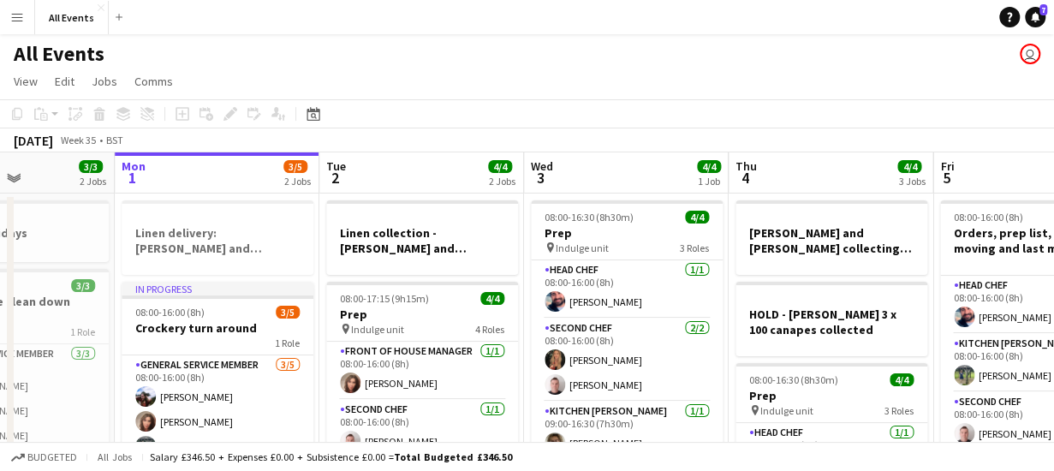
scroll to position [0, 589]
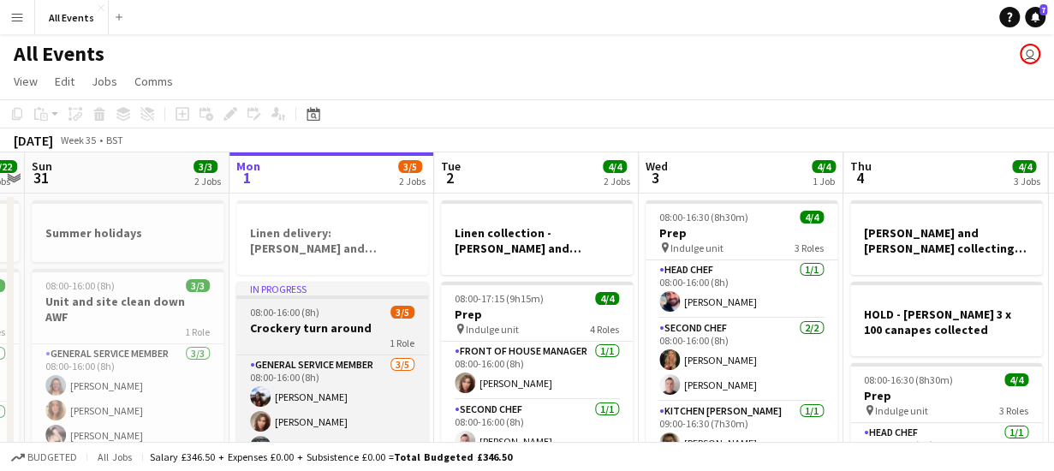
click at [361, 336] on div "1 Role" at bounding box center [332, 343] width 192 height 14
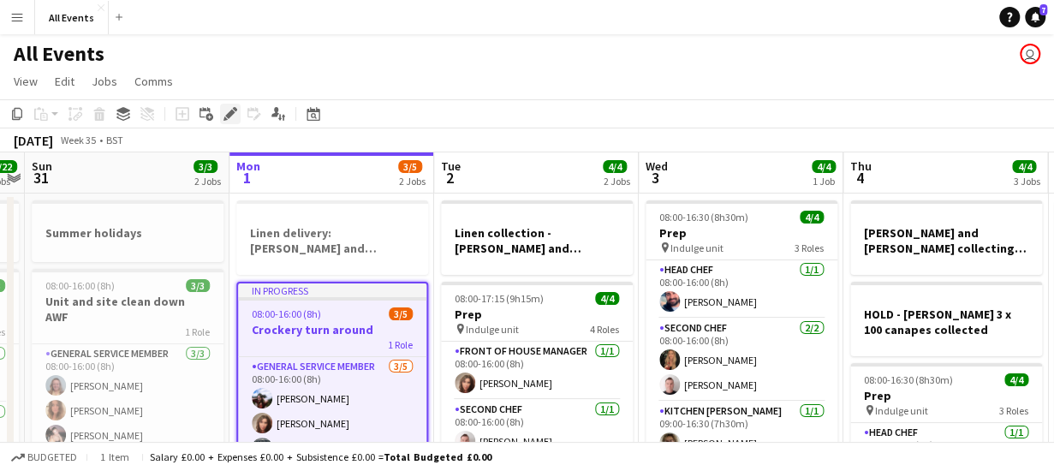
click at [229, 111] on icon at bounding box center [229, 114] width 9 height 9
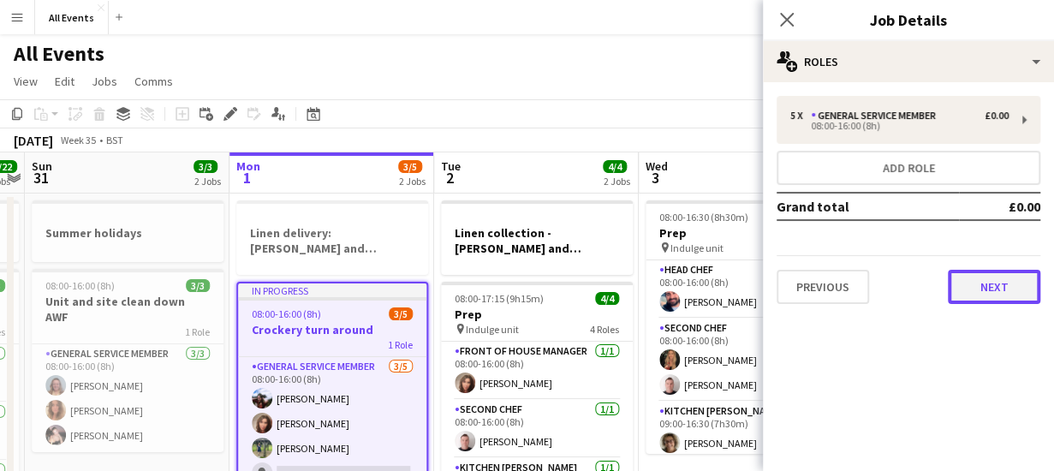
click at [972, 285] on button "Next" at bounding box center [994, 287] width 92 height 34
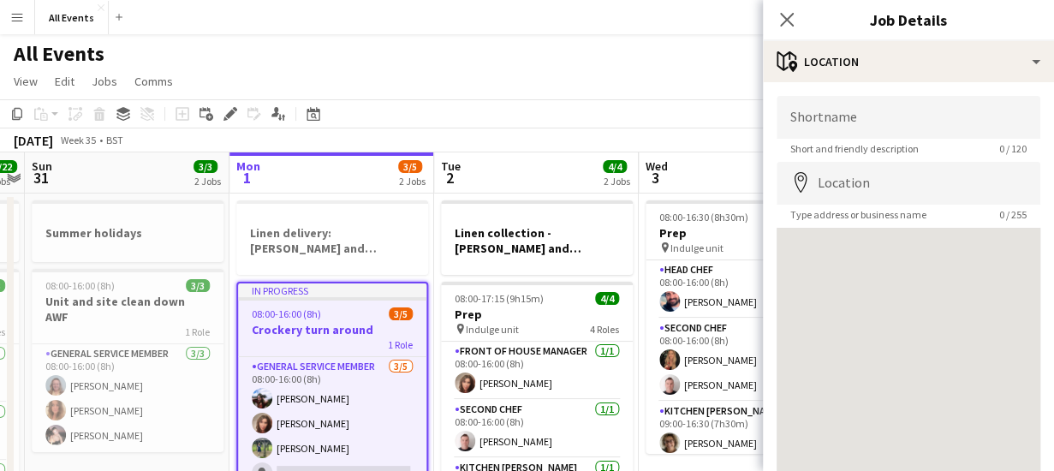
scroll to position [134, 0]
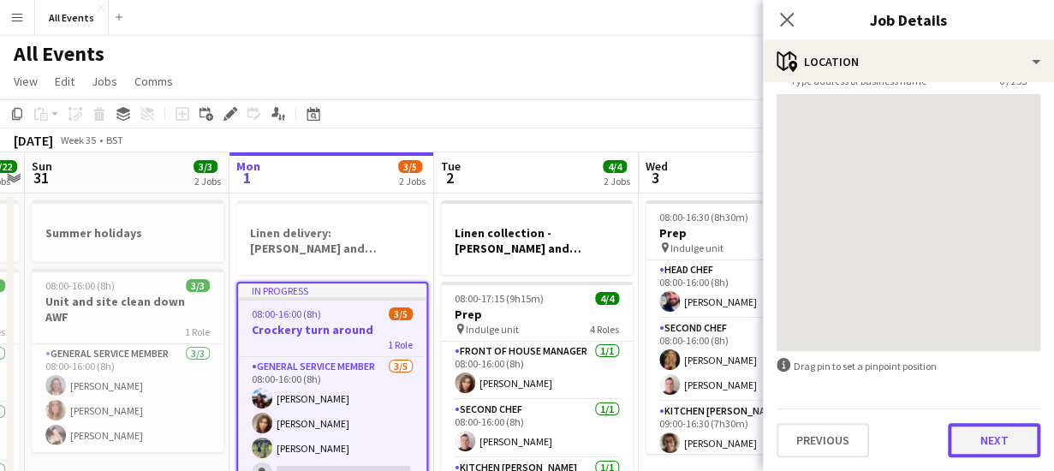
click at [993, 448] on button "Next" at bounding box center [994, 440] width 92 height 34
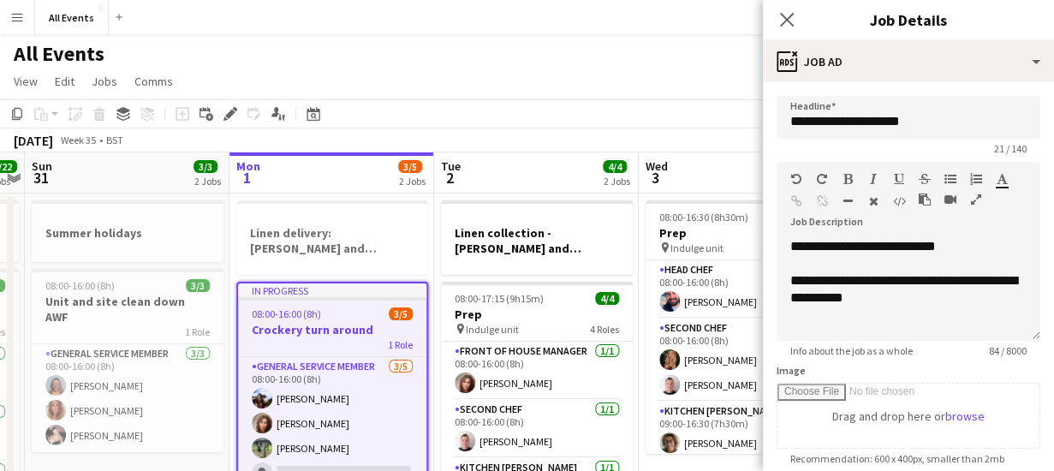
scroll to position [0, 0]
